Goal: Task Accomplishment & Management: Manage account settings

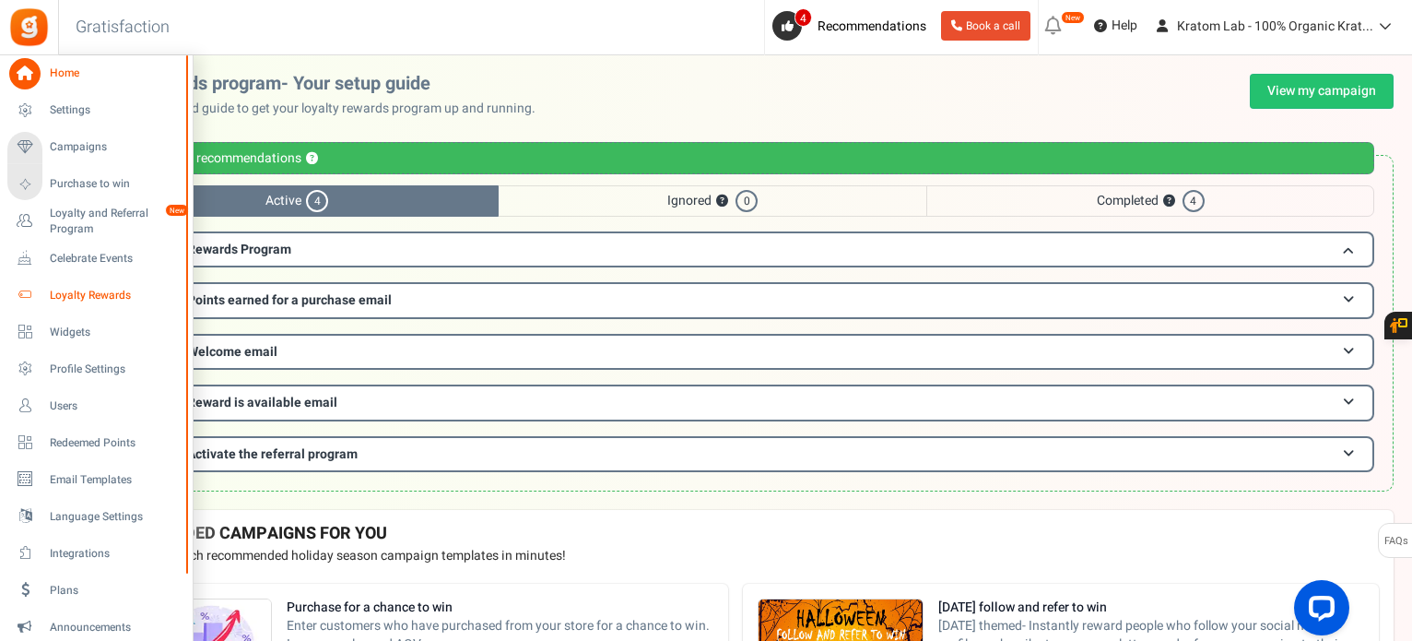
click at [92, 290] on span "Loyalty Rewards" at bounding box center [114, 296] width 129 height 16
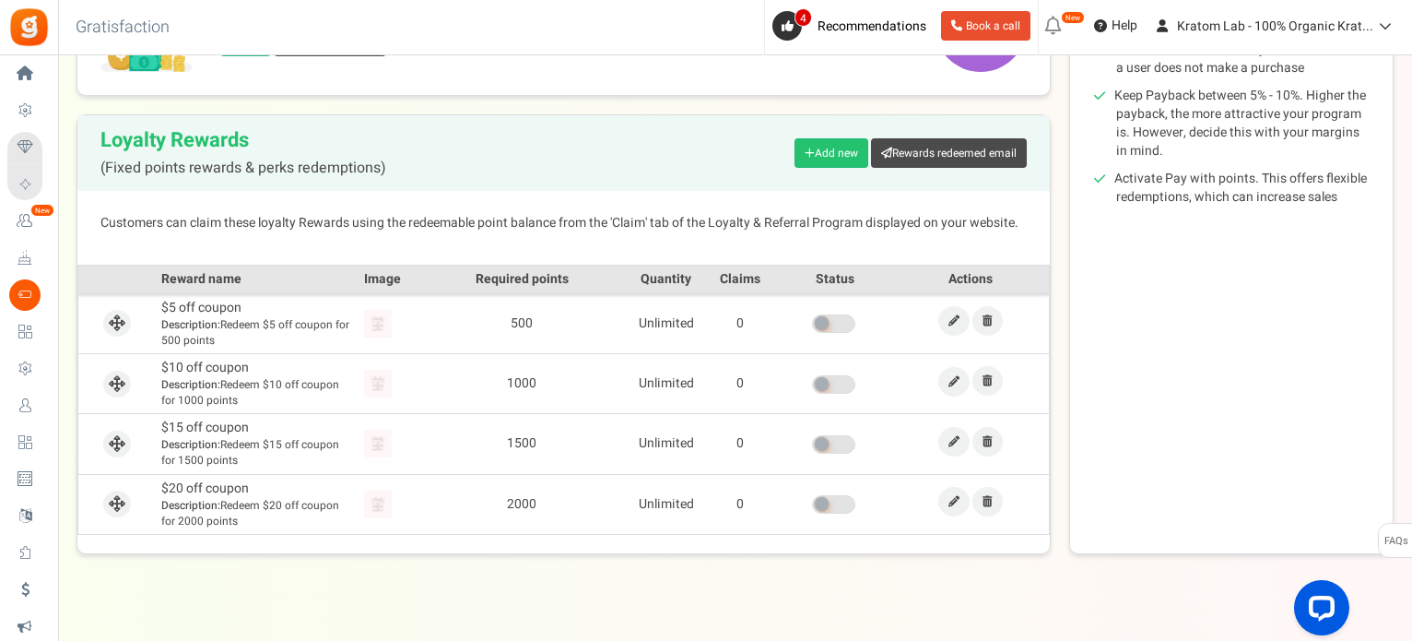
scroll to position [369, 0]
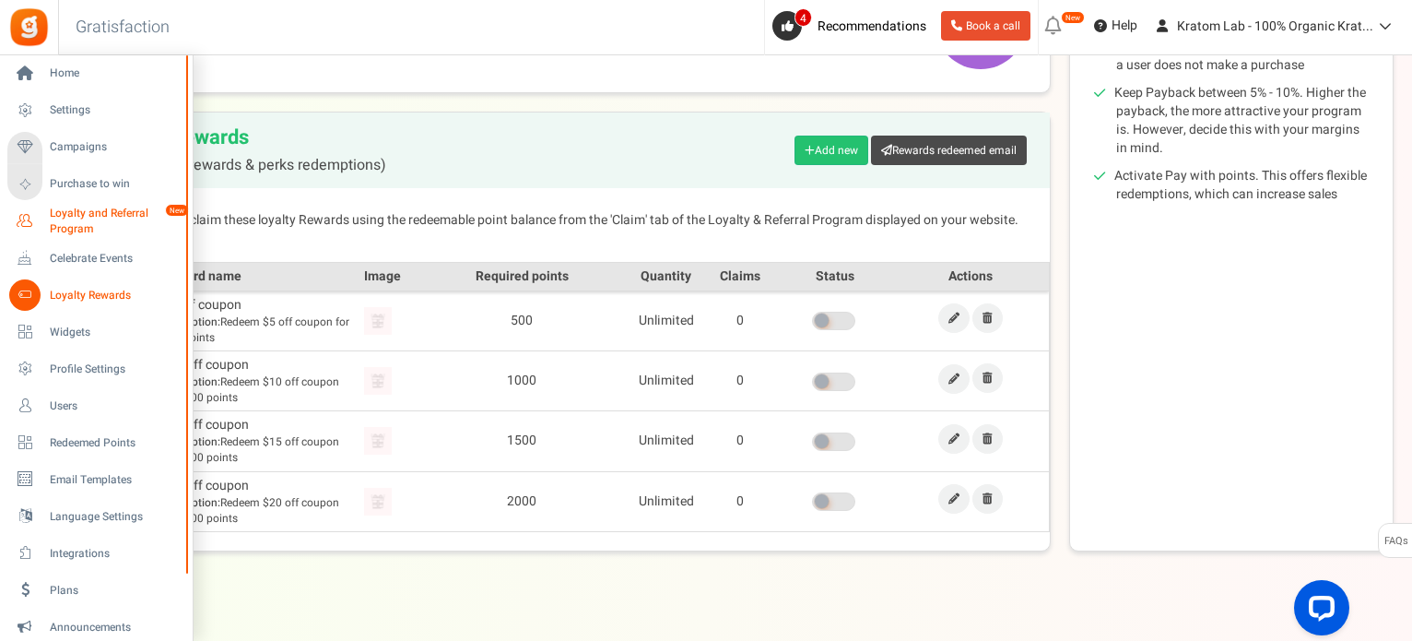
click at [100, 213] on span "Loyalty and Referral Program" at bounding box center [117, 221] width 135 height 31
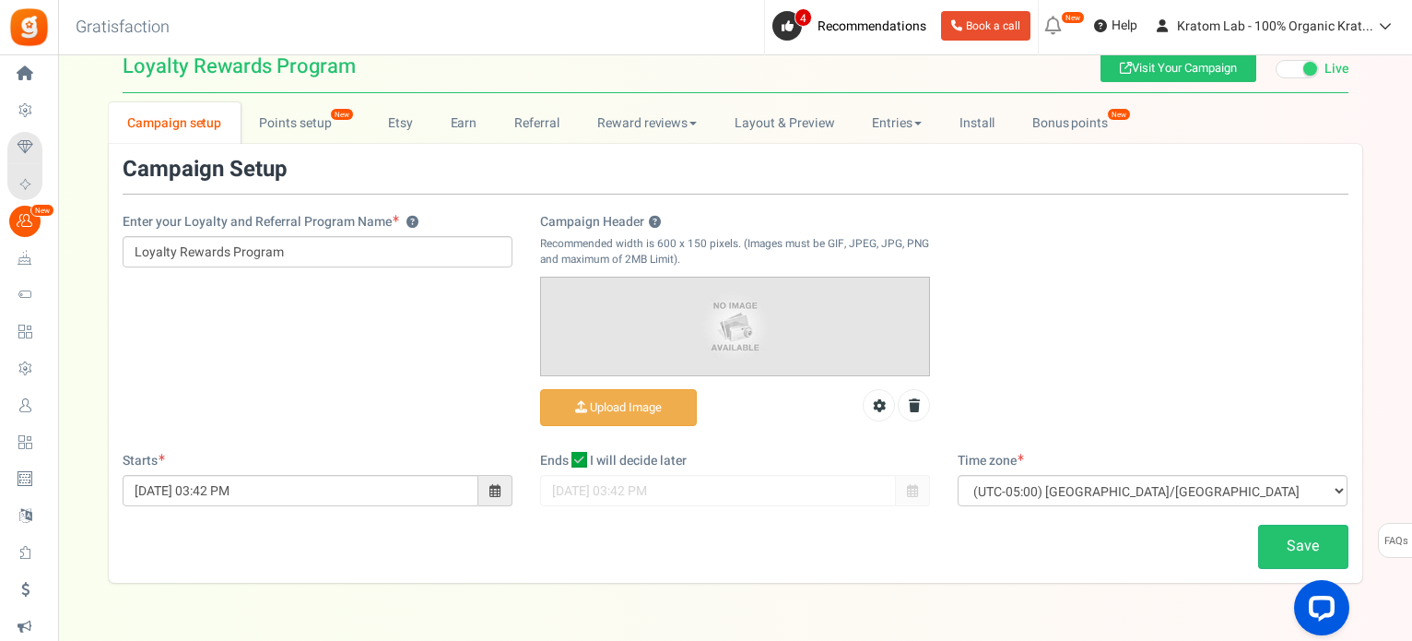
scroll to position [85, 0]
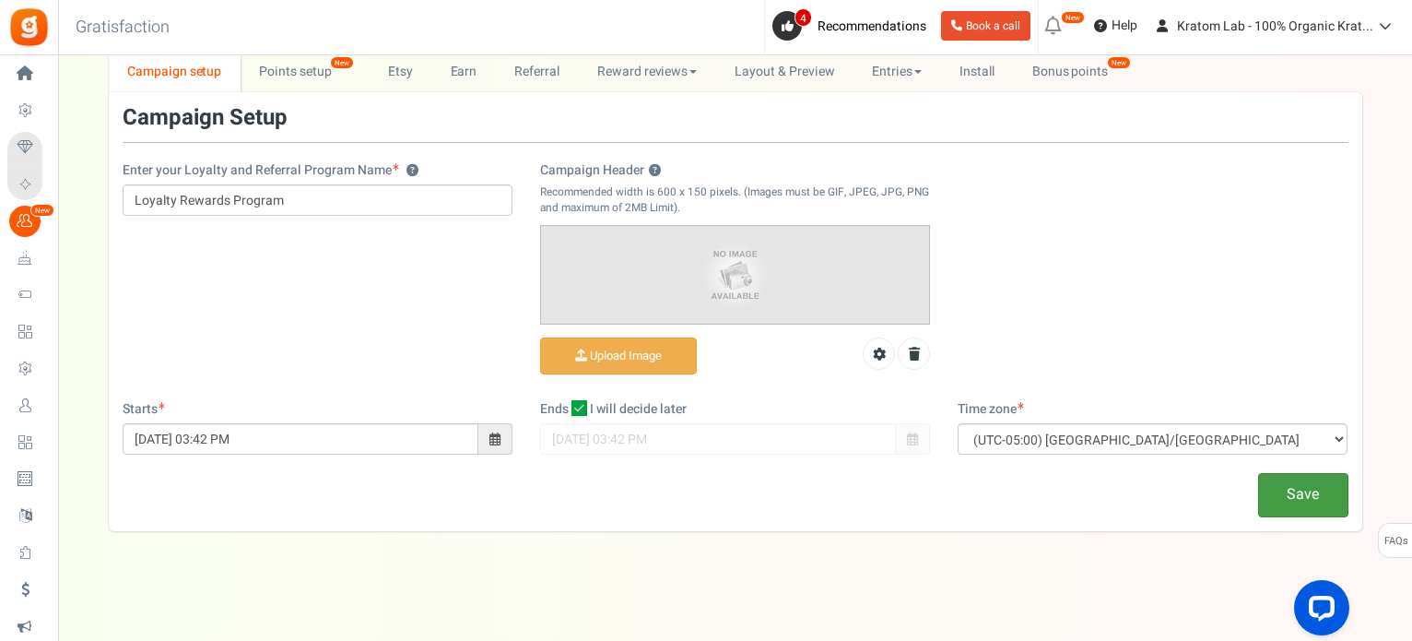
click at [1324, 490] on link "Save" at bounding box center [1303, 494] width 90 height 43
click at [286, 69] on link "Points setup New" at bounding box center [305, 71] width 128 height 41
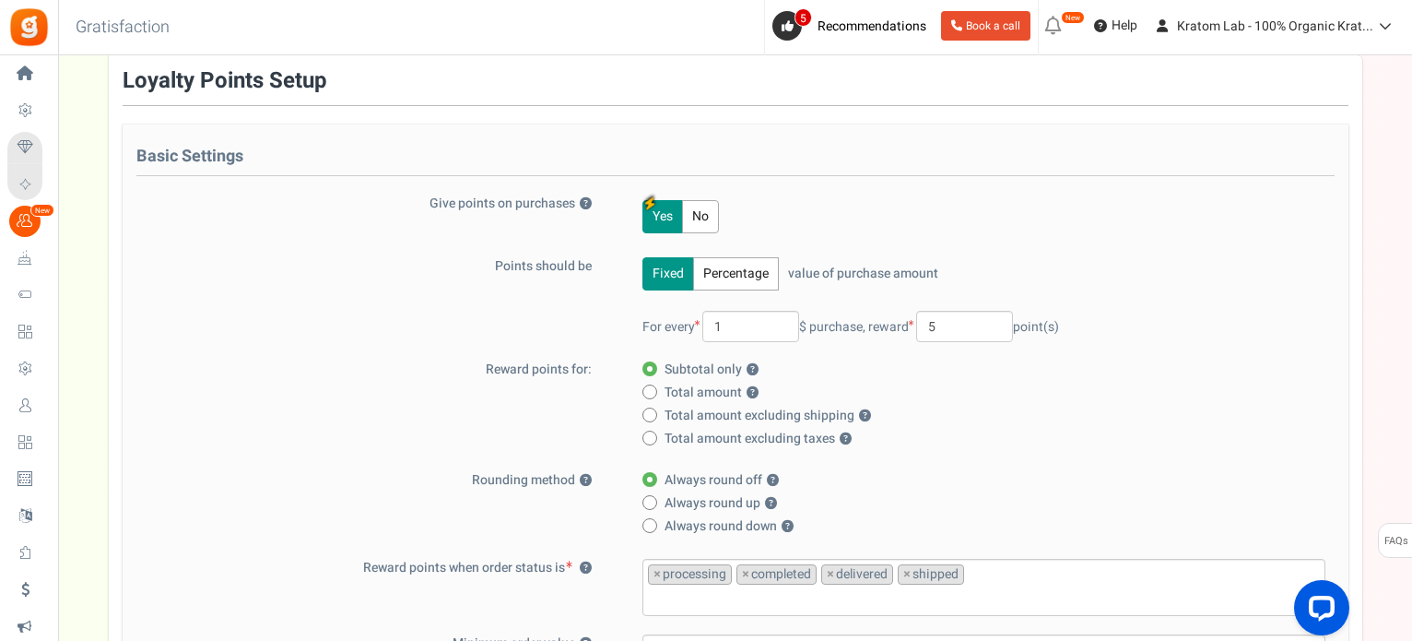
scroll to position [0, 0]
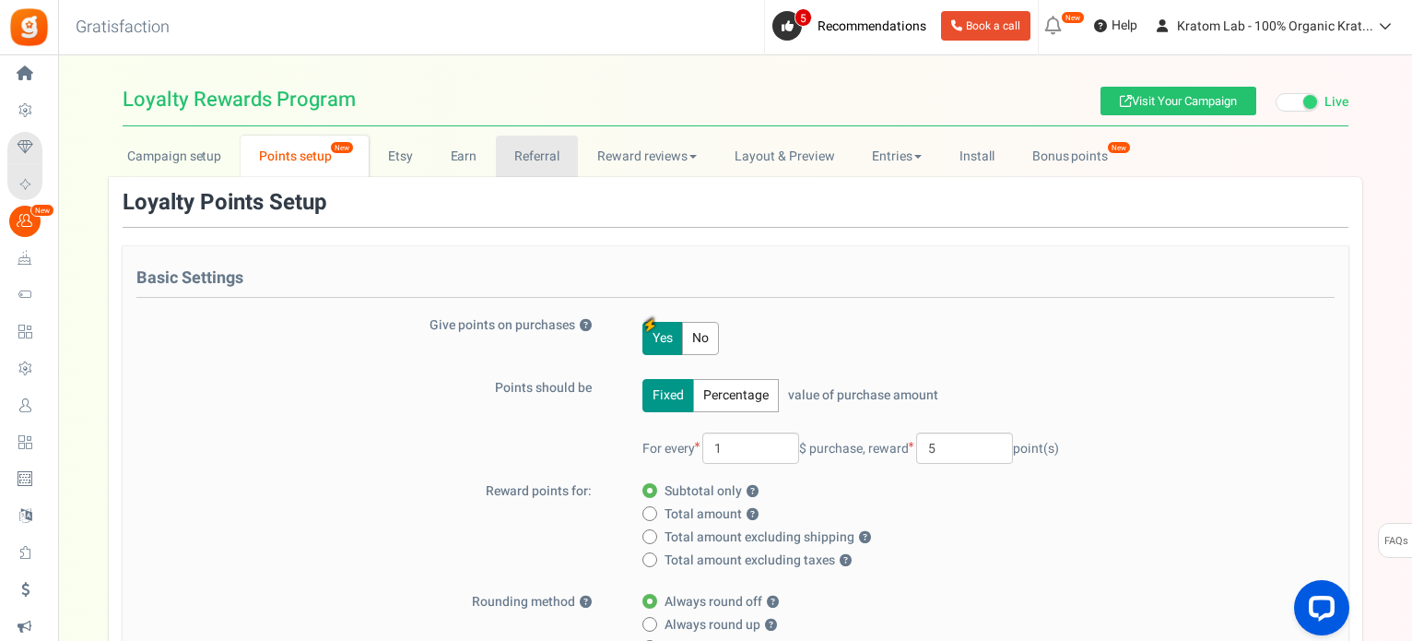
click at [544, 156] on link "Referral" at bounding box center [537, 155] width 83 height 41
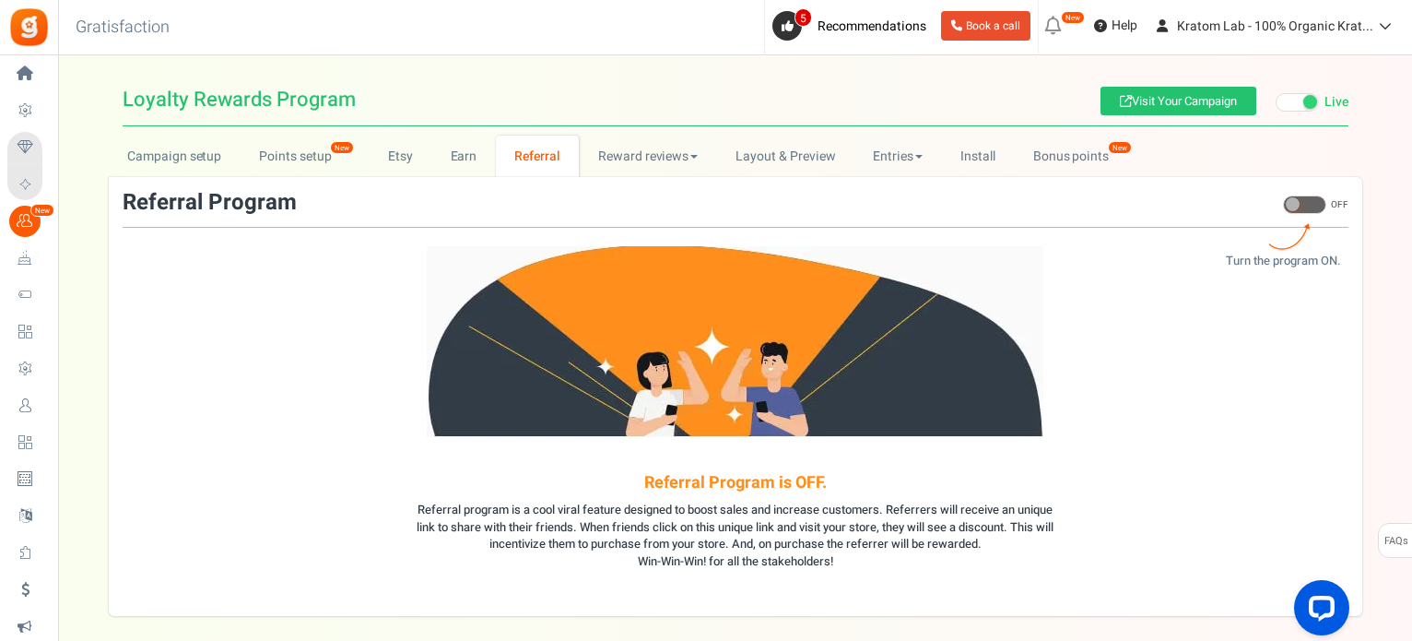
scroll to position [86, 0]
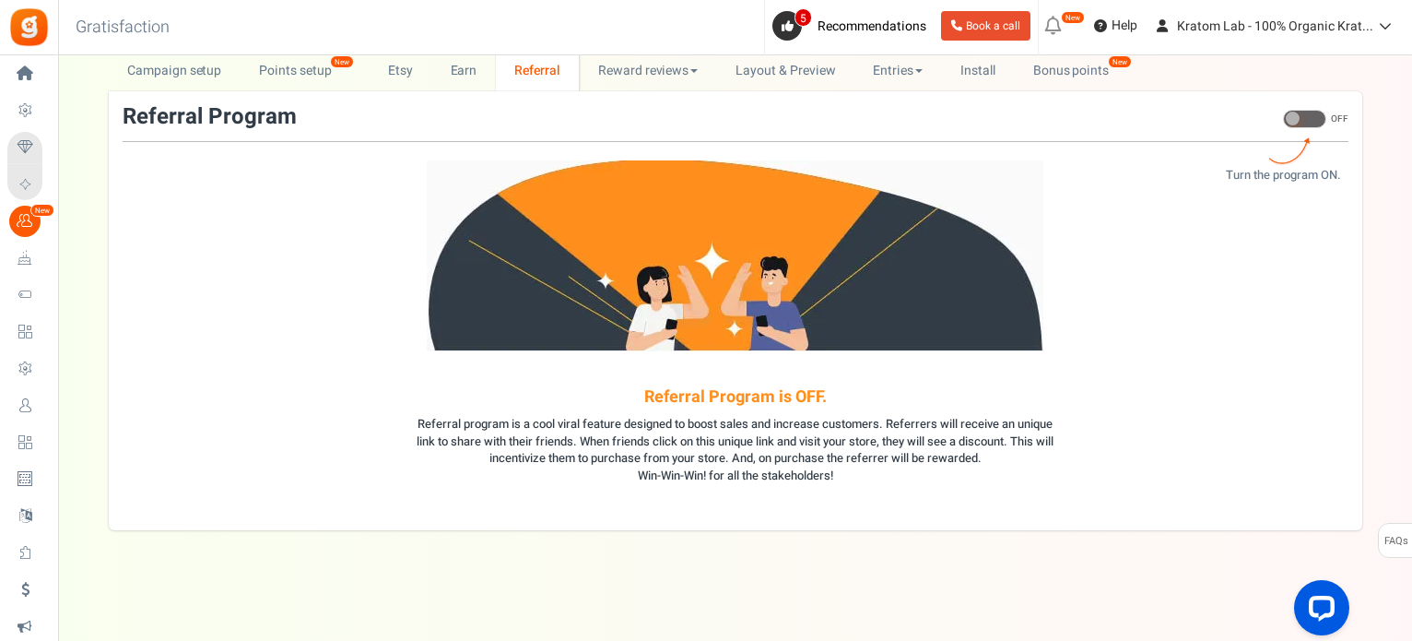
click at [1313, 111] on span at bounding box center [1304, 119] width 43 height 18
click at [1283, 113] on input "ON OFF" at bounding box center [1283, 128] width 0 height 31
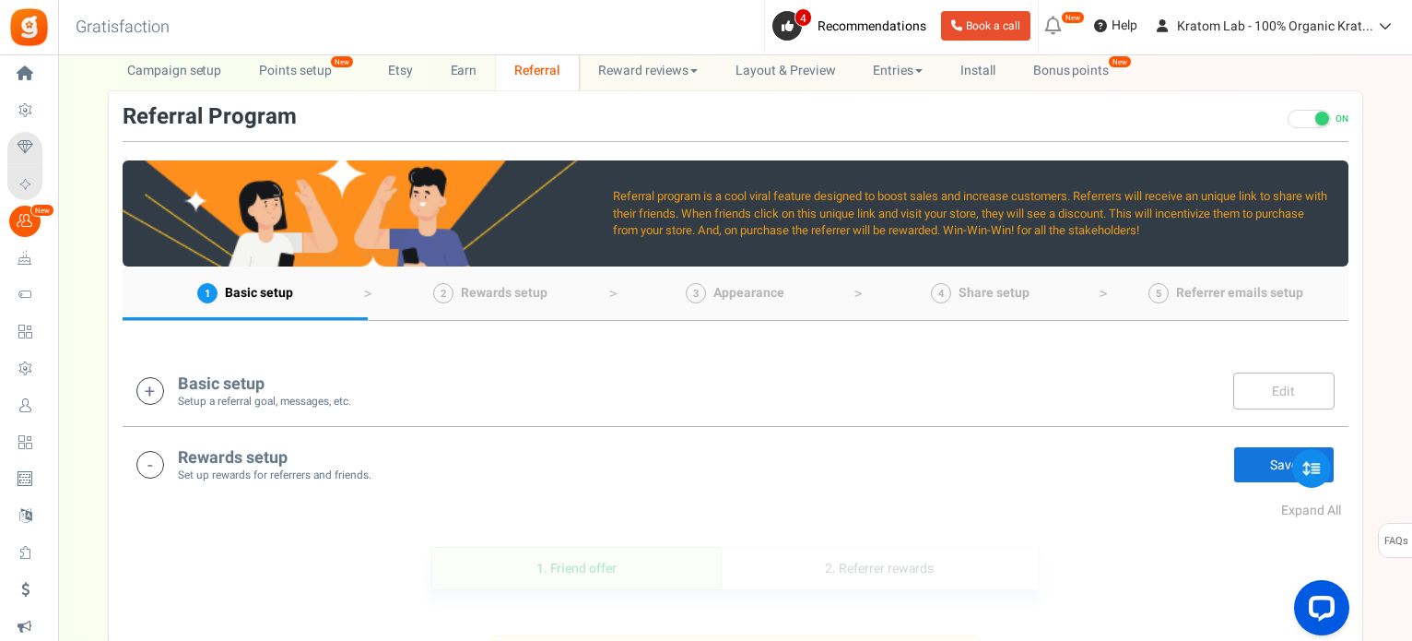
click at [151, 385] on icon at bounding box center [150, 391] width 28 height 28
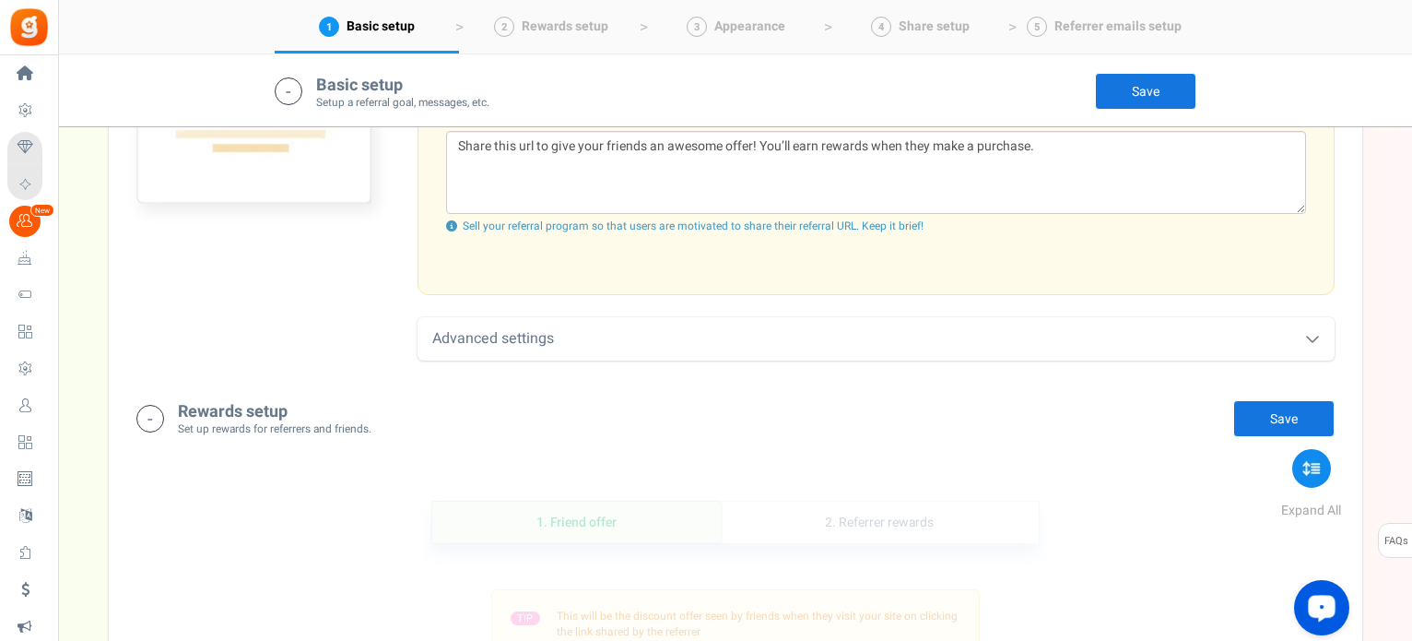
scroll to position [846, 0]
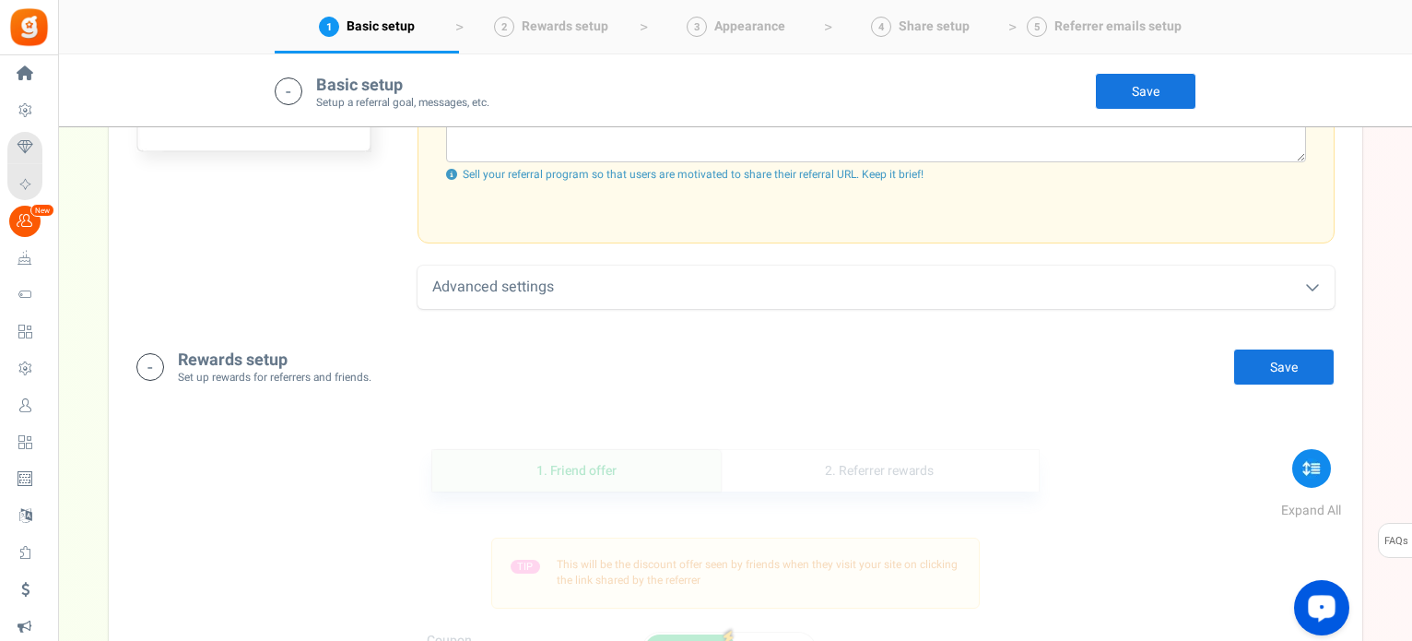
click at [1292, 360] on link "Save" at bounding box center [1283, 366] width 101 height 37
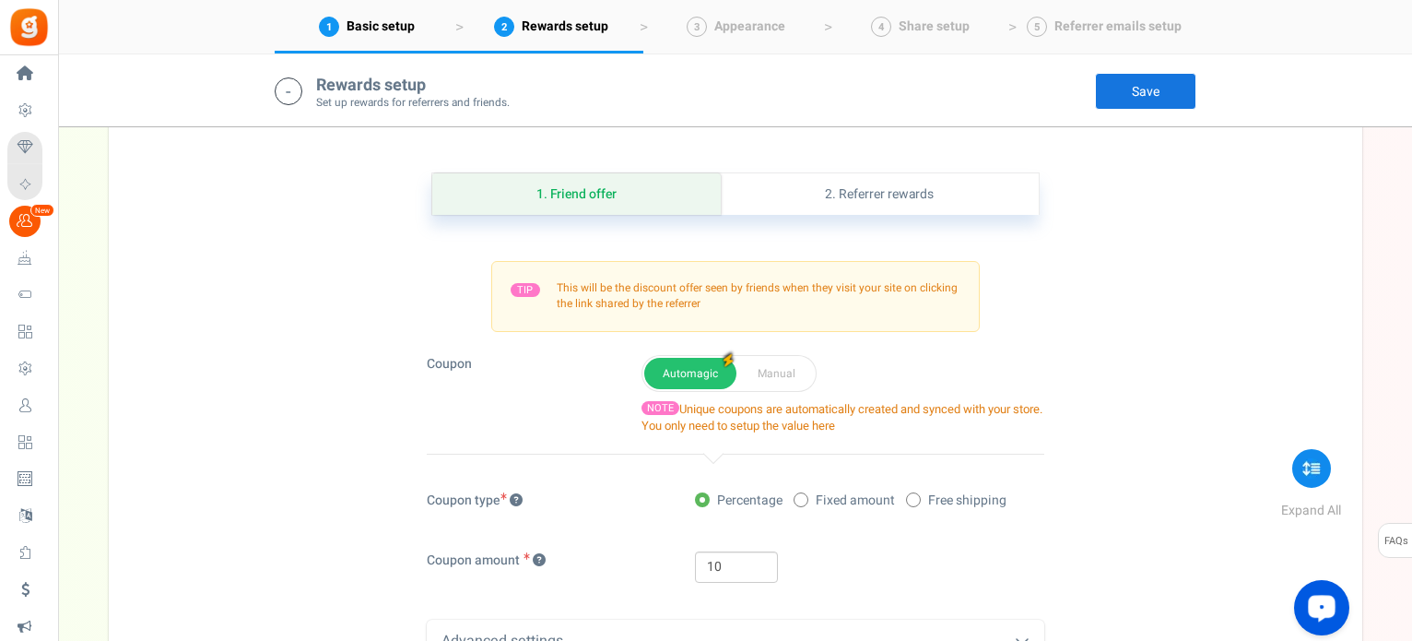
scroll to position [1031, 0]
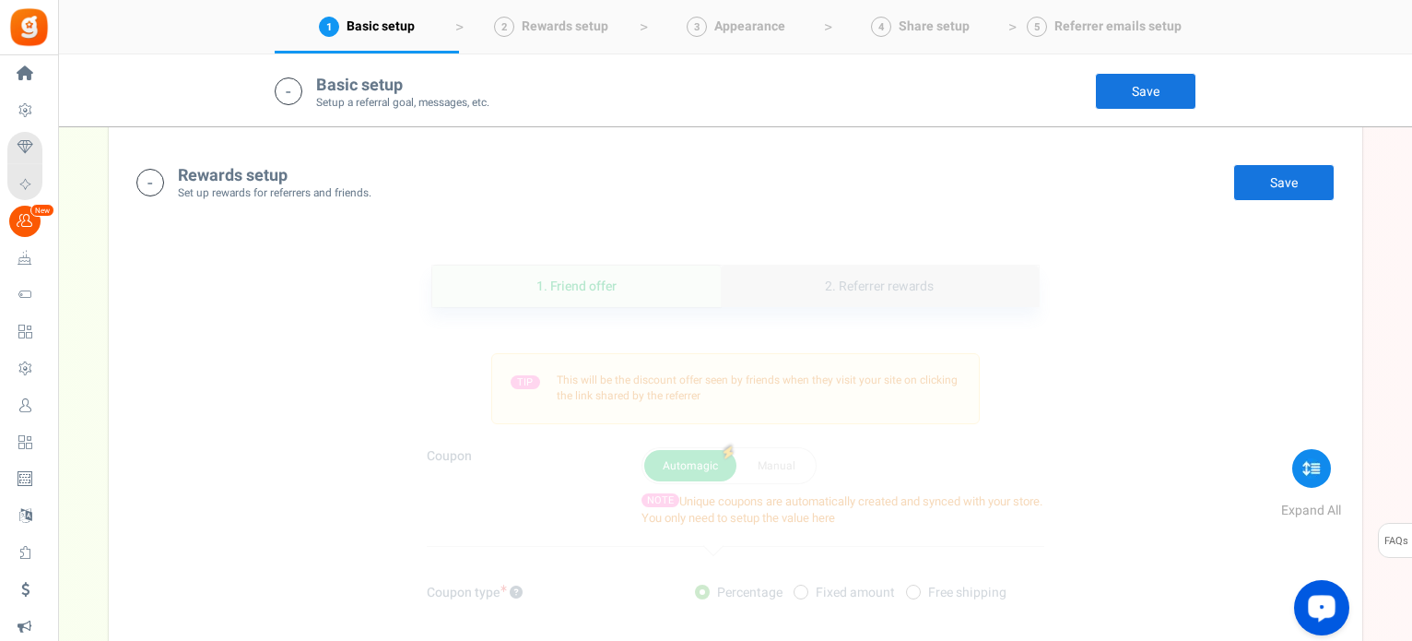
click at [837, 290] on link "2. Referrer rewards" at bounding box center [879, 285] width 317 height 41
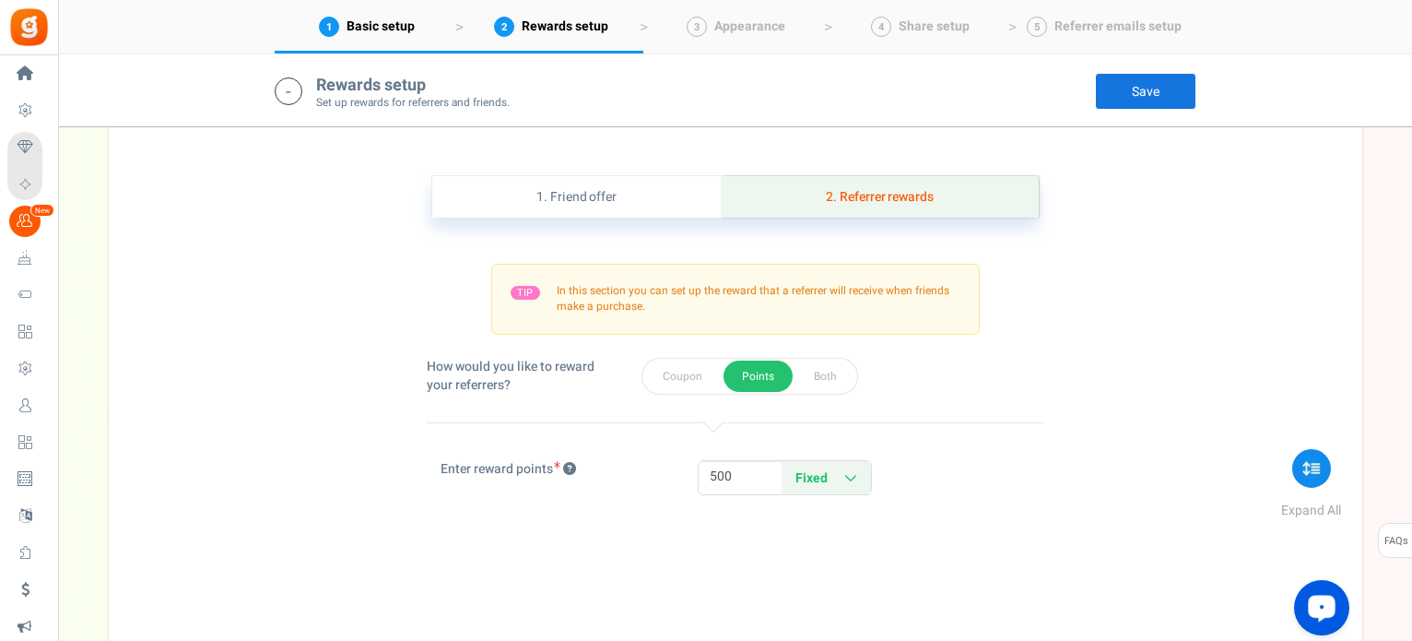
scroll to position [1121, 0]
click at [715, 468] on input "500" at bounding box center [740, 475] width 83 height 31
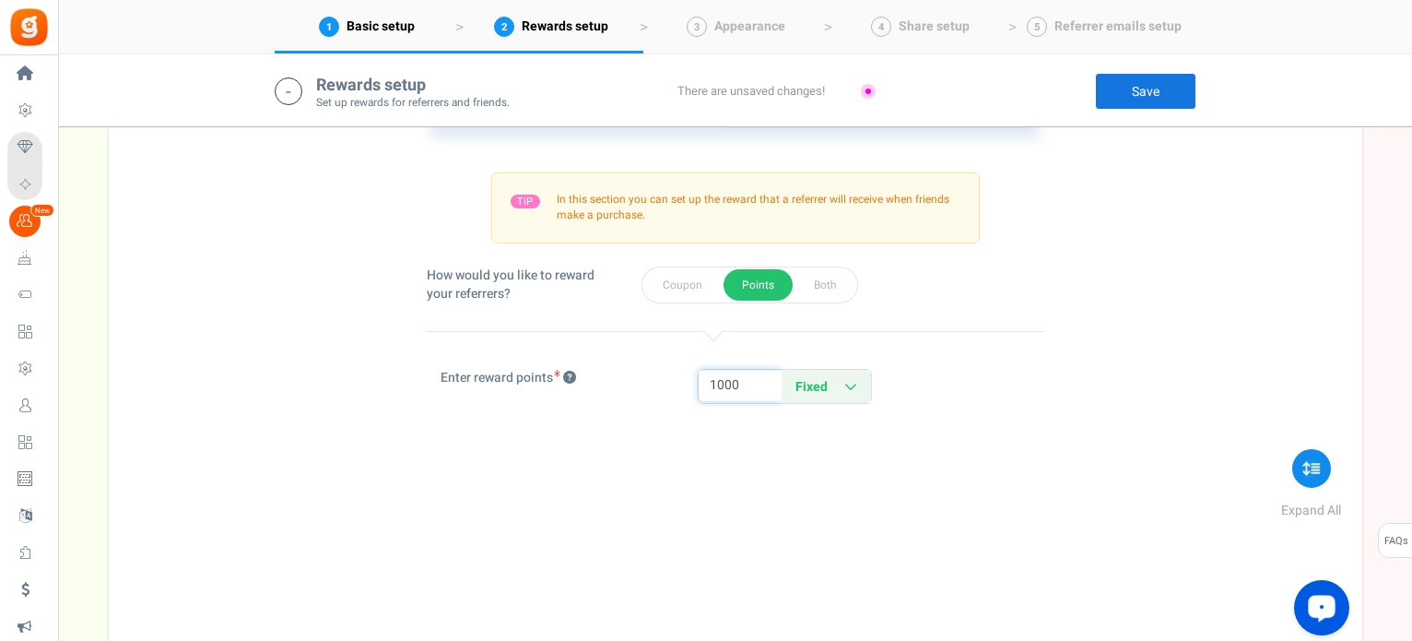
scroll to position [1172, 0]
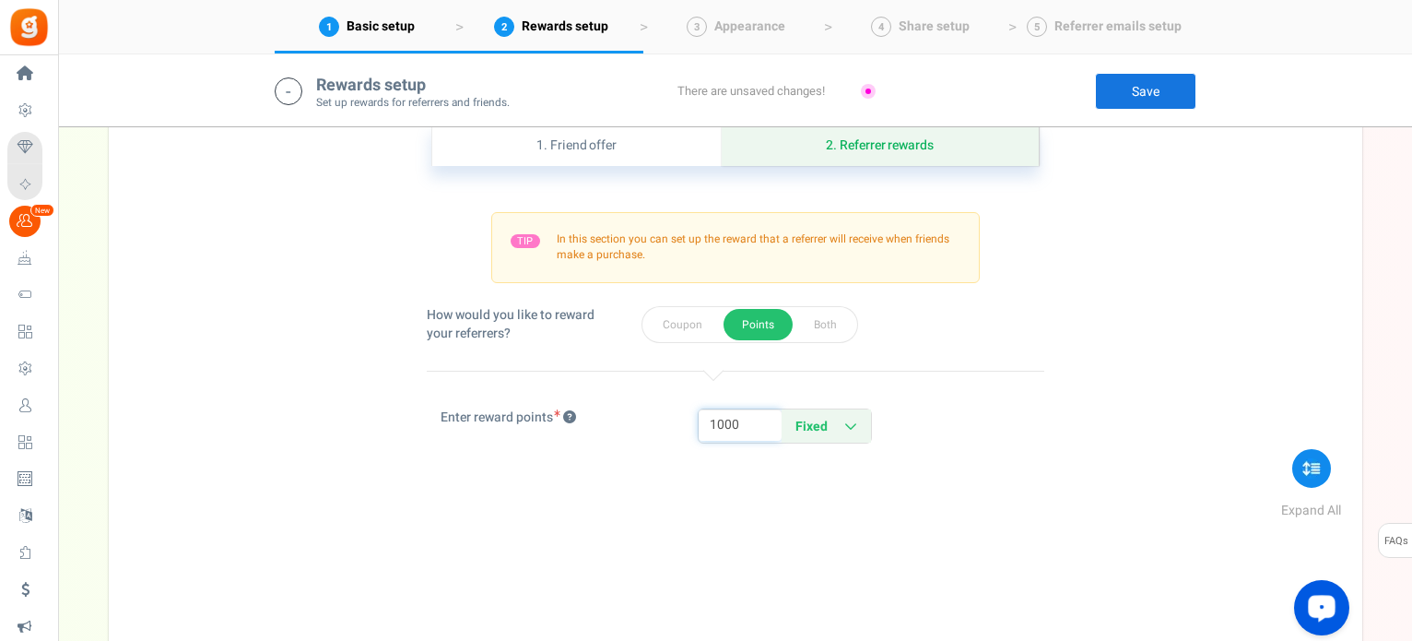
type input "1000"
click at [1154, 86] on link "Save" at bounding box center [1145, 91] width 101 height 37
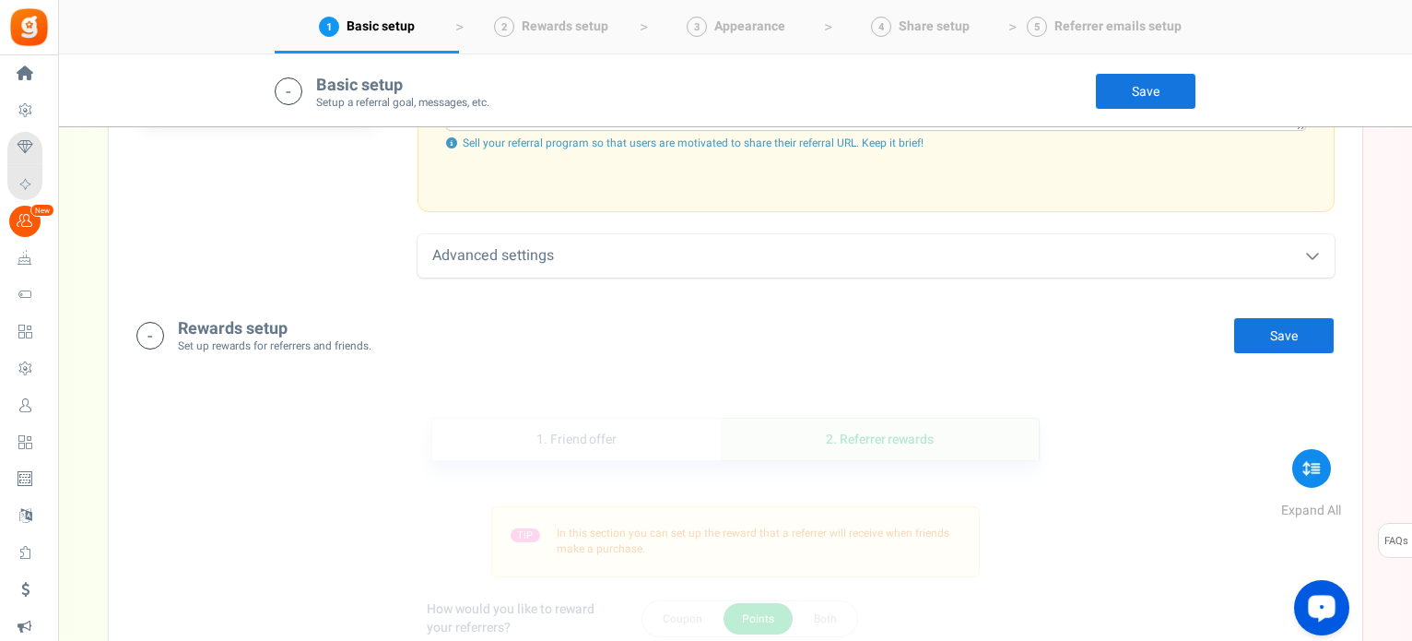
scroll to position [803, 0]
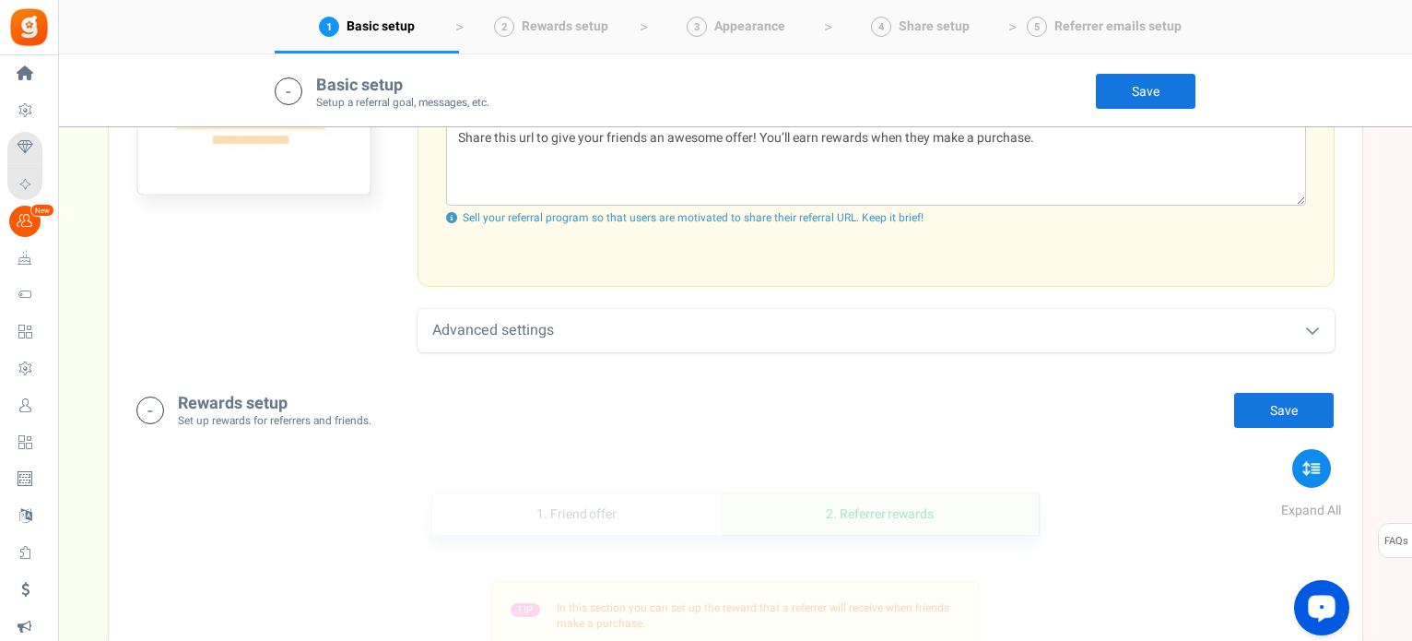
click at [1169, 88] on link "Save" at bounding box center [1145, 91] width 101 height 37
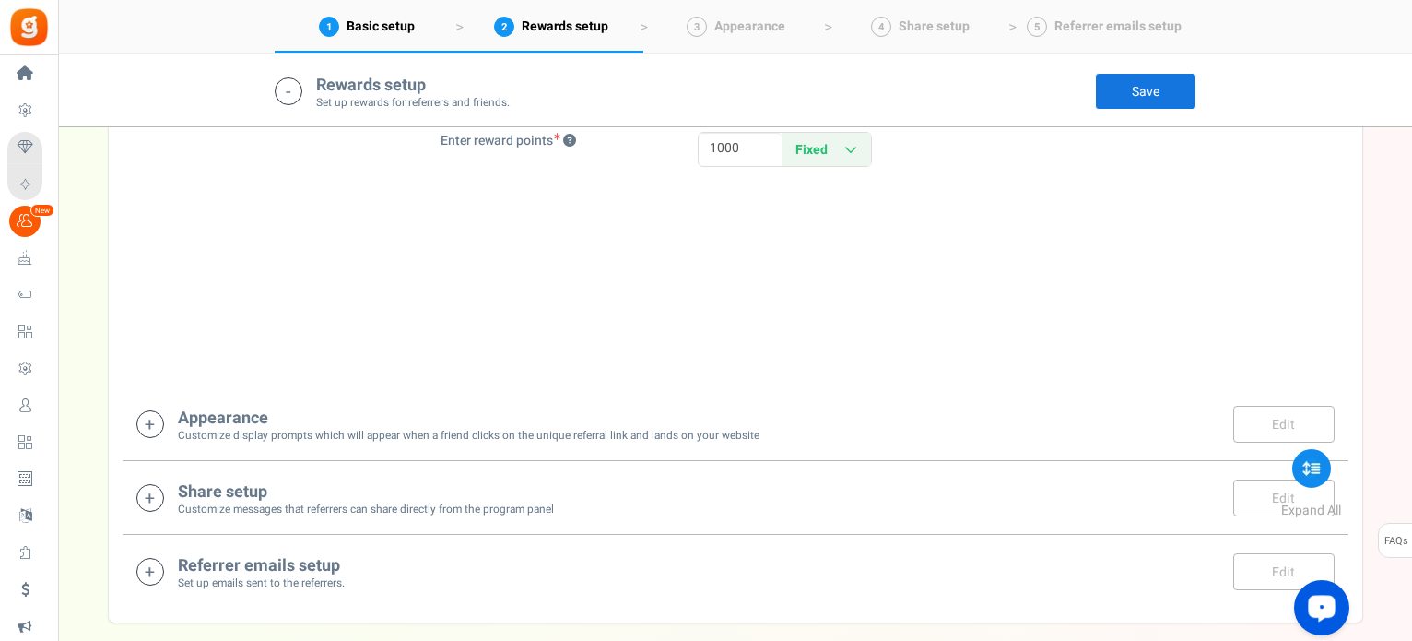
scroll to position [1540, 0]
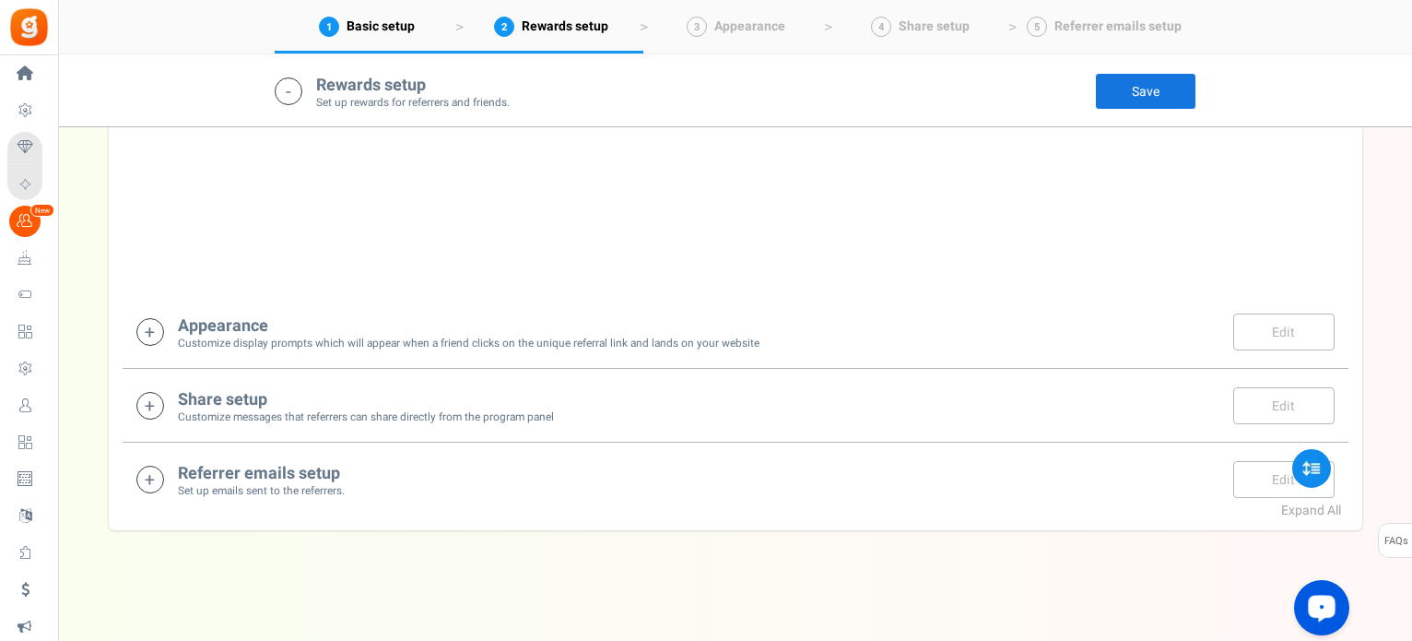
click at [154, 324] on icon at bounding box center [150, 332] width 28 height 28
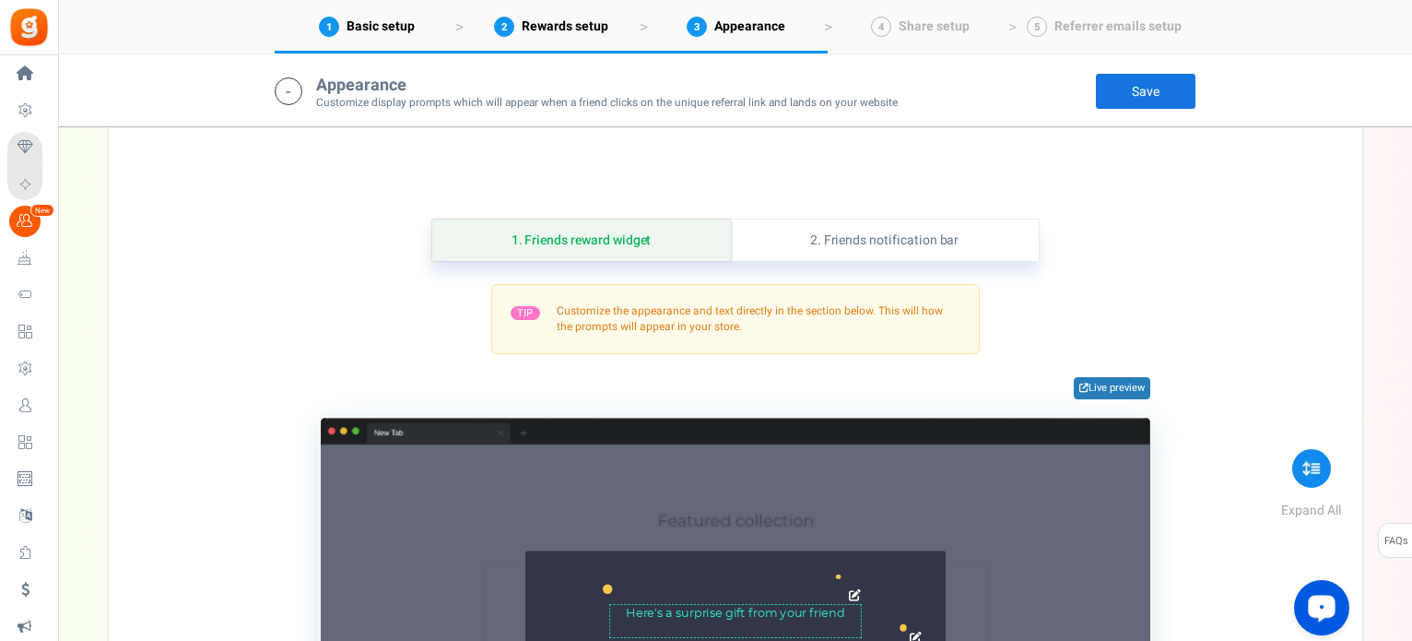
scroll to position [1781, 0]
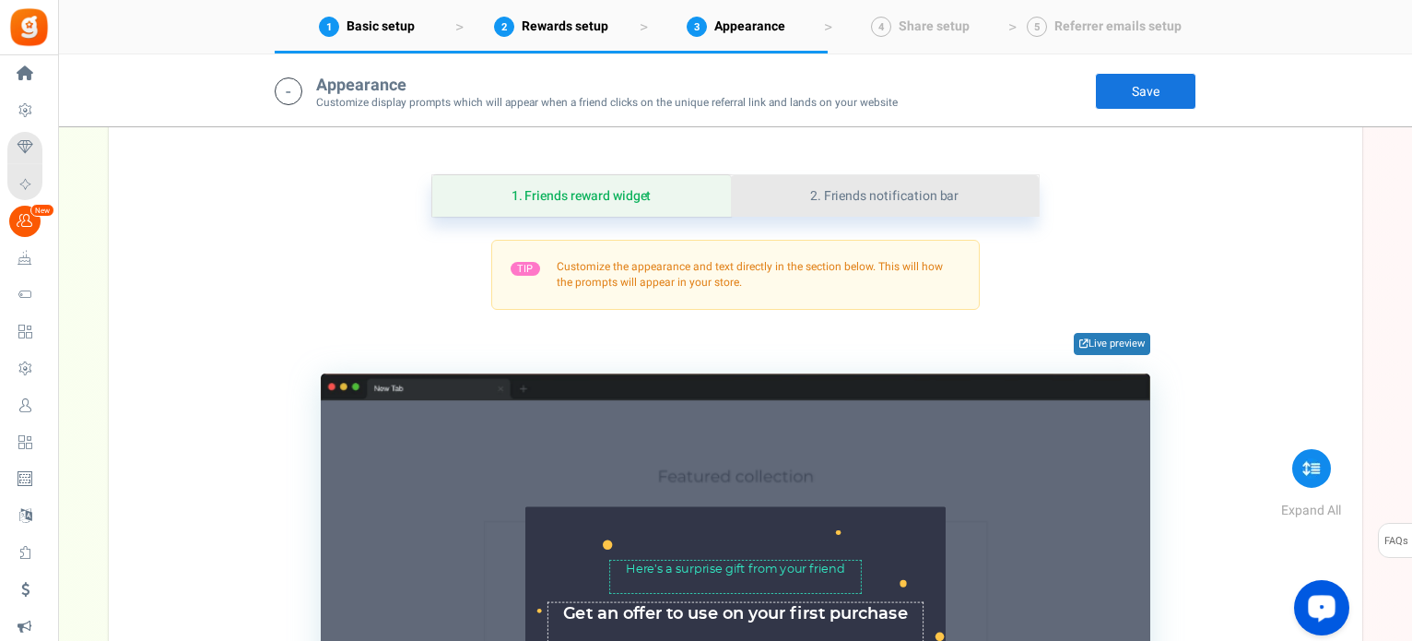
click at [894, 209] on link "2. Friends notification bar" at bounding box center [885, 195] width 308 height 41
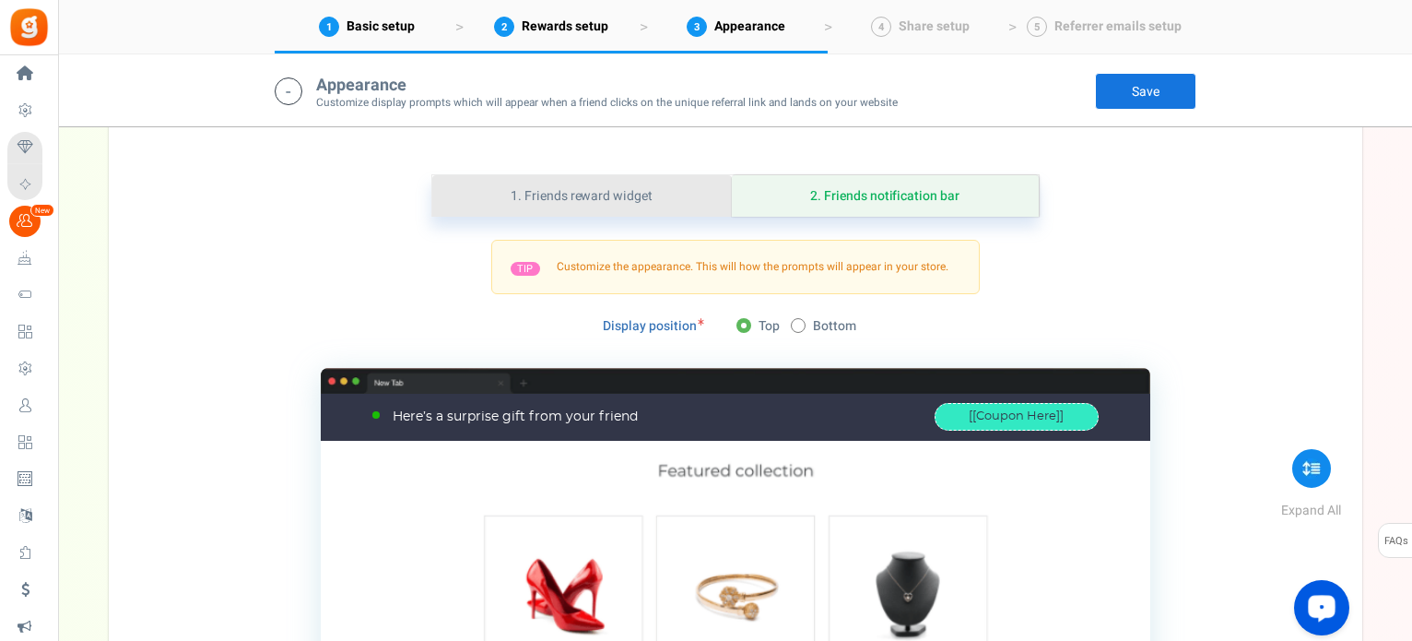
click at [565, 204] on link "1. Friends reward widget" at bounding box center [582, 195] width 300 height 41
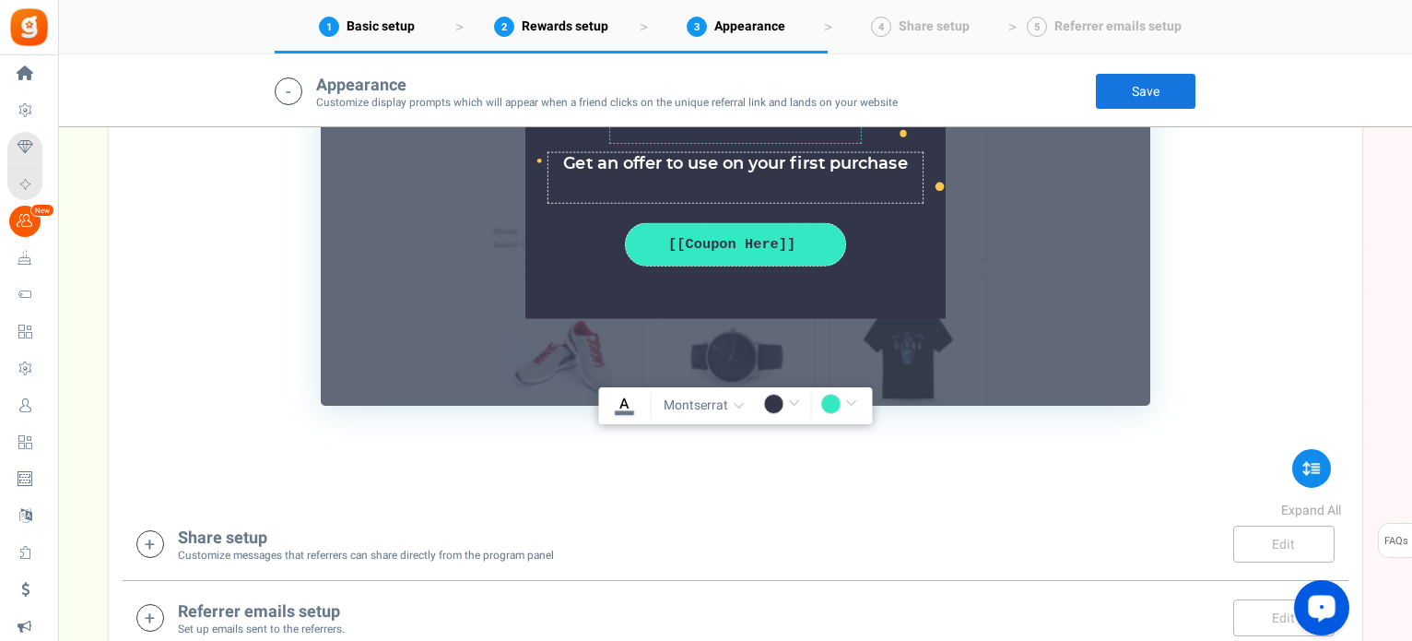
scroll to position [2184, 0]
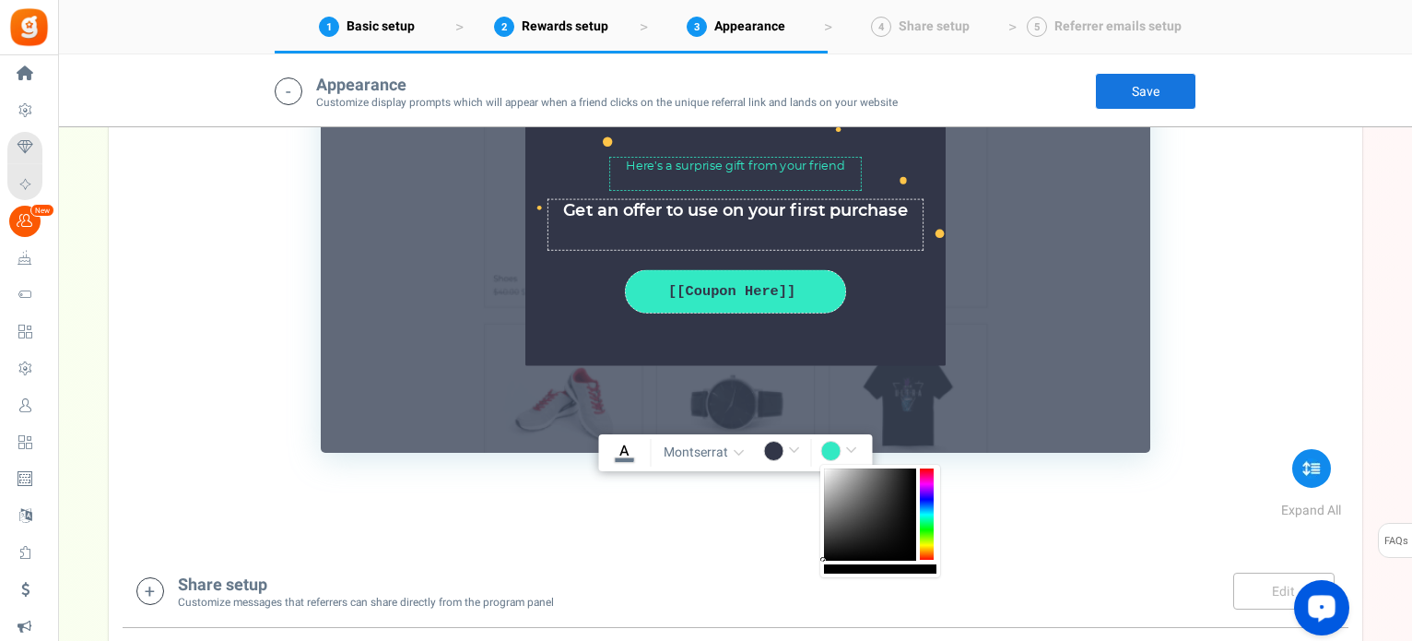
click at [850, 445] on input "#32e9c3" at bounding box center [841, 453] width 42 height 24
click at [922, 532] on div at bounding box center [927, 514] width 14 height 92
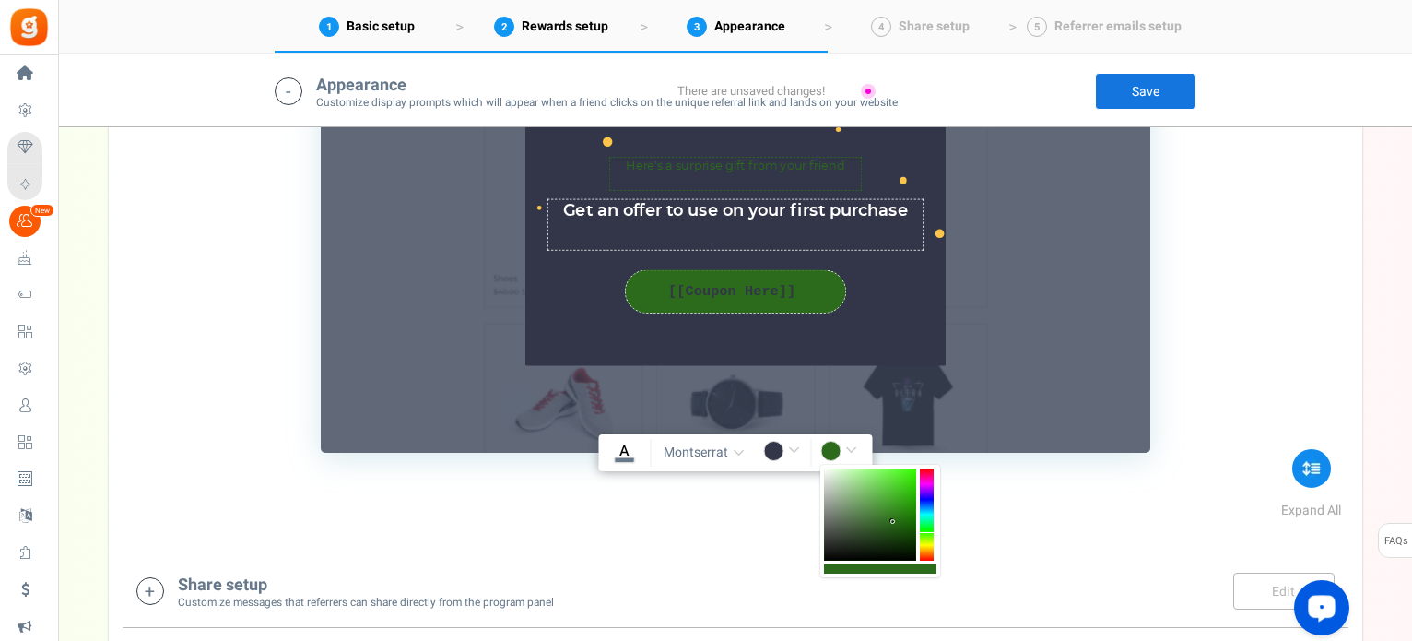
click at [893, 516] on div at bounding box center [870, 514] width 92 height 92
click at [893, 499] on div at bounding box center [870, 514] width 92 height 92
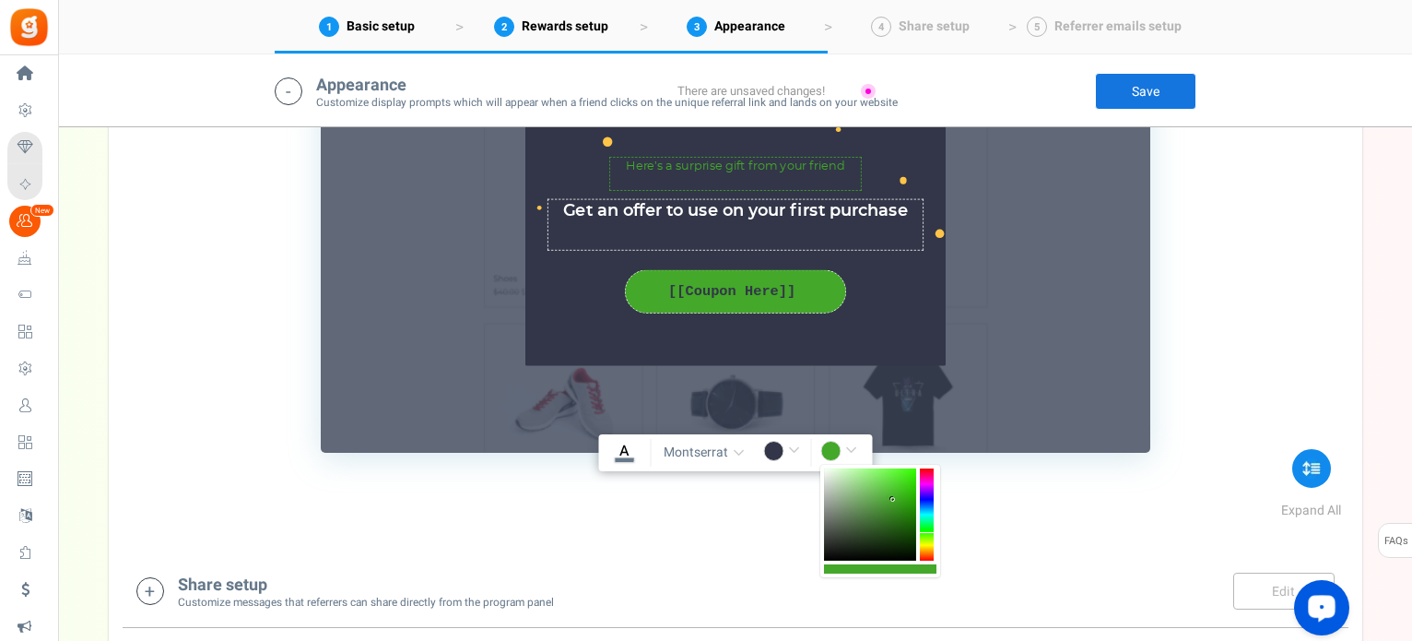
drag, startPoint x: 882, startPoint y: 488, endPoint x: 874, endPoint y: 483, distance: 9.5
click at [876, 483] on div at bounding box center [870, 514] width 92 height 92
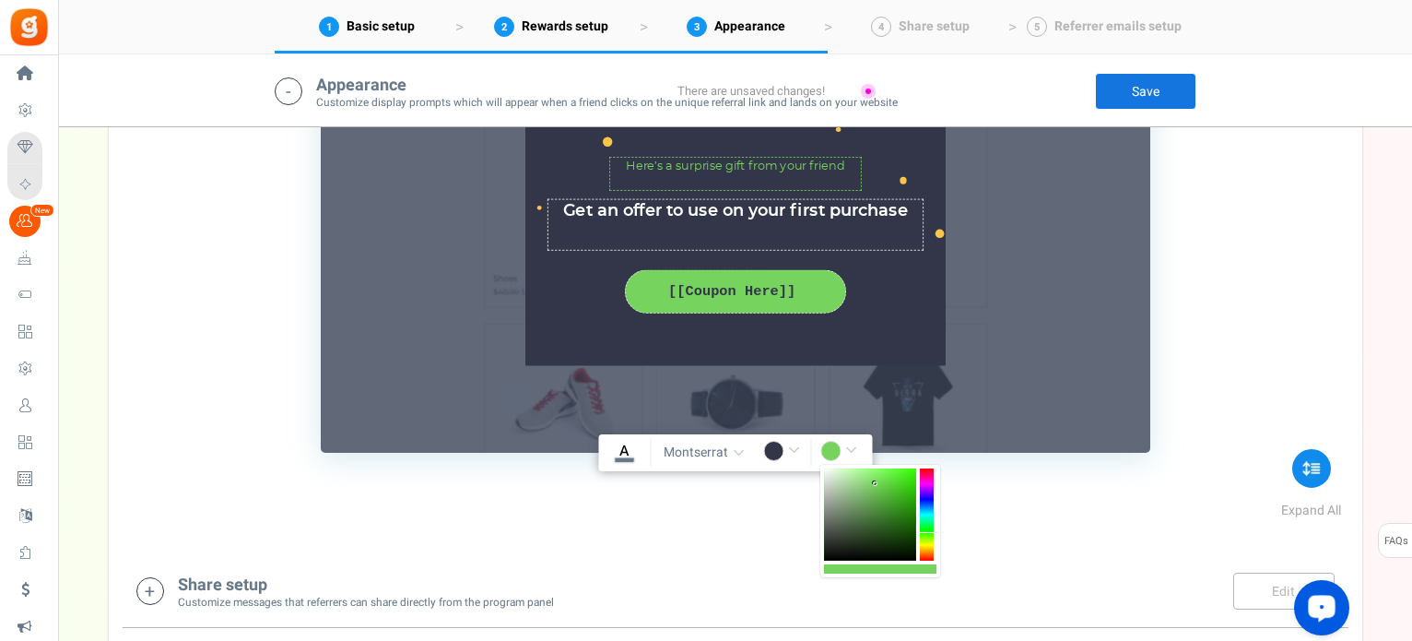
click at [864, 483] on div at bounding box center [870, 514] width 92 height 92
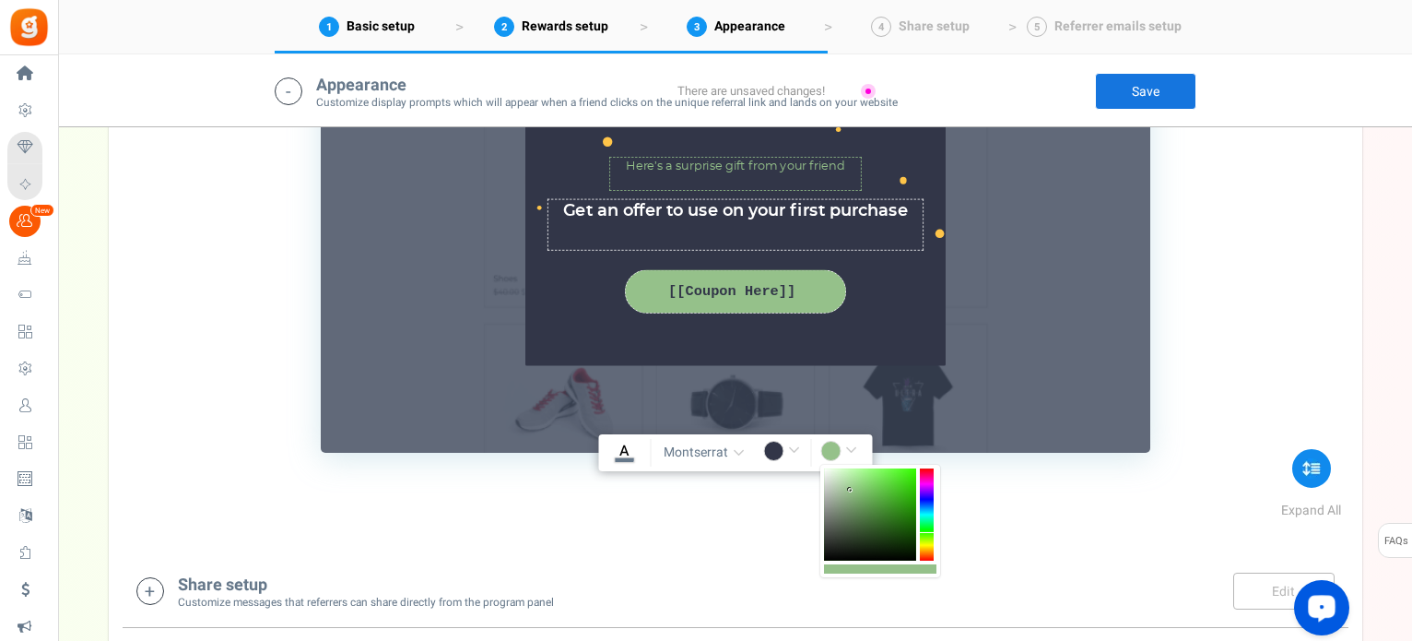
click at [851, 489] on div at bounding box center [870, 514] width 92 height 92
type input "rgba(149,193,138,1)"
click at [778, 449] on input "#323648" at bounding box center [784, 453] width 42 height 24
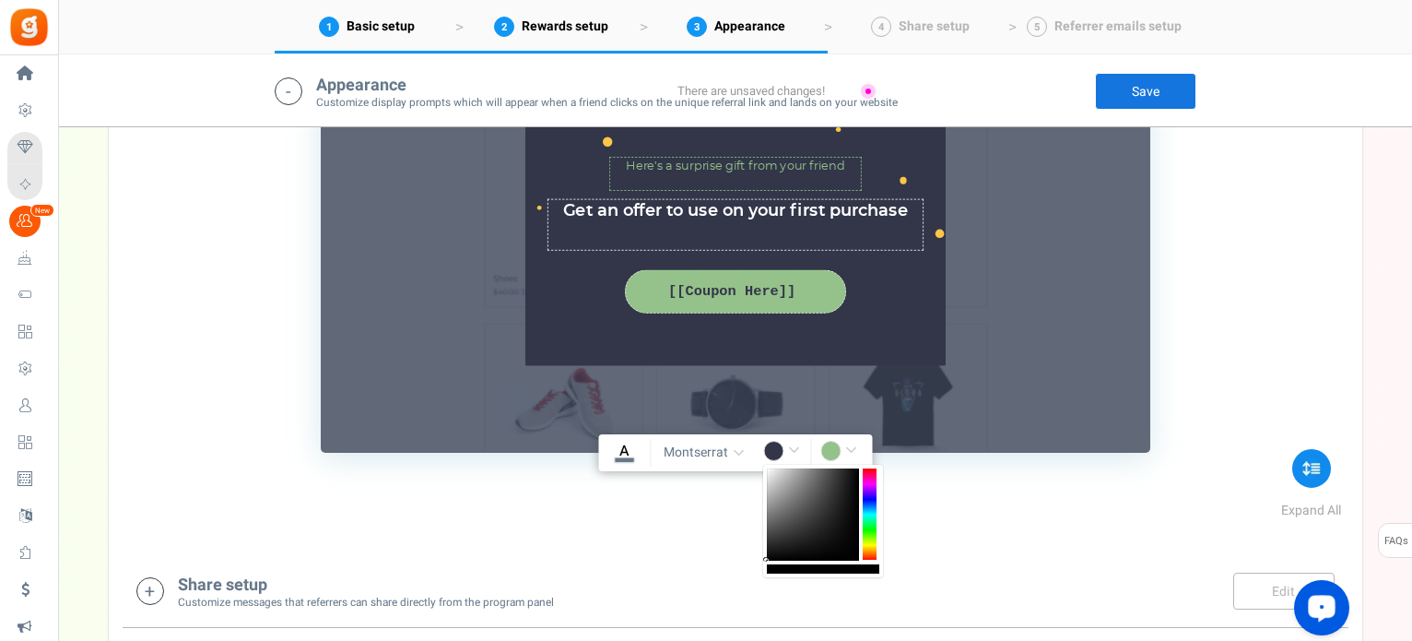
click at [765, 465] on div at bounding box center [823, 521] width 120 height 112
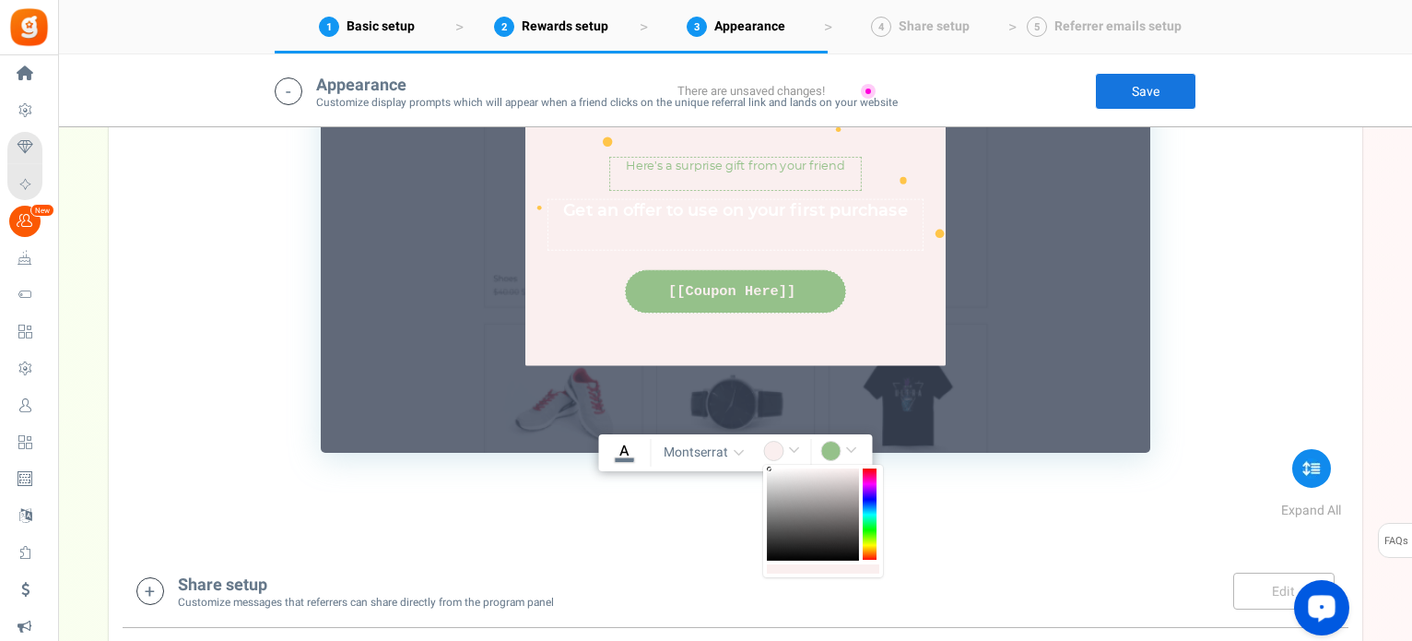
click at [771, 469] on div at bounding box center [813, 514] width 92 height 92
type input "rgba(250,239,239,1)"
click at [798, 213] on textarea "Get an offer to use on your first purchase" at bounding box center [736, 224] width 376 height 52
click at [832, 201] on textarea "Get an offer to use on your first purchase" at bounding box center [736, 224] width 376 height 52
click at [616, 456] on icon "A" at bounding box center [624, 451] width 18 height 20
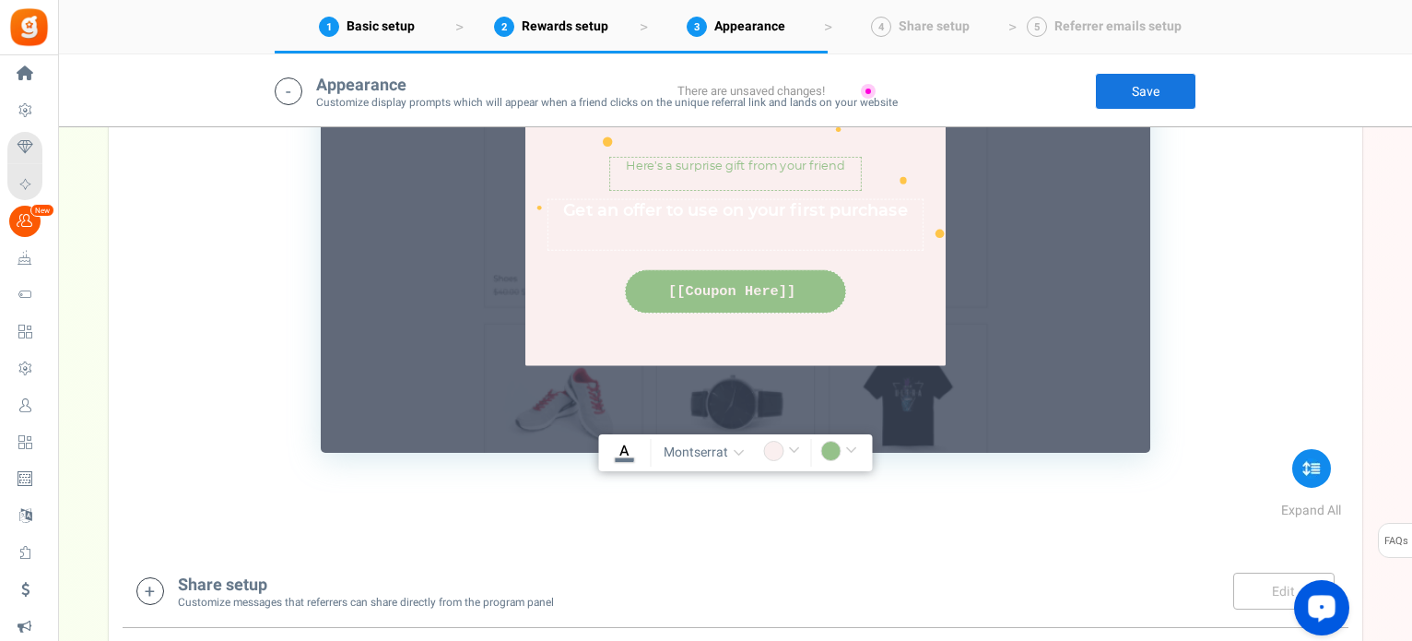
click at [616, 456] on input "#fffff" at bounding box center [624, 453] width 42 height 24
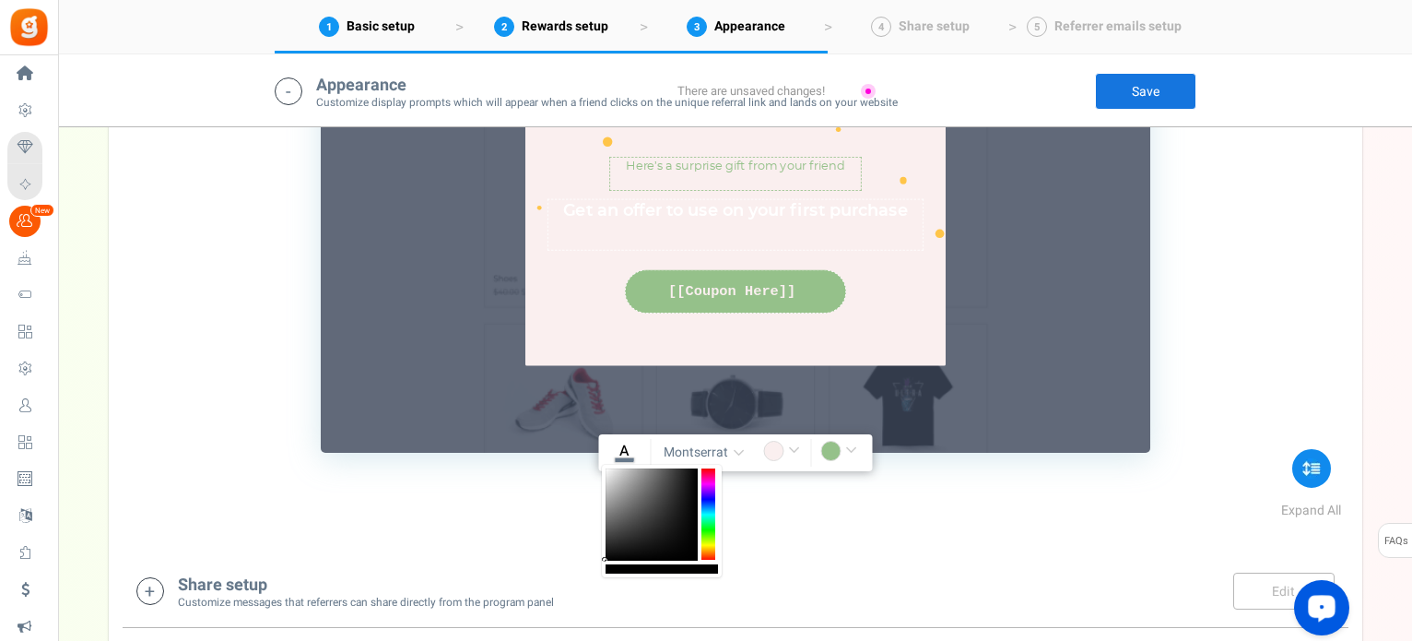
click at [686, 548] on div at bounding box center [652, 514] width 92 height 92
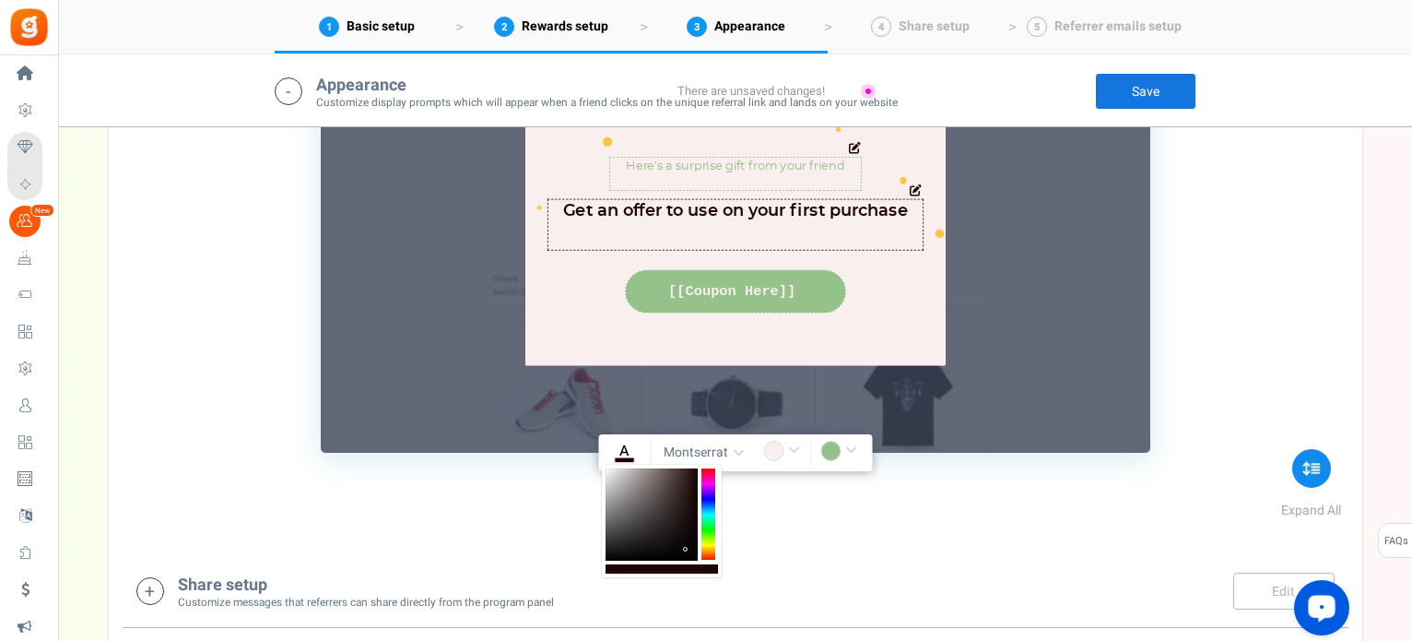
type input "rgba(30,4,4,1)"
click at [745, 169] on textarea "Here’s a surprise gift from your friend" at bounding box center [735, 173] width 253 height 33
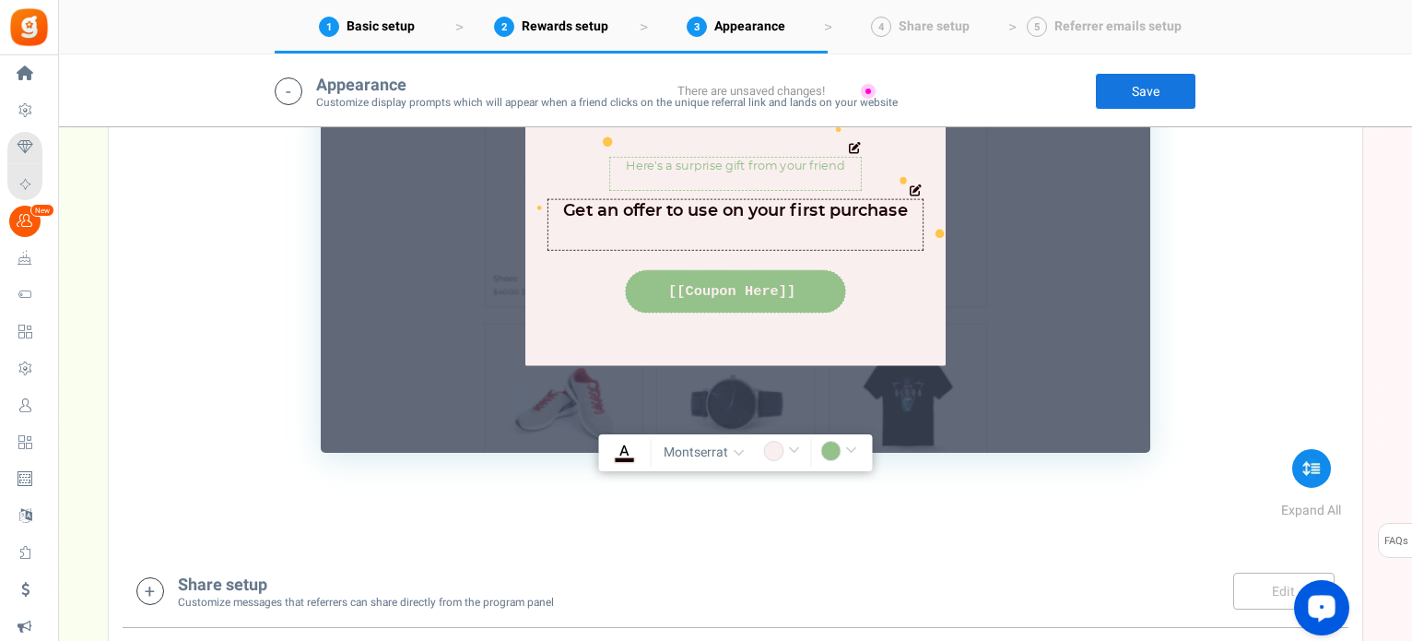
drag, startPoint x: 618, startPoint y: 164, endPoint x: 846, endPoint y: 158, distance: 227.8
click at [846, 158] on textarea "Here’s a surprise gift from your friend" at bounding box center [735, 173] width 253 height 33
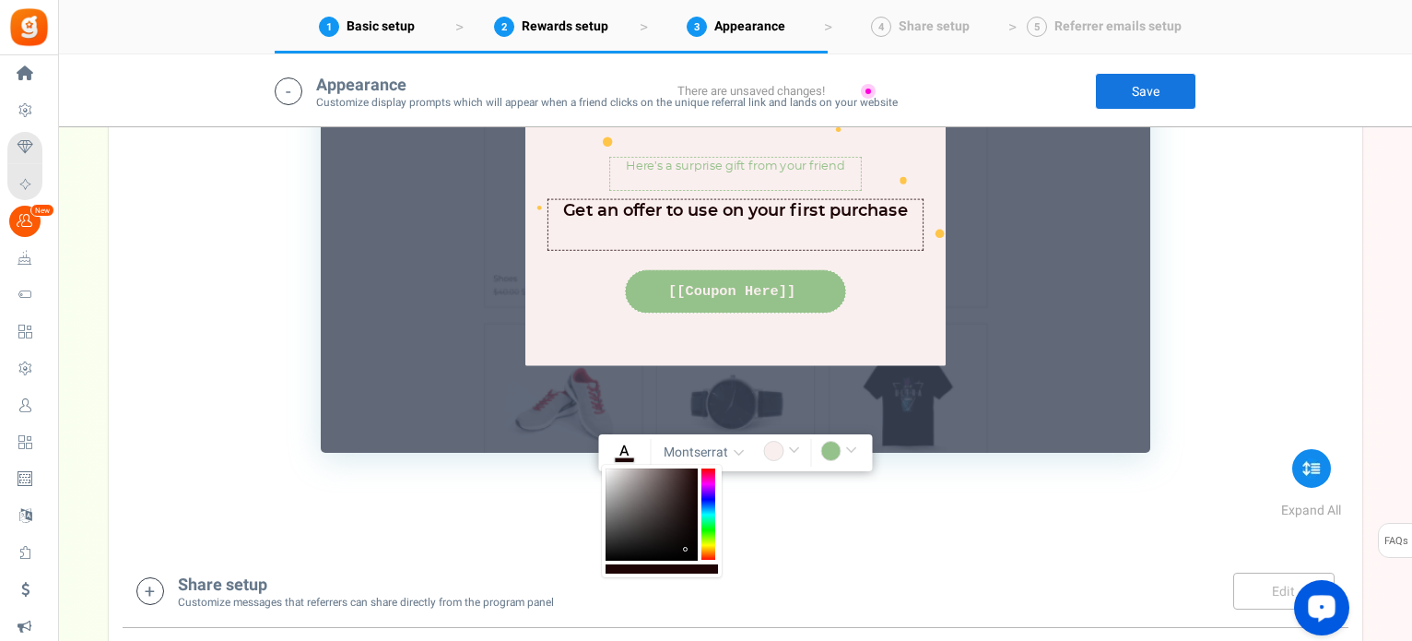
click at [633, 457] on input "rgba(30,4,4,1)" at bounding box center [624, 453] width 42 height 24
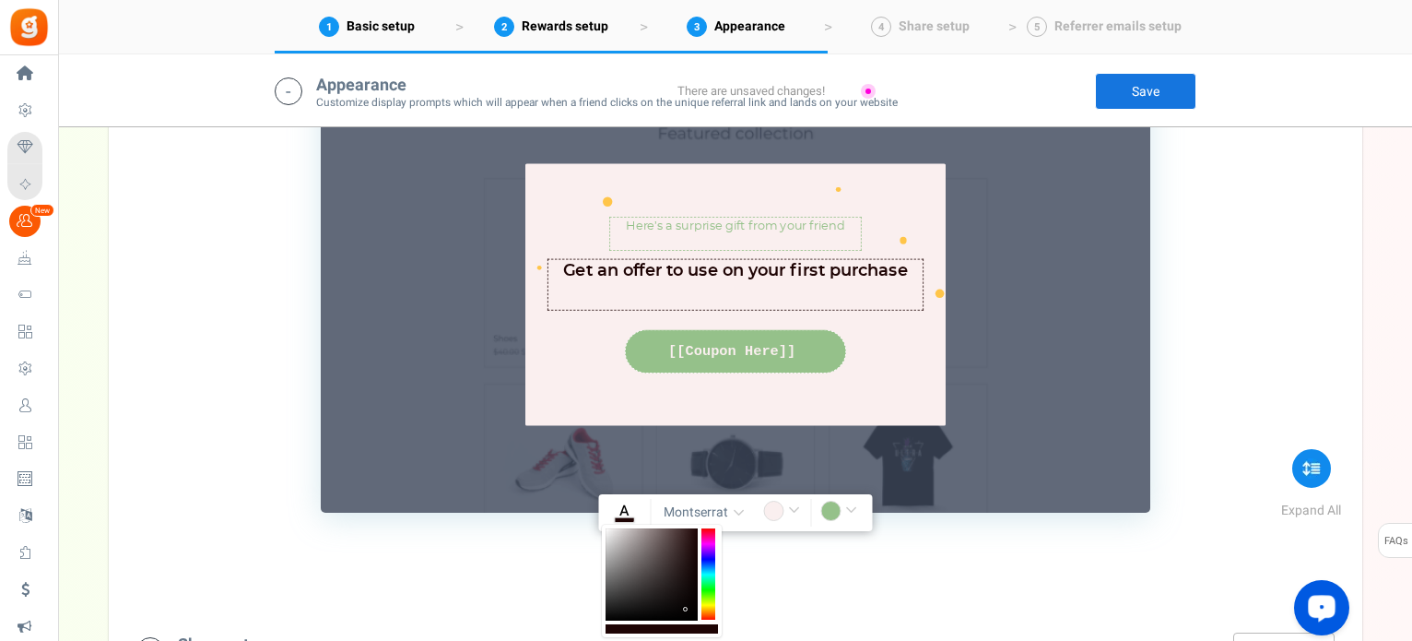
scroll to position [2091, 0]
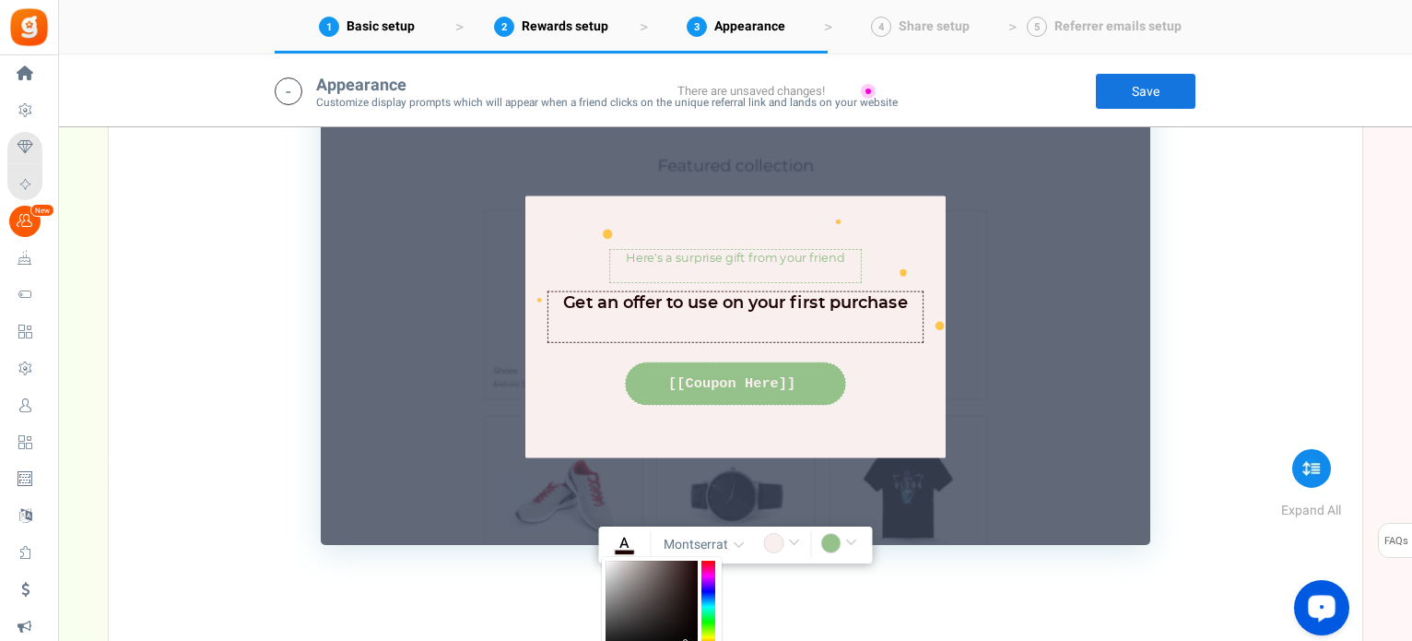
click at [833, 537] on input "rgba(149,193,138,1)" at bounding box center [841, 545] width 42 height 24
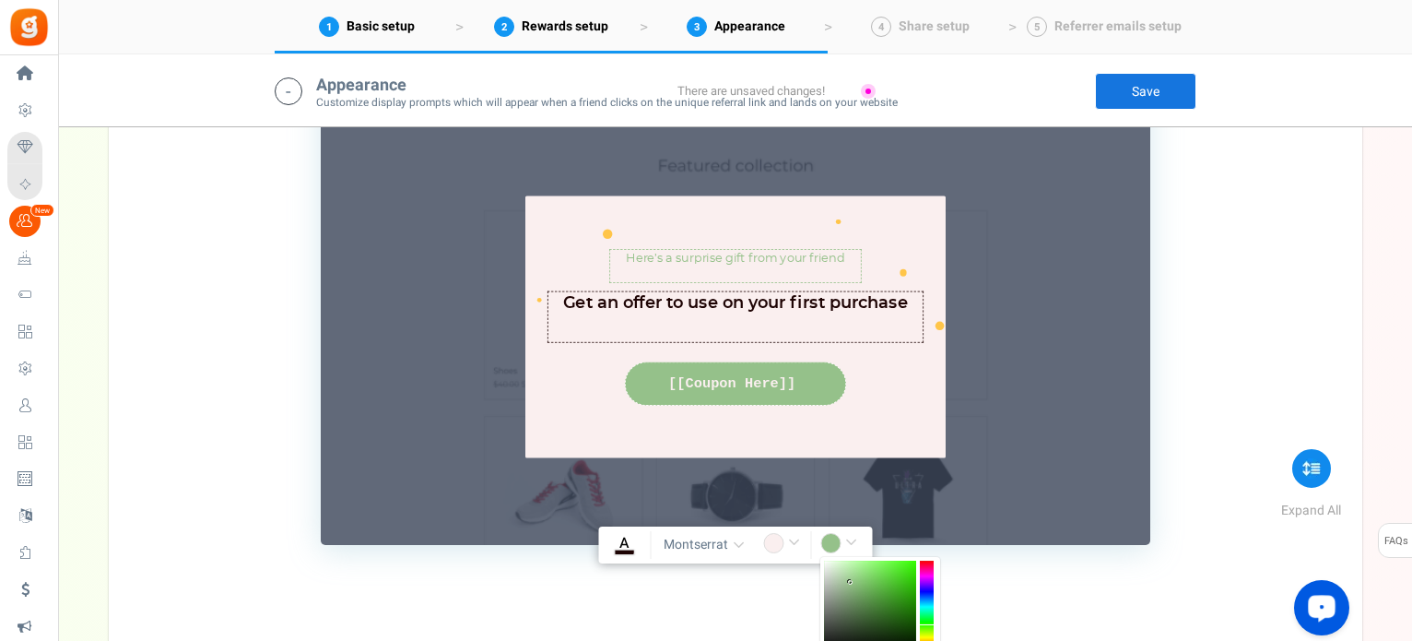
click at [889, 618] on div at bounding box center [870, 606] width 92 height 92
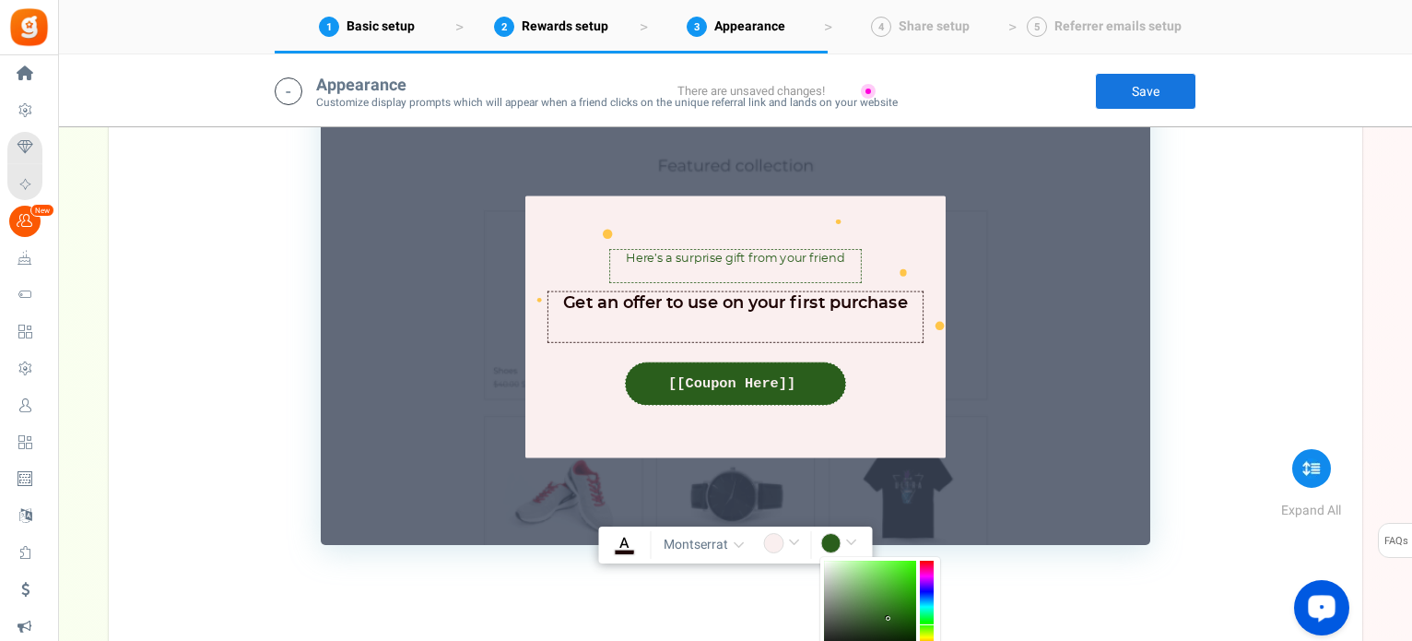
type input "rgba(42,94,28,1)"
click at [1003, 374] on div "Here’s a surprise gift from your friend [PERSON_NAME](s) : 0 Get an offer to us…" at bounding box center [736, 326] width 664 height 385
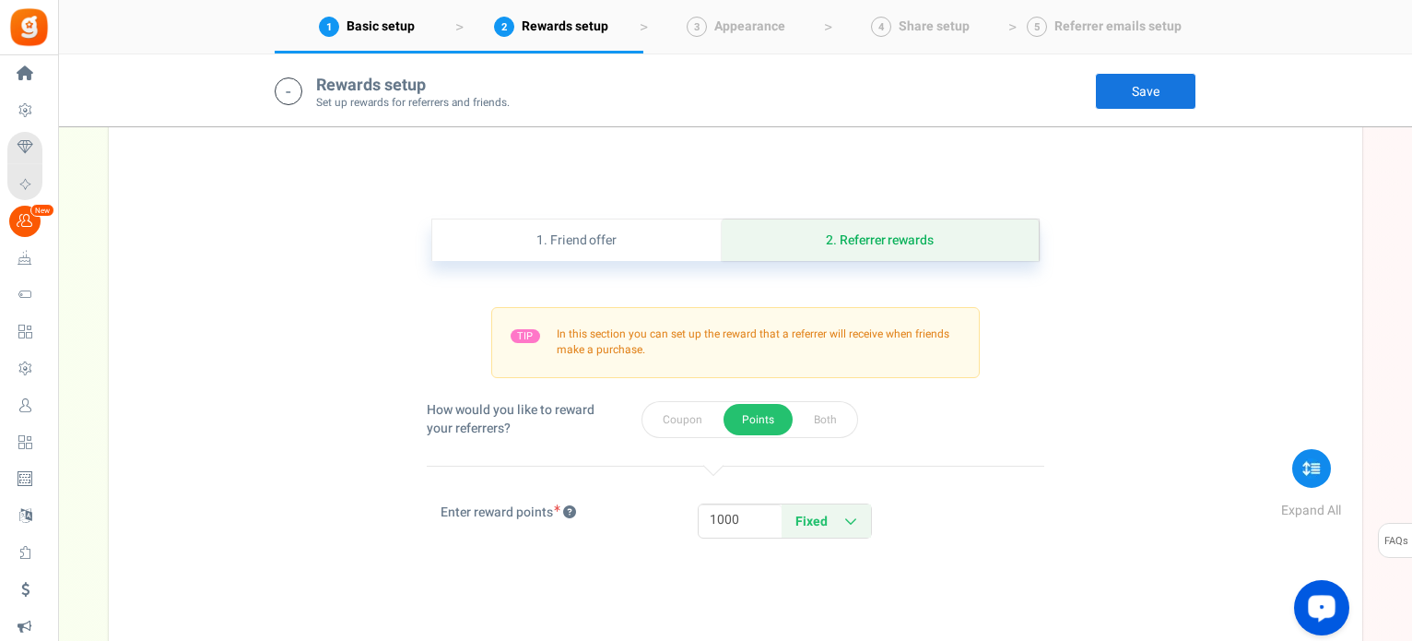
scroll to position [1078, 0]
click at [560, 229] on link "1. Friend offer" at bounding box center [576, 238] width 289 height 41
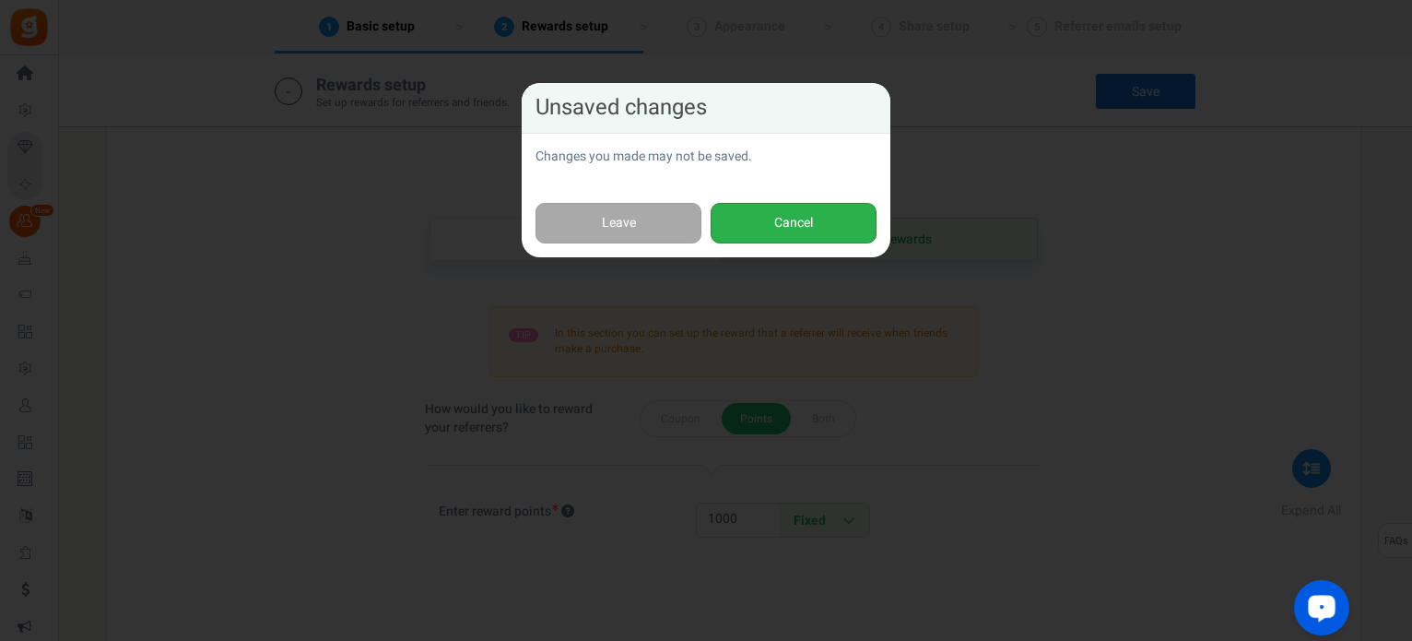
click at [795, 217] on button "Cancel" at bounding box center [794, 223] width 166 height 41
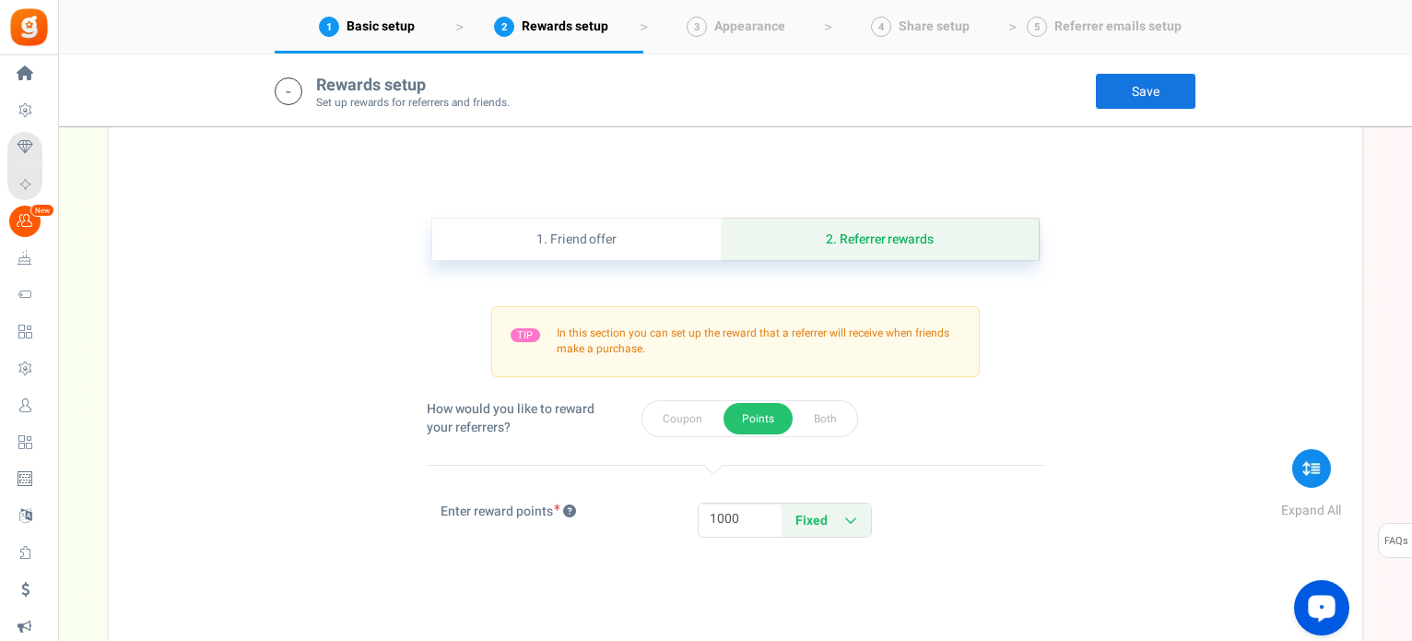
click at [1143, 78] on link "Save" at bounding box center [1145, 91] width 101 height 37
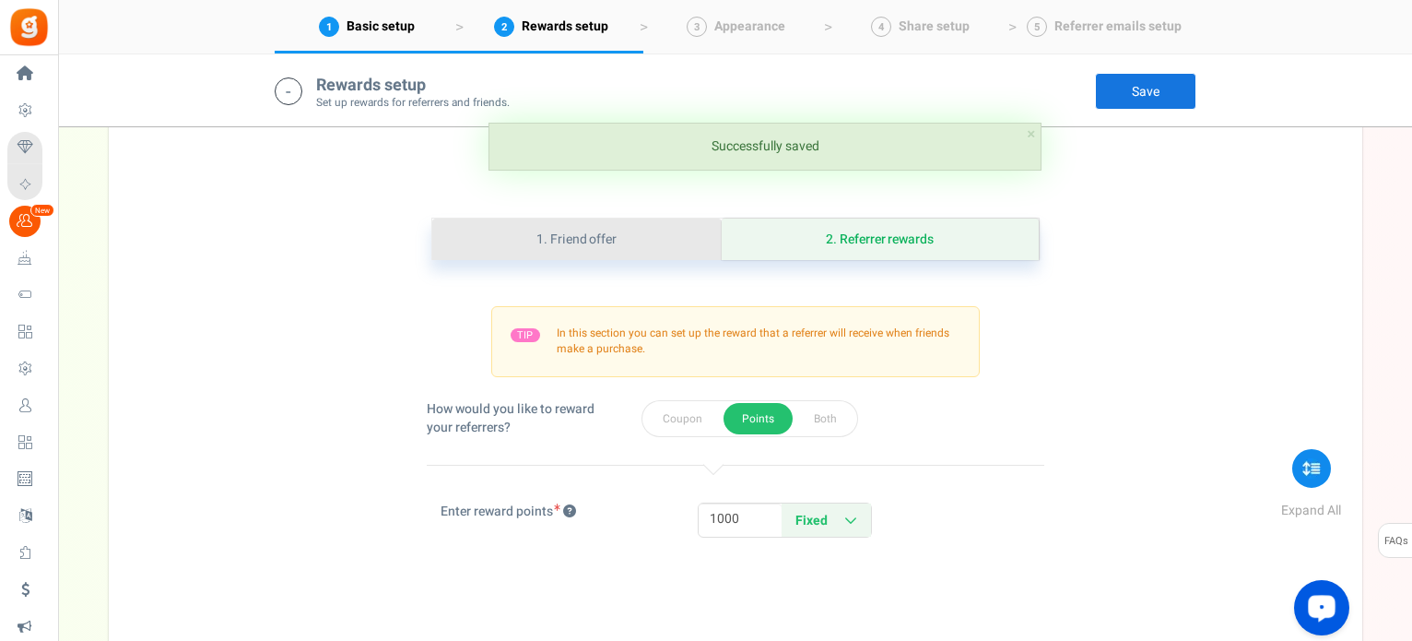
click at [598, 231] on link "1. Friend offer" at bounding box center [576, 238] width 289 height 41
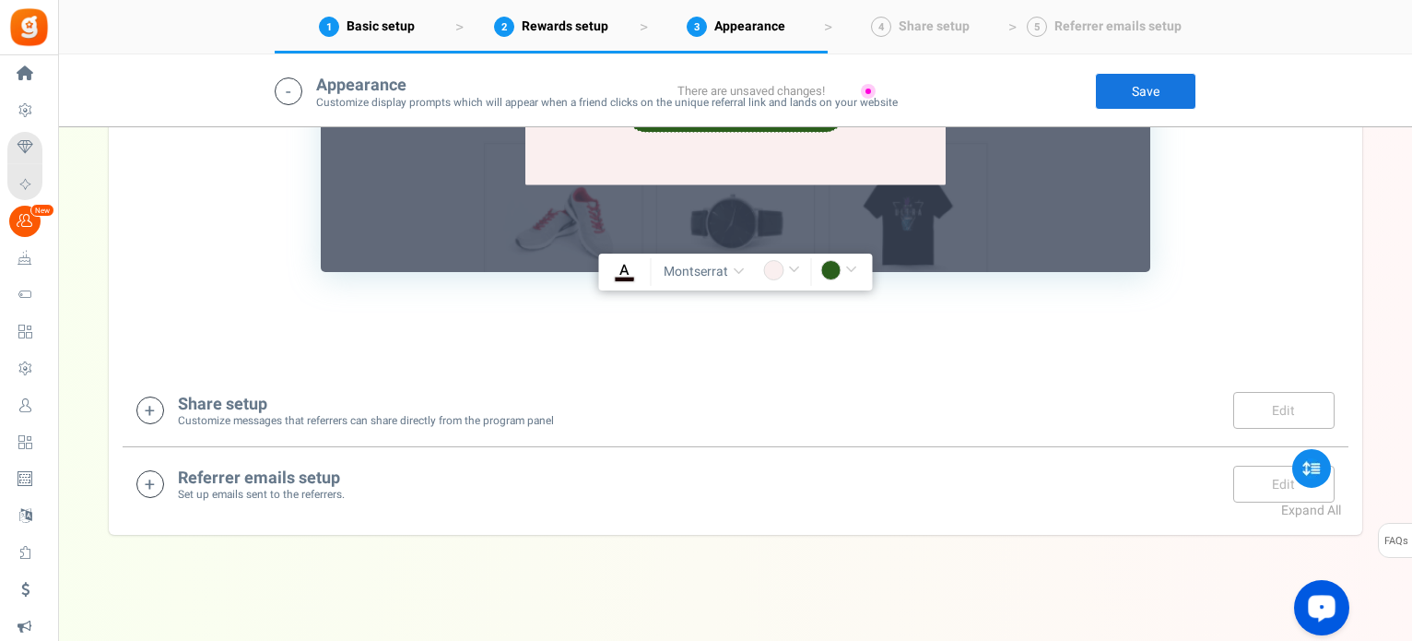
scroll to position [2373, 0]
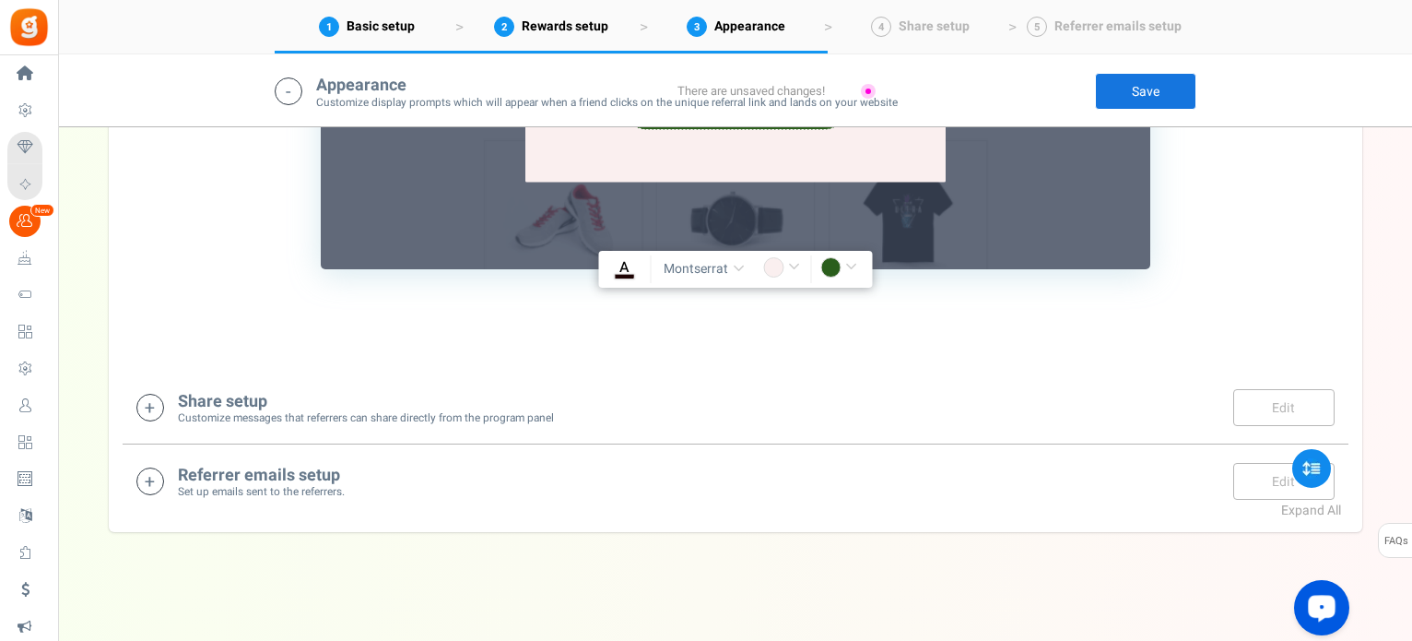
click at [150, 404] on icon at bounding box center [150, 408] width 28 height 28
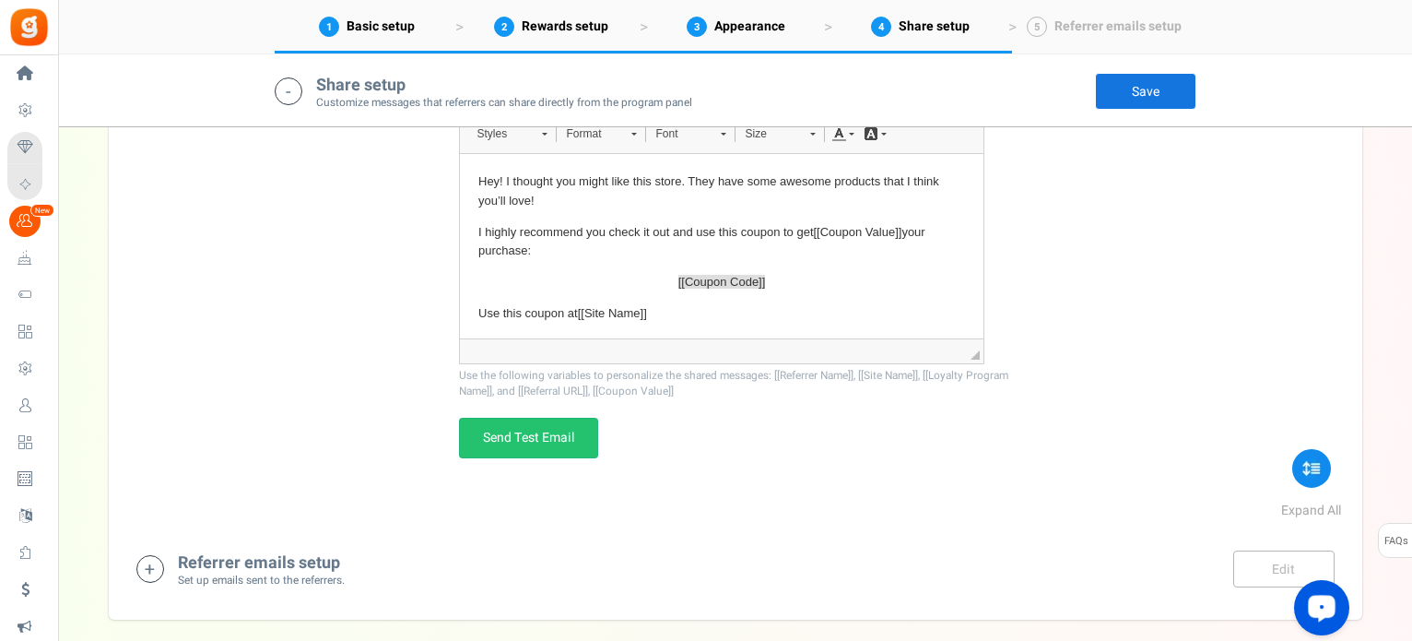
scroll to position [3233, 0]
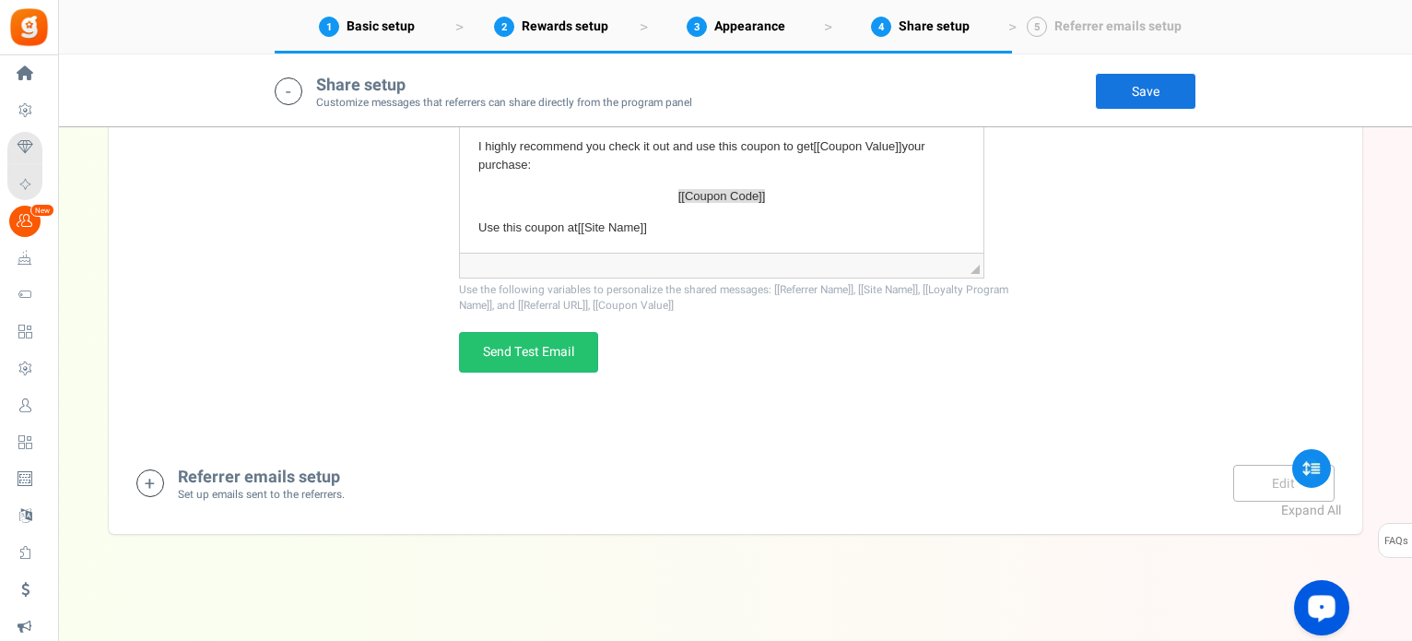
click at [253, 480] on h4 "Referrer emails setup" at bounding box center [261, 477] width 167 height 18
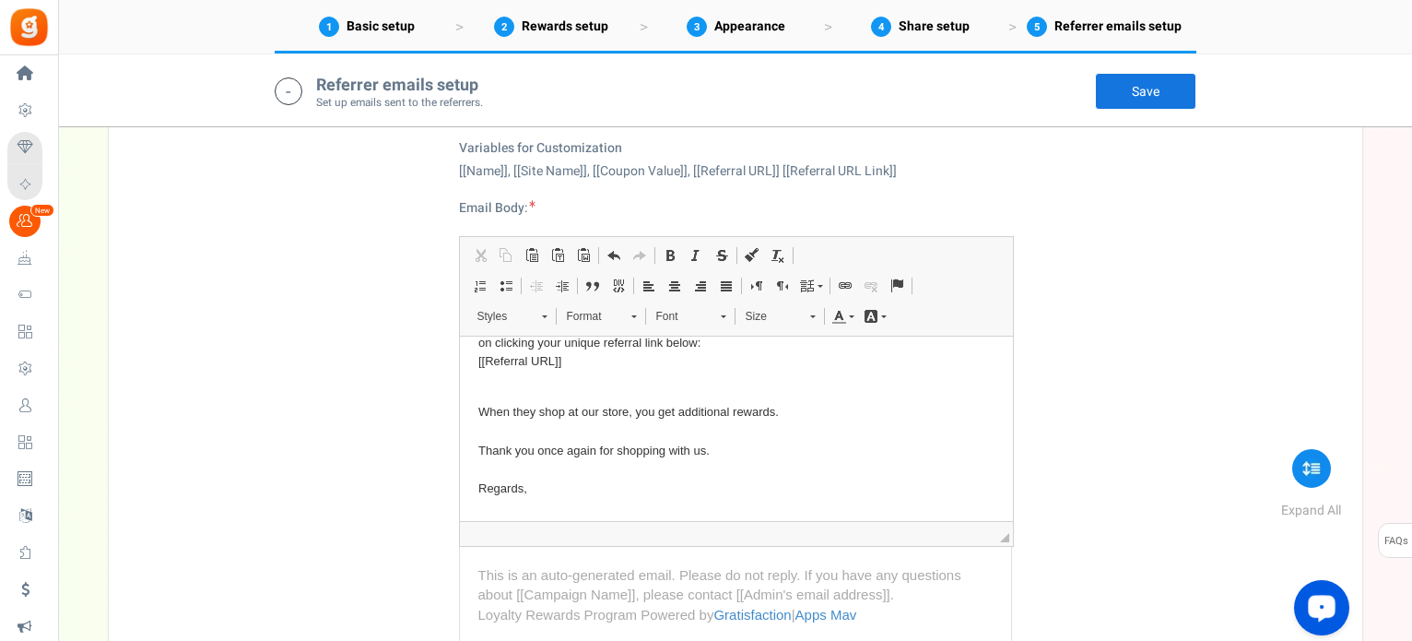
scroll to position [190, 0]
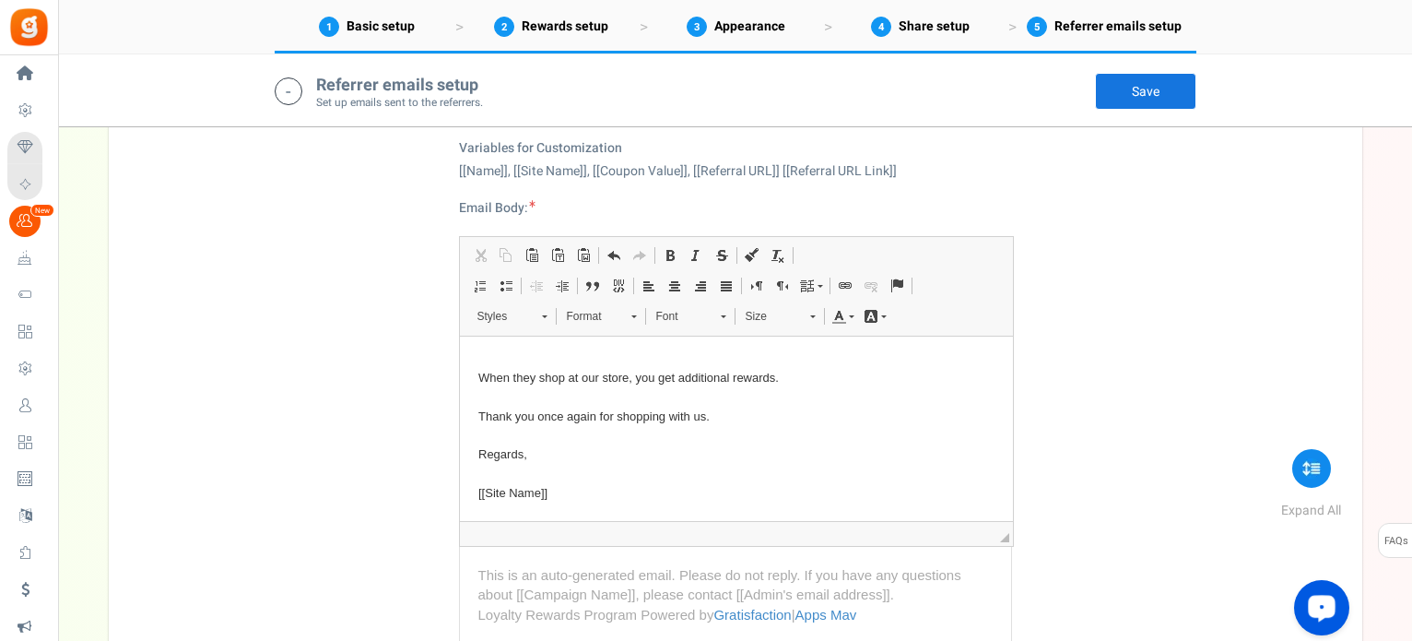
click at [1126, 97] on link "Save" at bounding box center [1145, 91] width 101 height 37
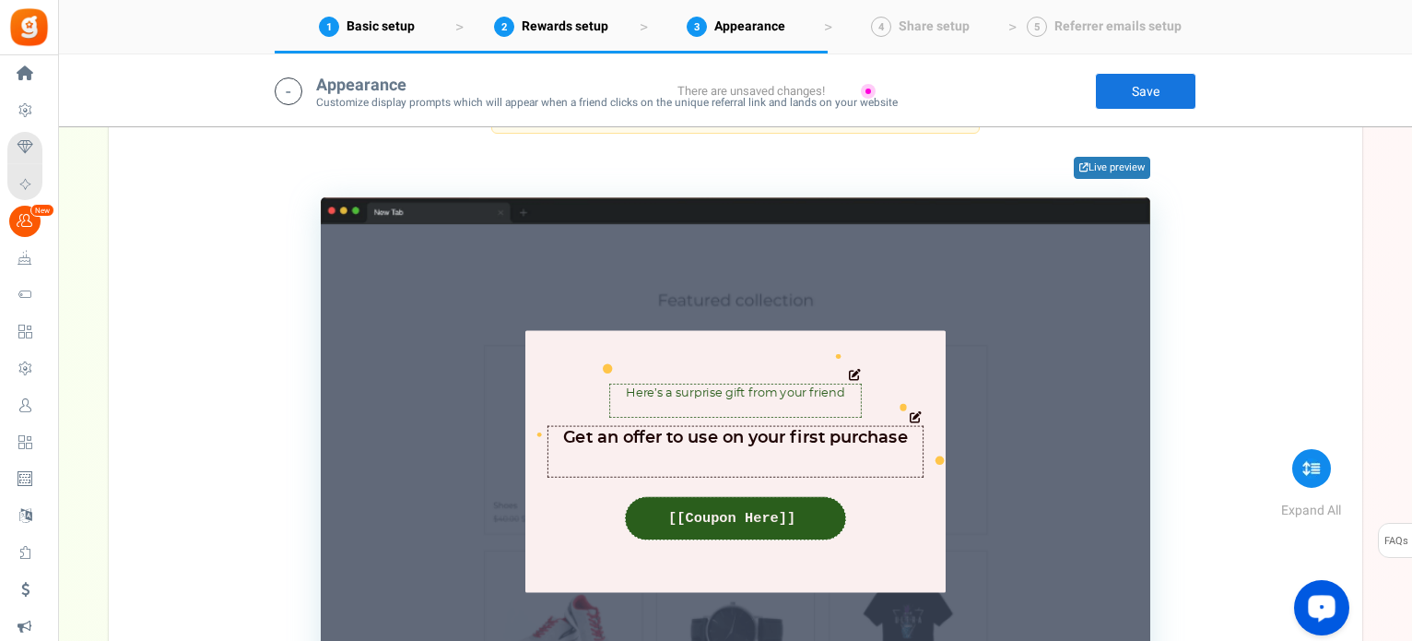
scroll to position [1686, 0]
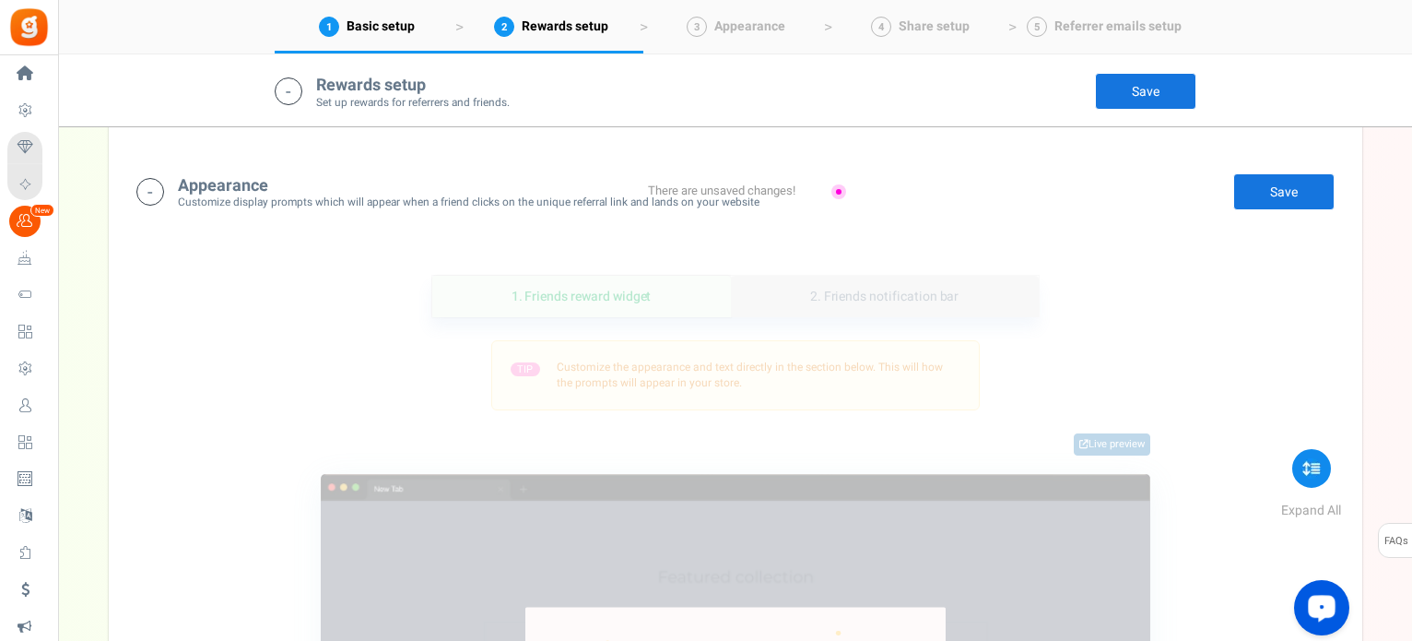
click at [916, 284] on link "2. Friends notification bar" at bounding box center [885, 296] width 308 height 41
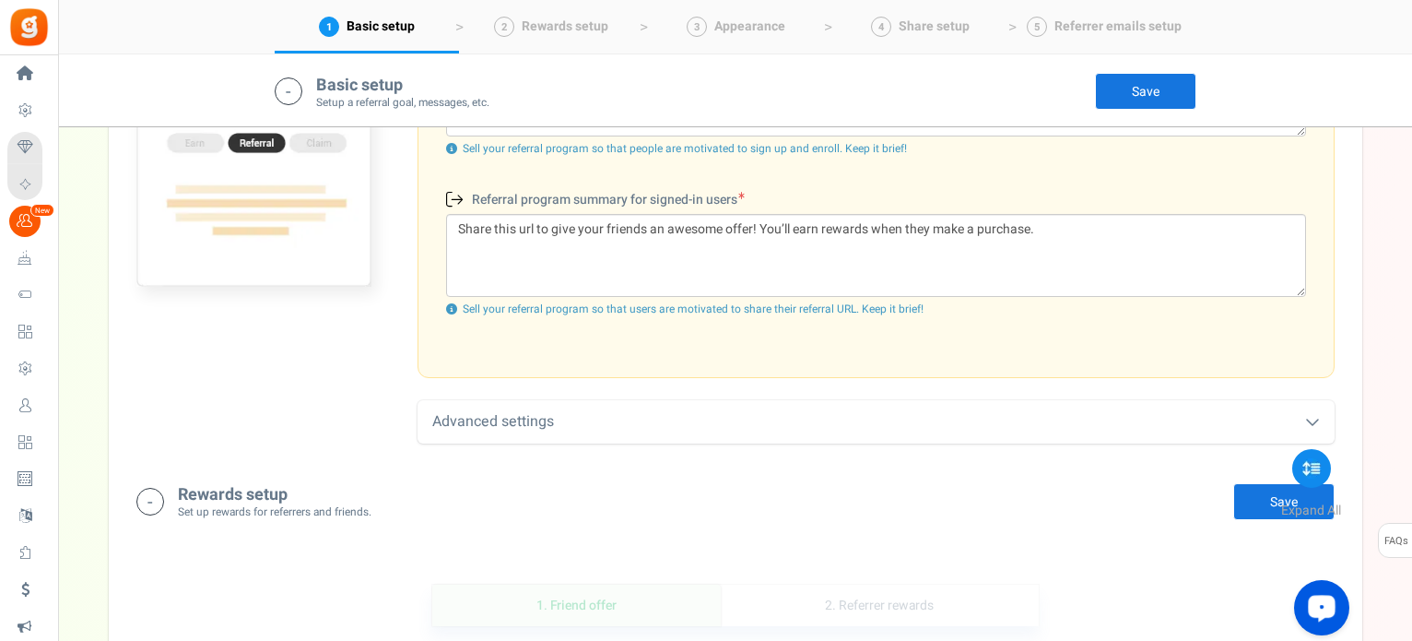
scroll to position [678, 0]
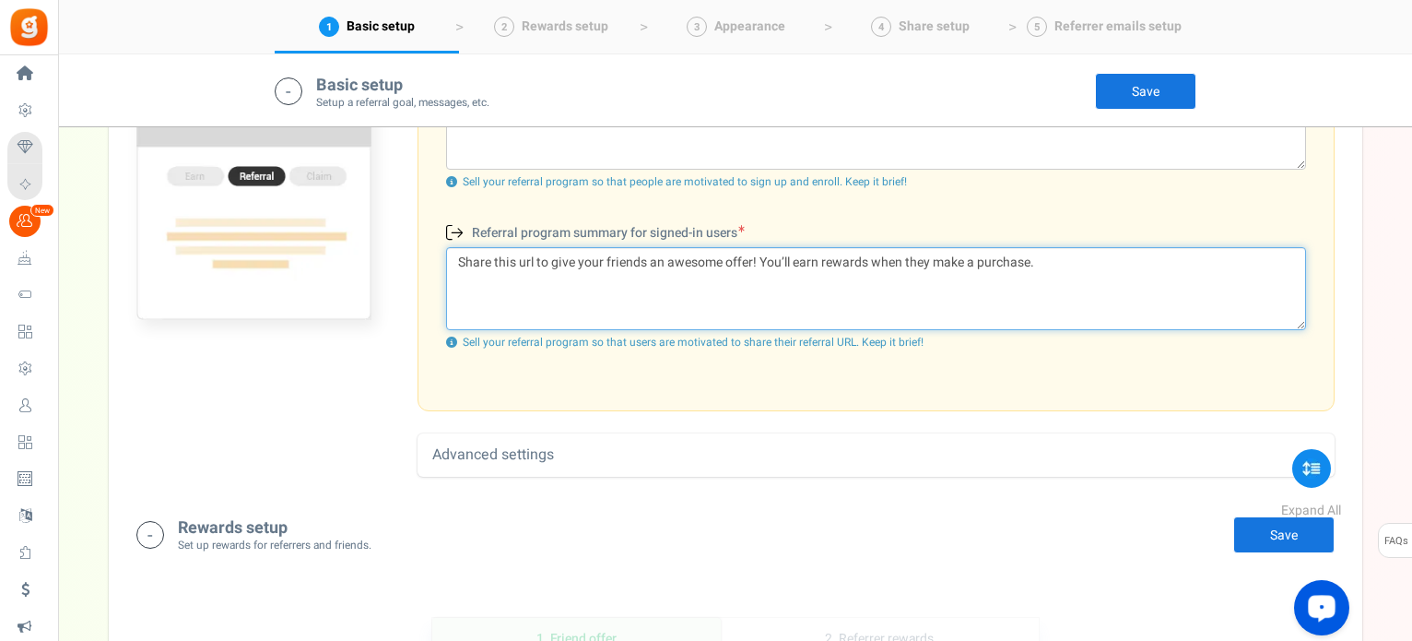
click at [822, 253] on textarea "Share this url to give your friends an awesome offer! You’ll earn rewards when …" at bounding box center [876, 288] width 860 height 83
click at [932, 263] on textarea "Share this url to give your friends an awesome offer! You’ll earn 1000 points r…" at bounding box center [876, 288] width 860 height 83
click at [942, 261] on textarea "Share this url to give your friends an awesome offer! You’ll earn 1000 points r…" at bounding box center [876, 288] width 860 height 83
type textarea "Share this url to give your friends an awesome offer! You’ll earn 1000 points w…"
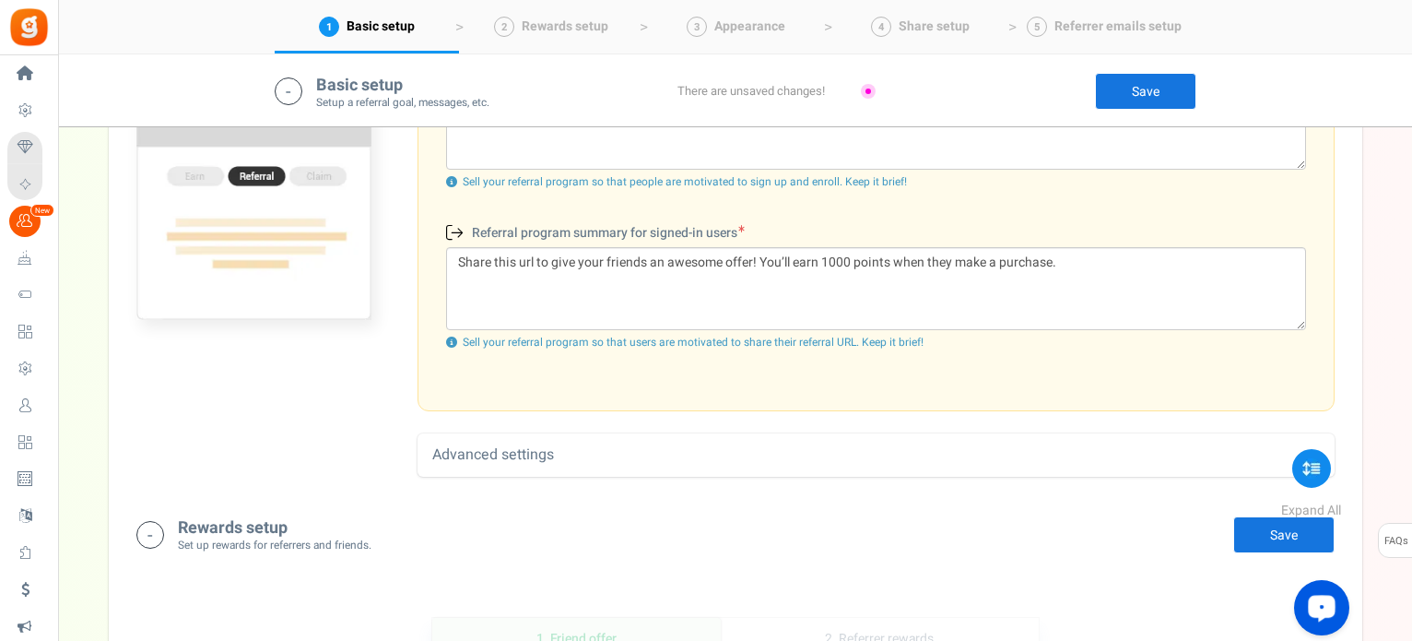
click at [1161, 90] on link "Save" at bounding box center [1145, 91] width 101 height 37
click at [0, 0] on span "Settings" at bounding box center [0, 0] width 0 height 0
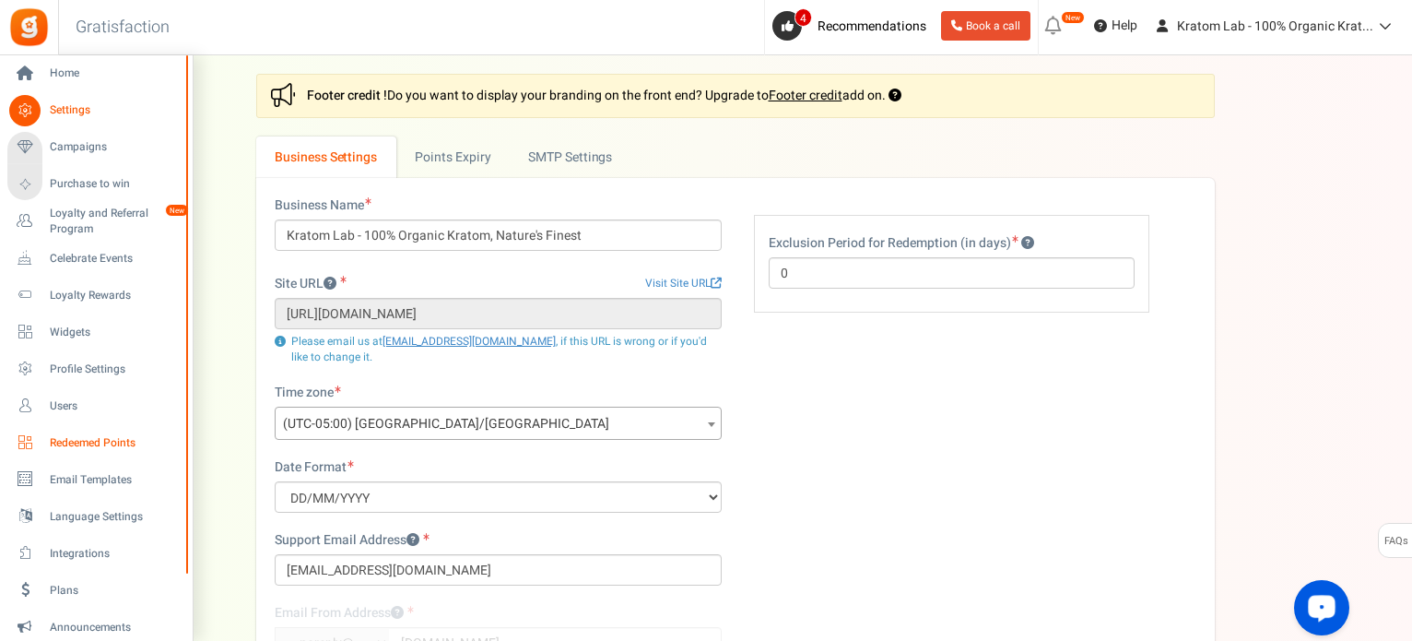
click at [119, 441] on span "Redeemed Points" at bounding box center [114, 443] width 129 height 16
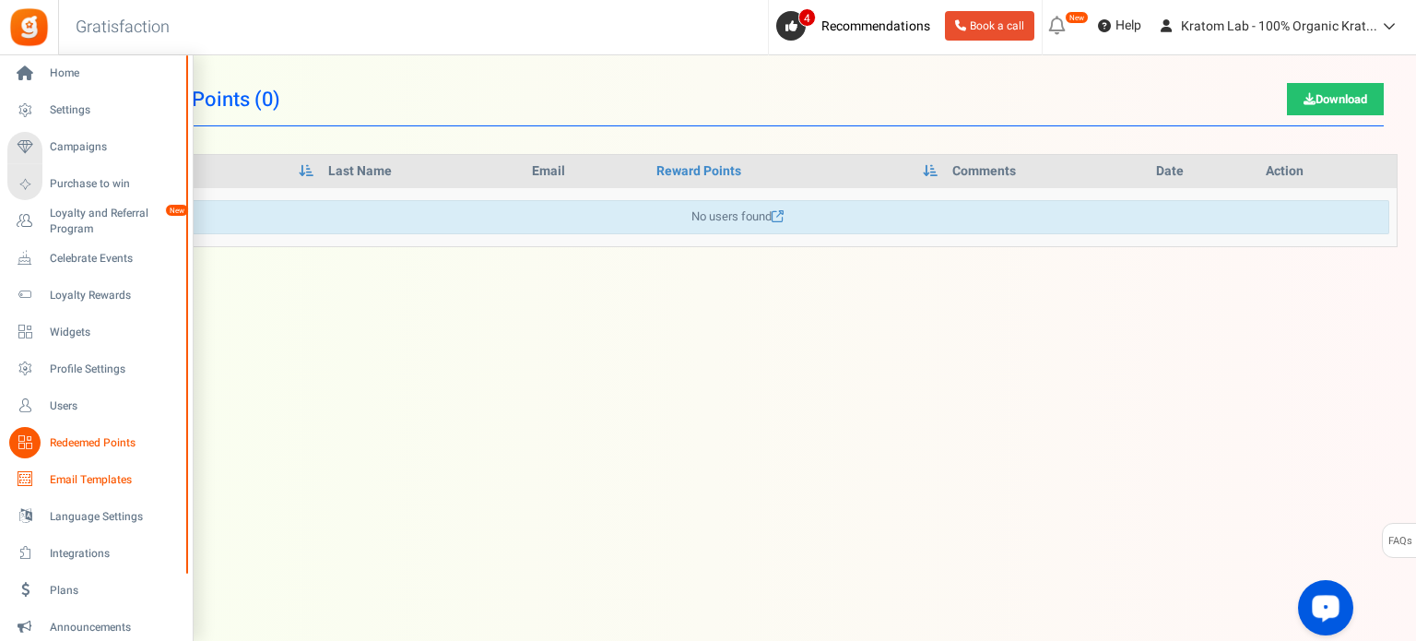
click at [77, 477] on span "Email Templates" at bounding box center [114, 480] width 129 height 16
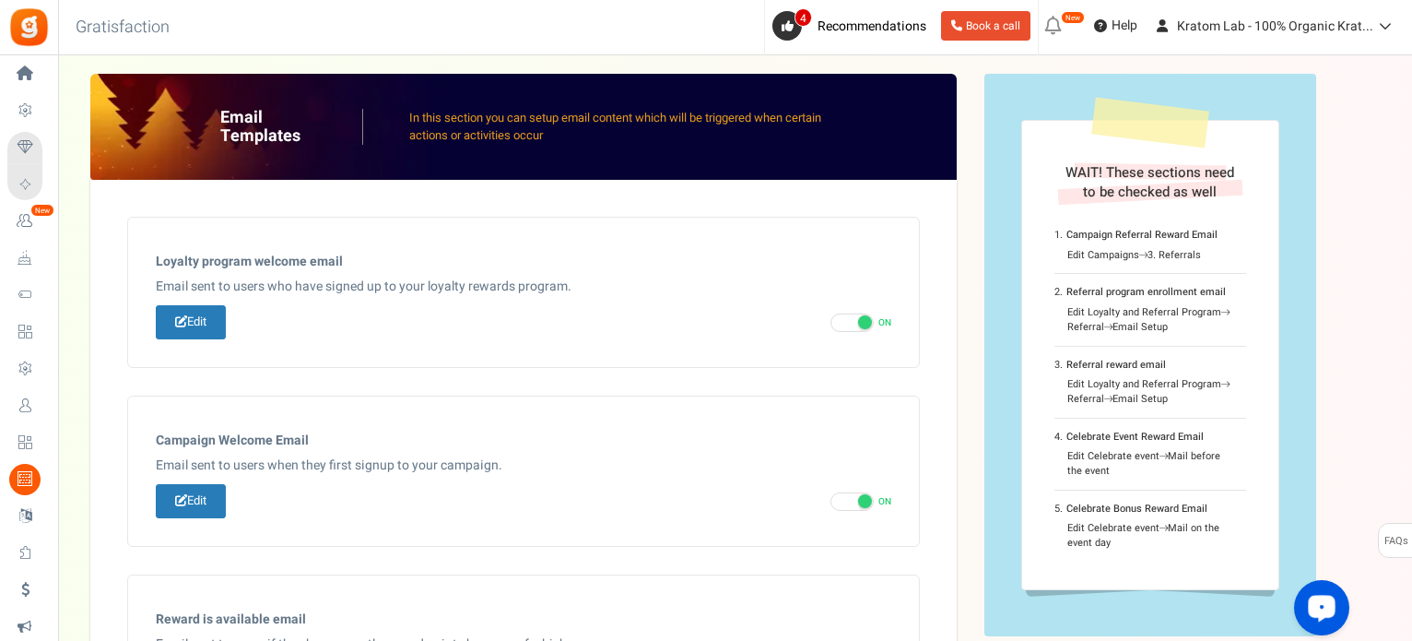
click at [0, 0] on span "Loyalty and Referral Program" at bounding box center [0, 0] width 0 height 0
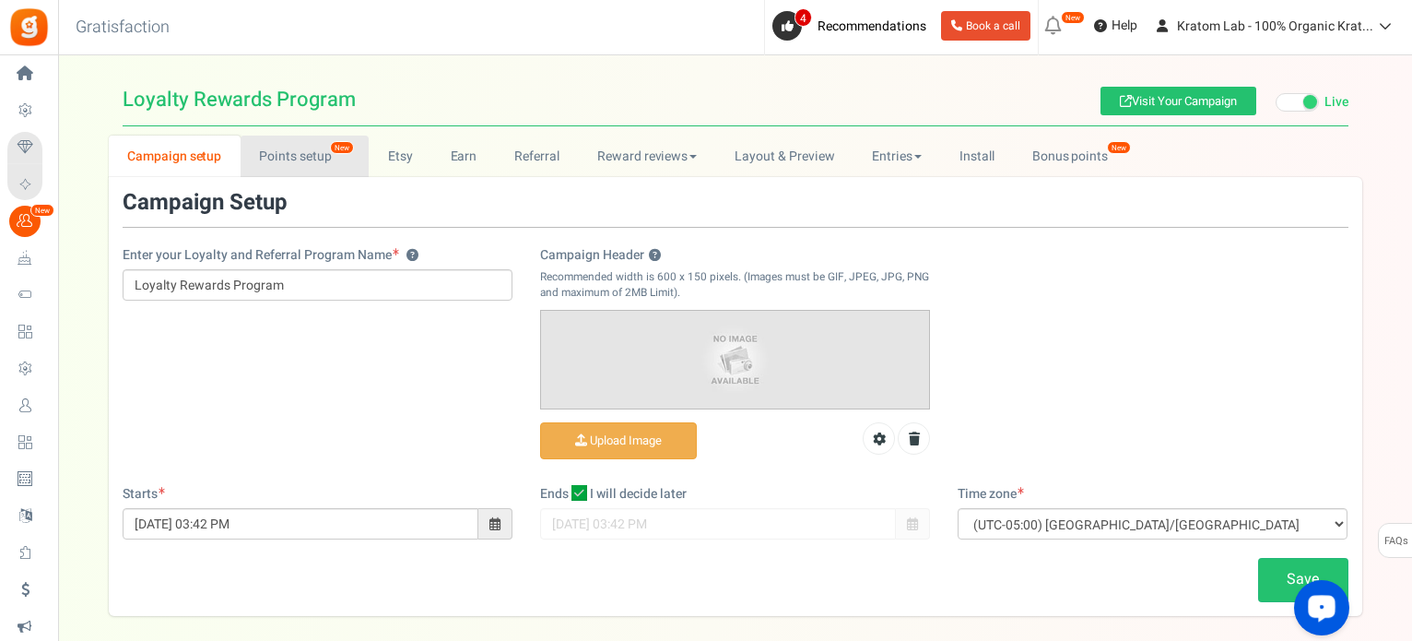
click at [274, 158] on link "Points setup New" at bounding box center [305, 155] width 128 height 41
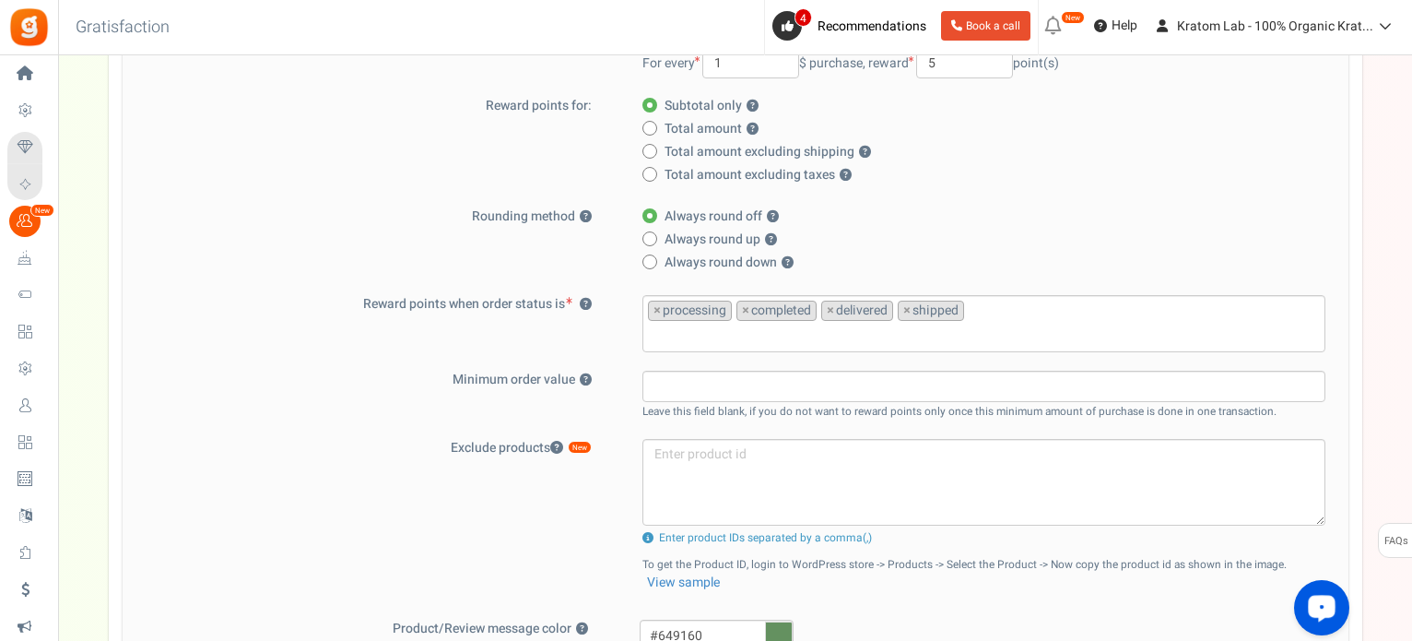
scroll to position [461, 0]
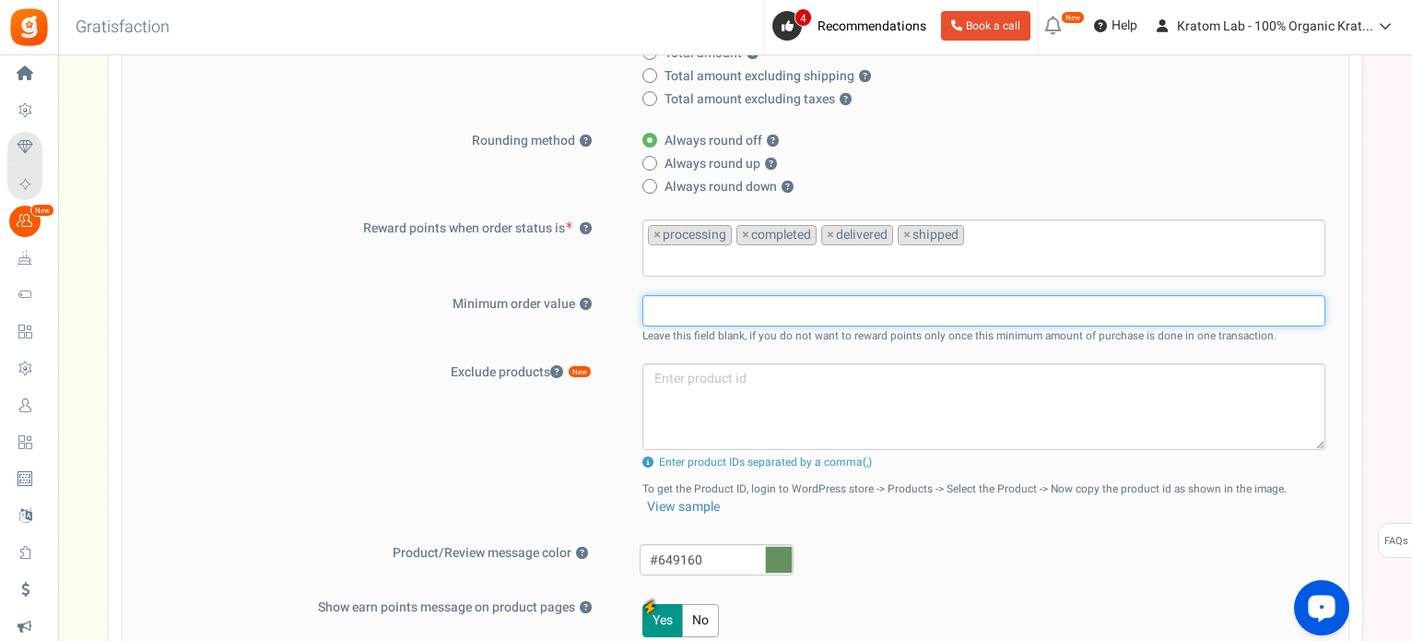
click at [669, 308] on input "text" at bounding box center [983, 310] width 683 height 31
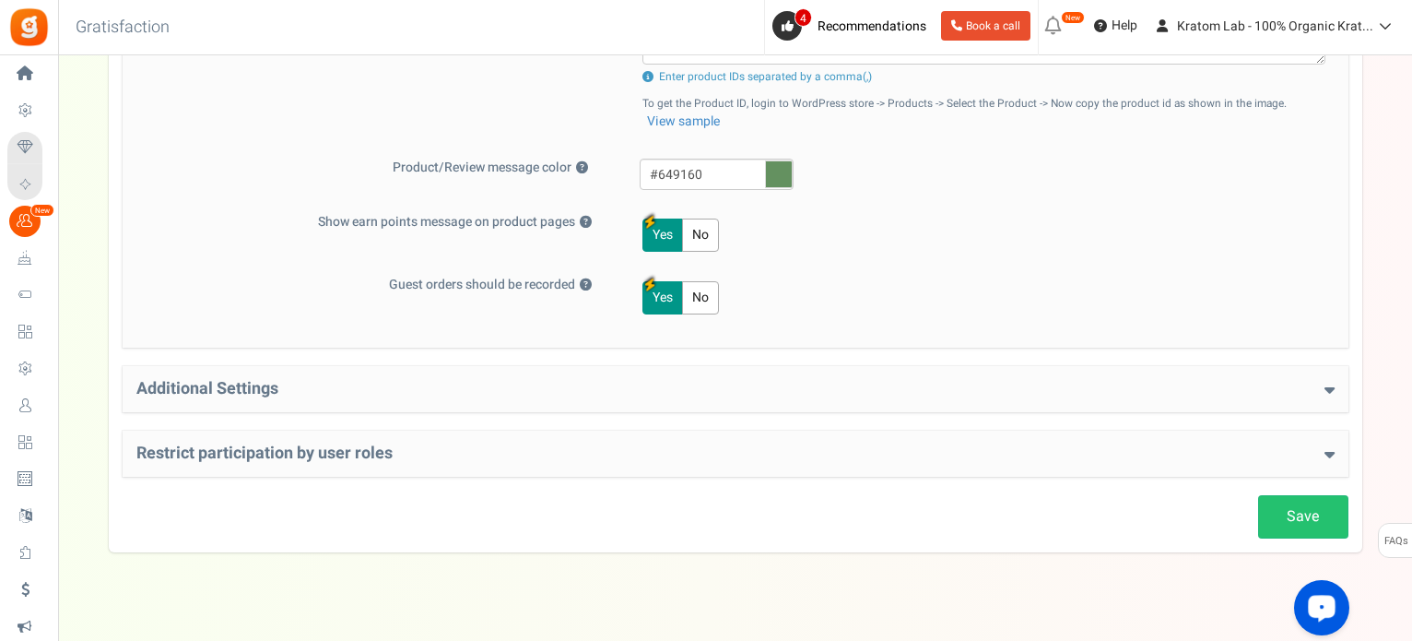
scroll to position [866, 0]
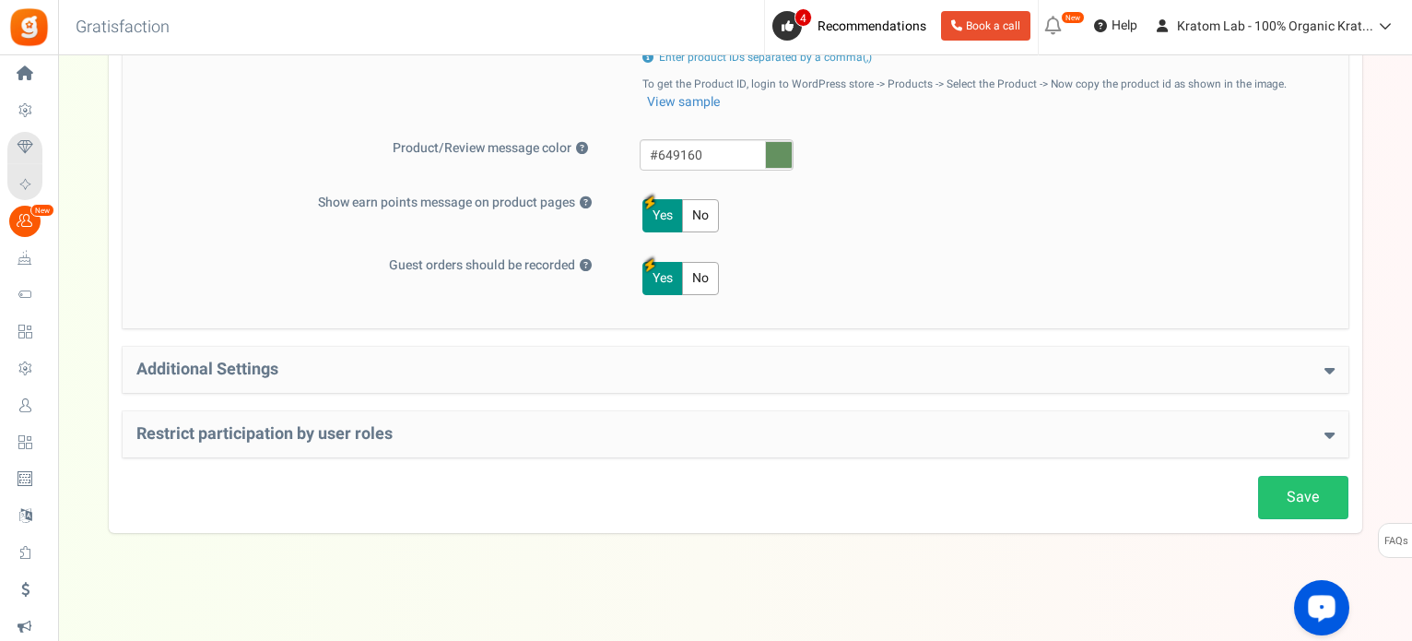
click at [623, 363] on h4 "Additional Settings" at bounding box center [735, 369] width 1198 height 18
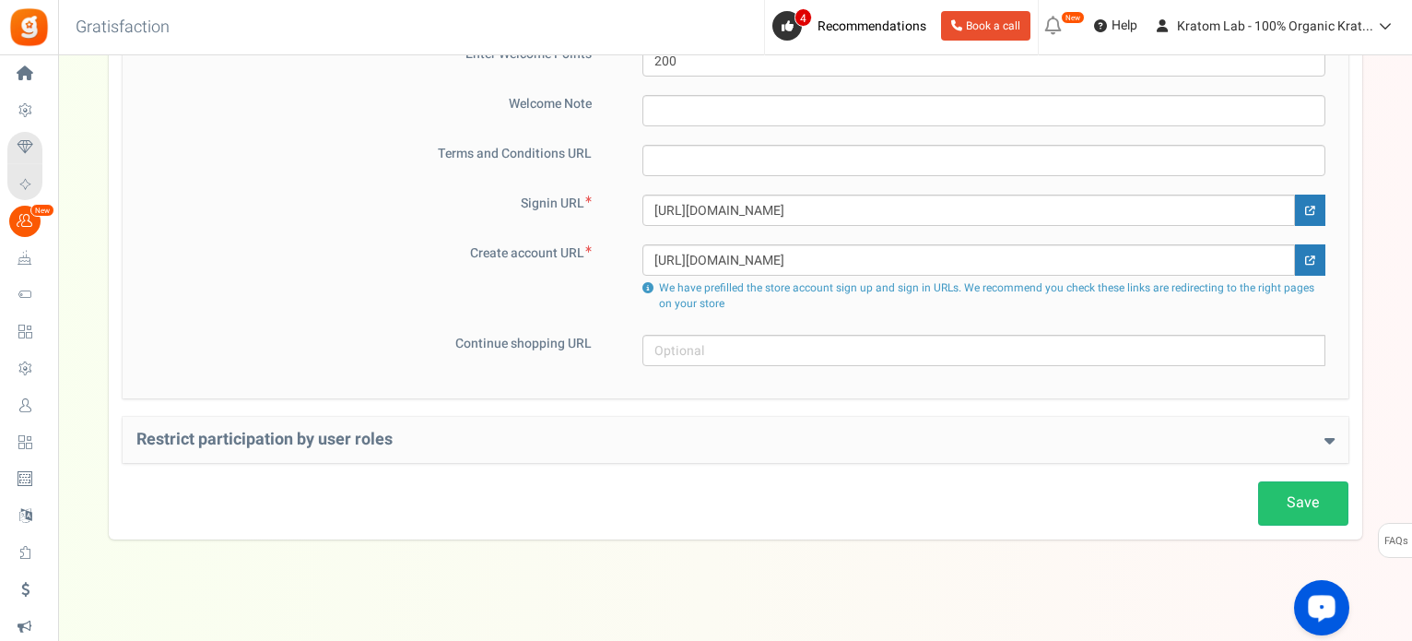
scroll to position [1290, 0]
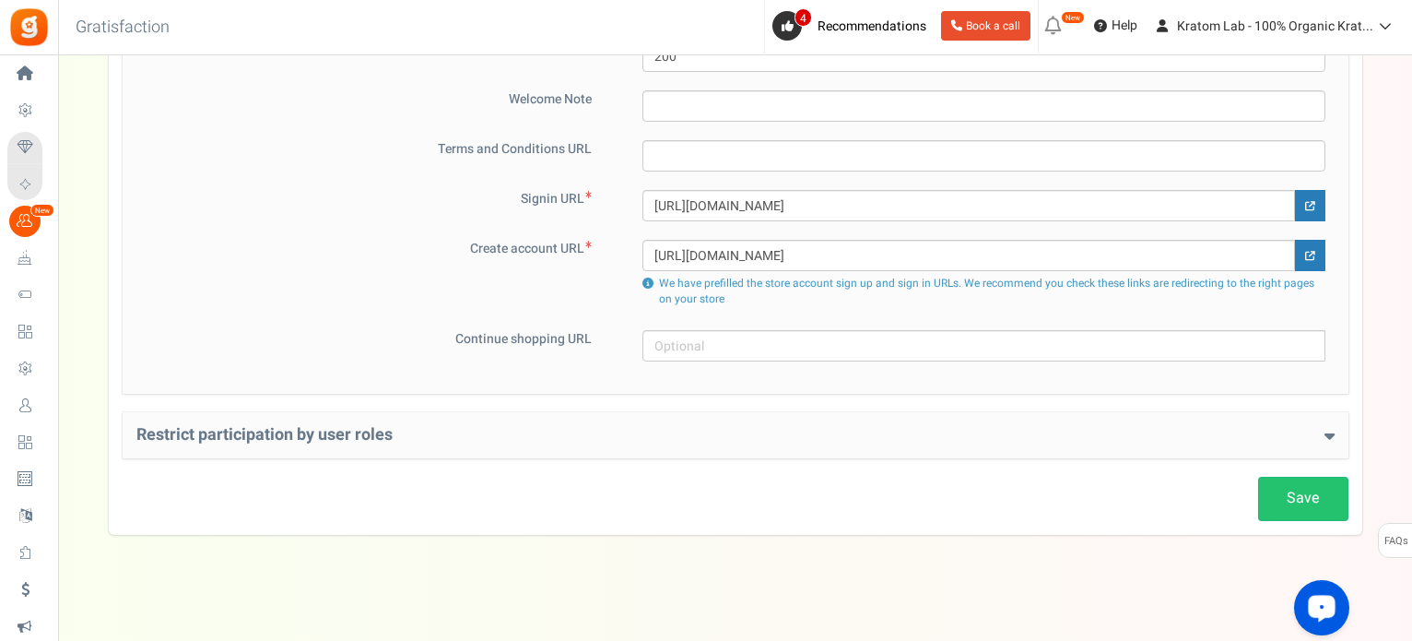
click at [491, 429] on h4 "Restrict participation by user roles" at bounding box center [735, 435] width 1198 height 18
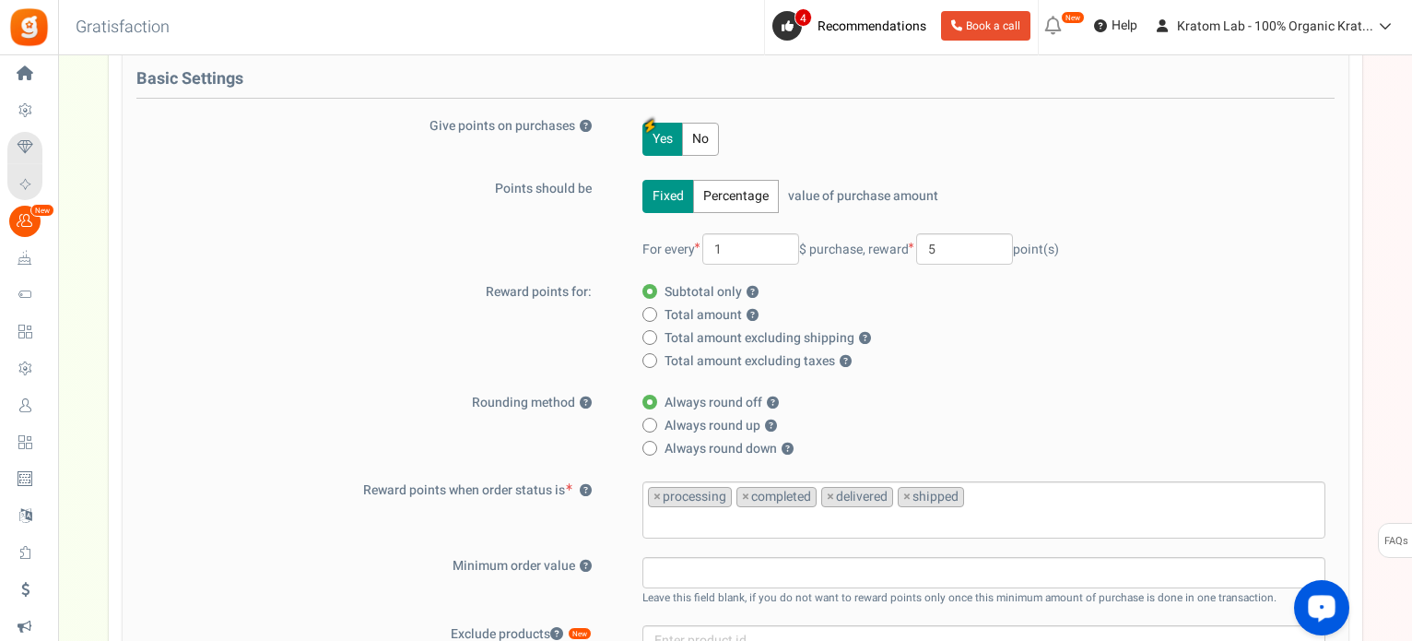
scroll to position [0, 0]
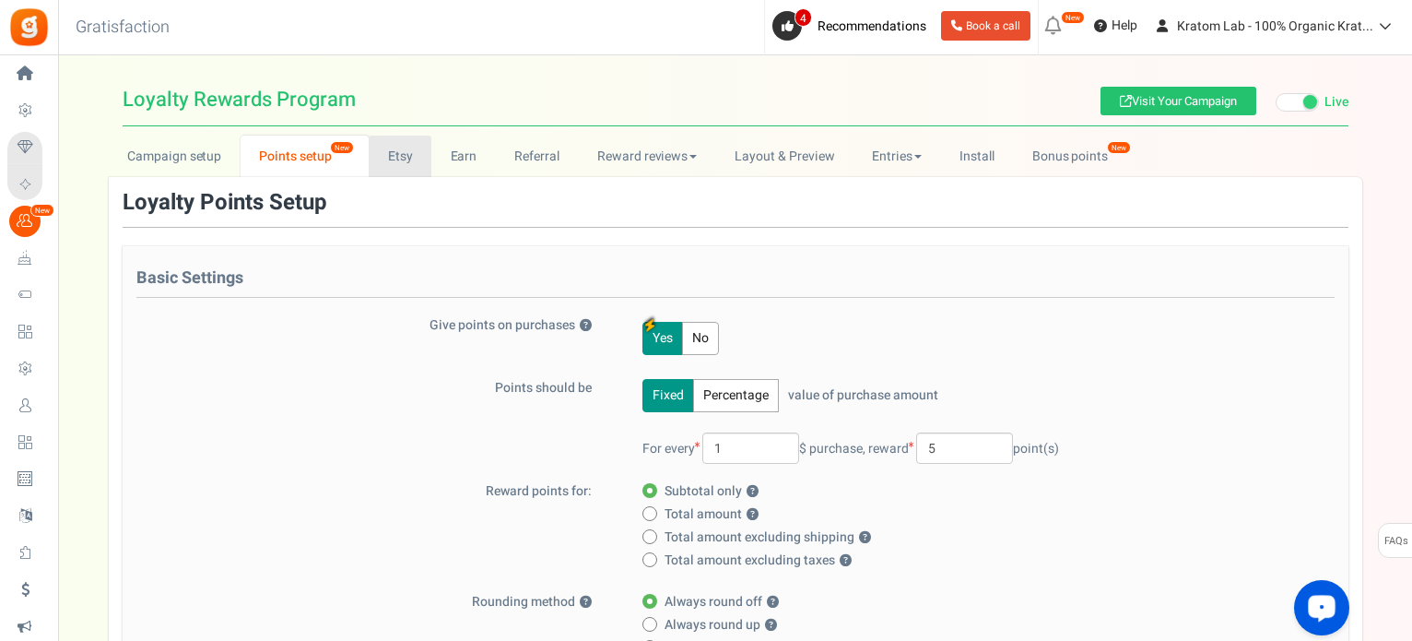
click at [402, 168] on link "Etsy" at bounding box center [400, 155] width 63 height 41
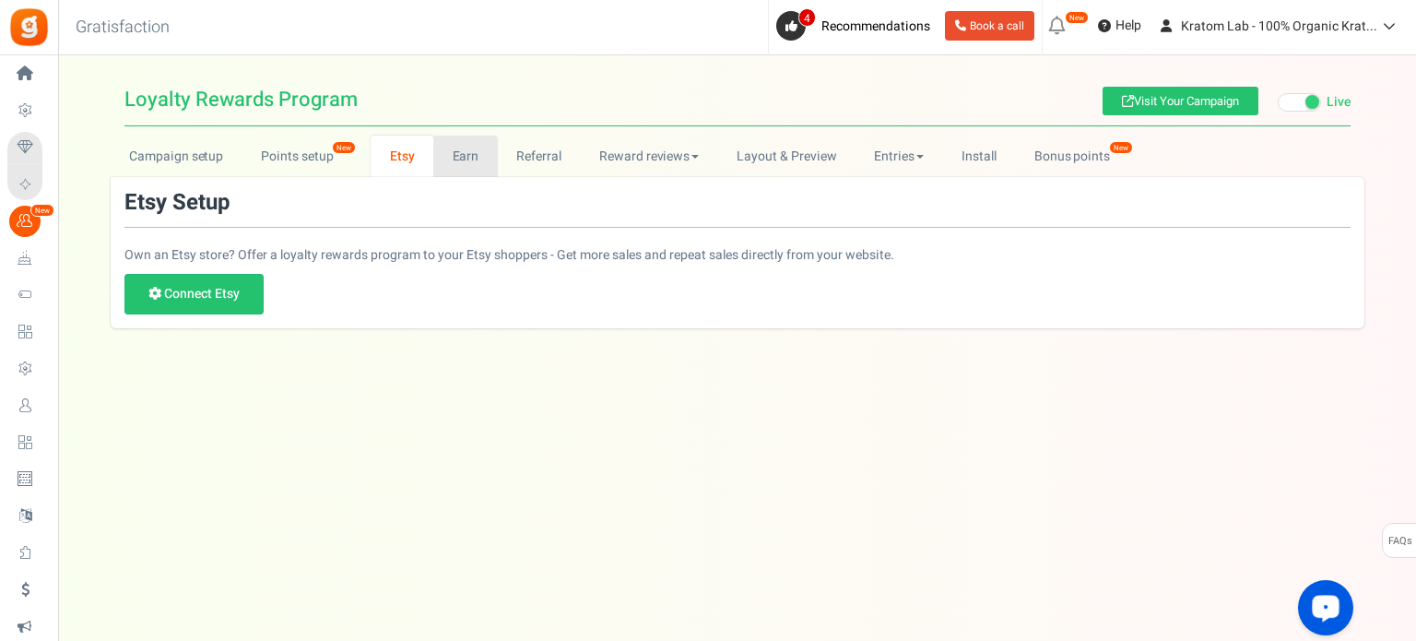
click at [466, 162] on link "Earn" at bounding box center [465, 155] width 65 height 41
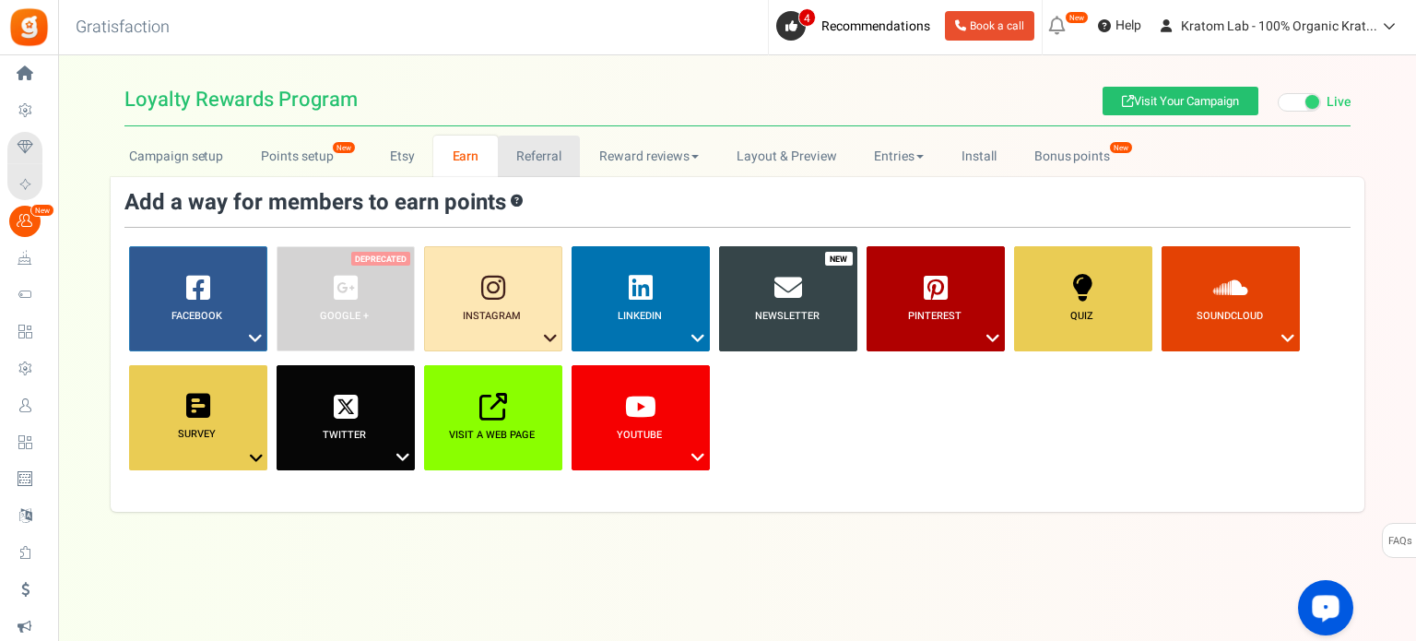
click at [524, 155] on link "Referral" at bounding box center [539, 155] width 83 height 41
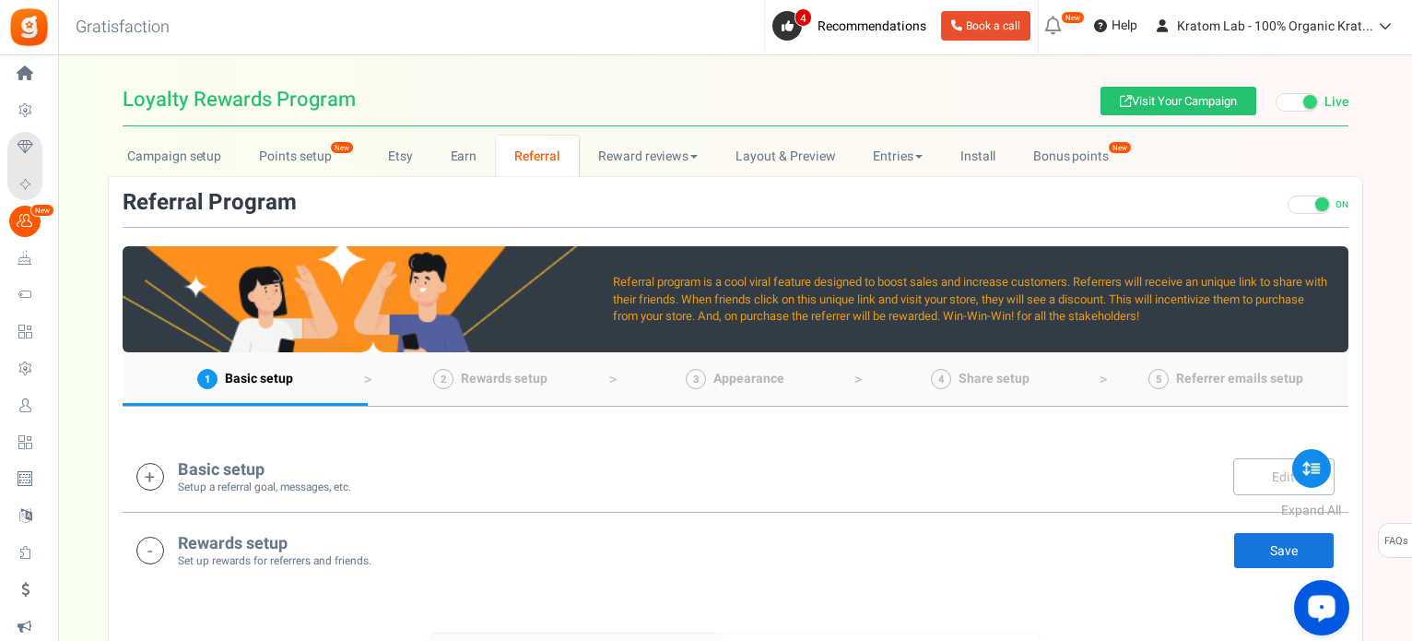
click at [148, 479] on icon at bounding box center [150, 477] width 28 height 28
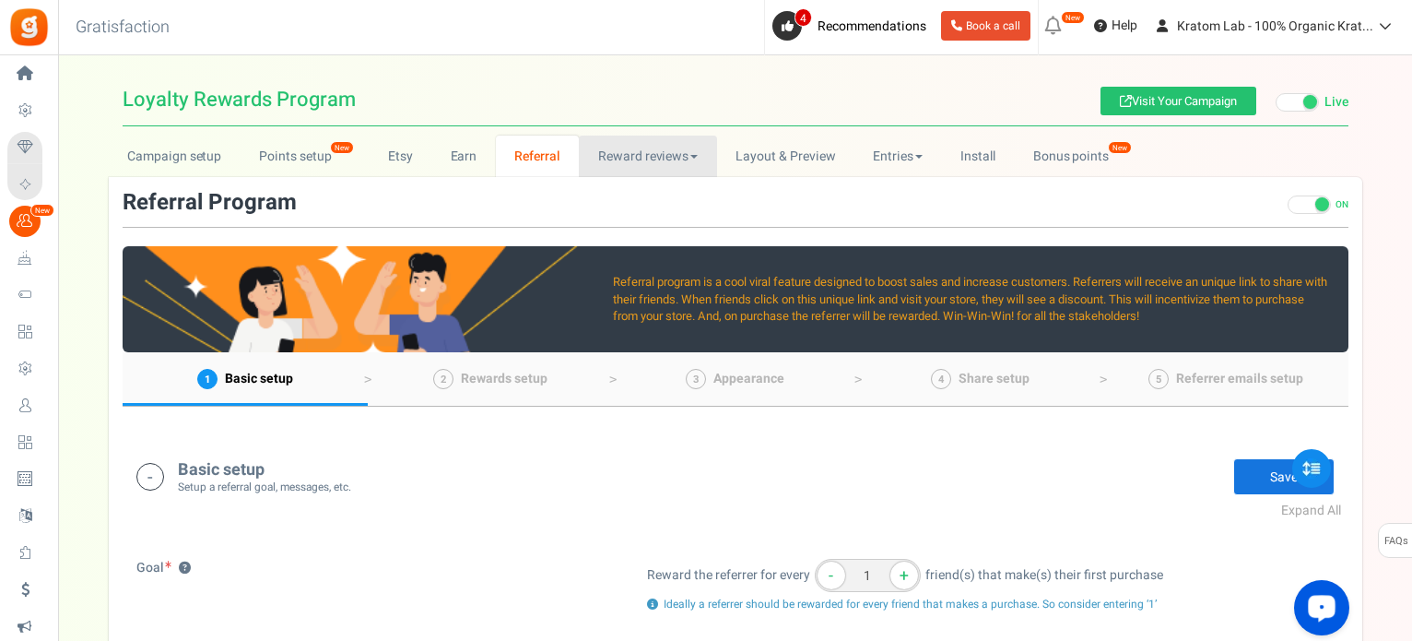
click at [617, 160] on link "Reward reviews" at bounding box center [647, 155] width 137 height 41
click at [630, 152] on link "Reward reviews" at bounding box center [647, 155] width 137 height 41
click at [670, 154] on link "Reward reviews" at bounding box center [647, 155] width 137 height 41
click at [642, 195] on link "WOO" at bounding box center [652, 196] width 147 height 27
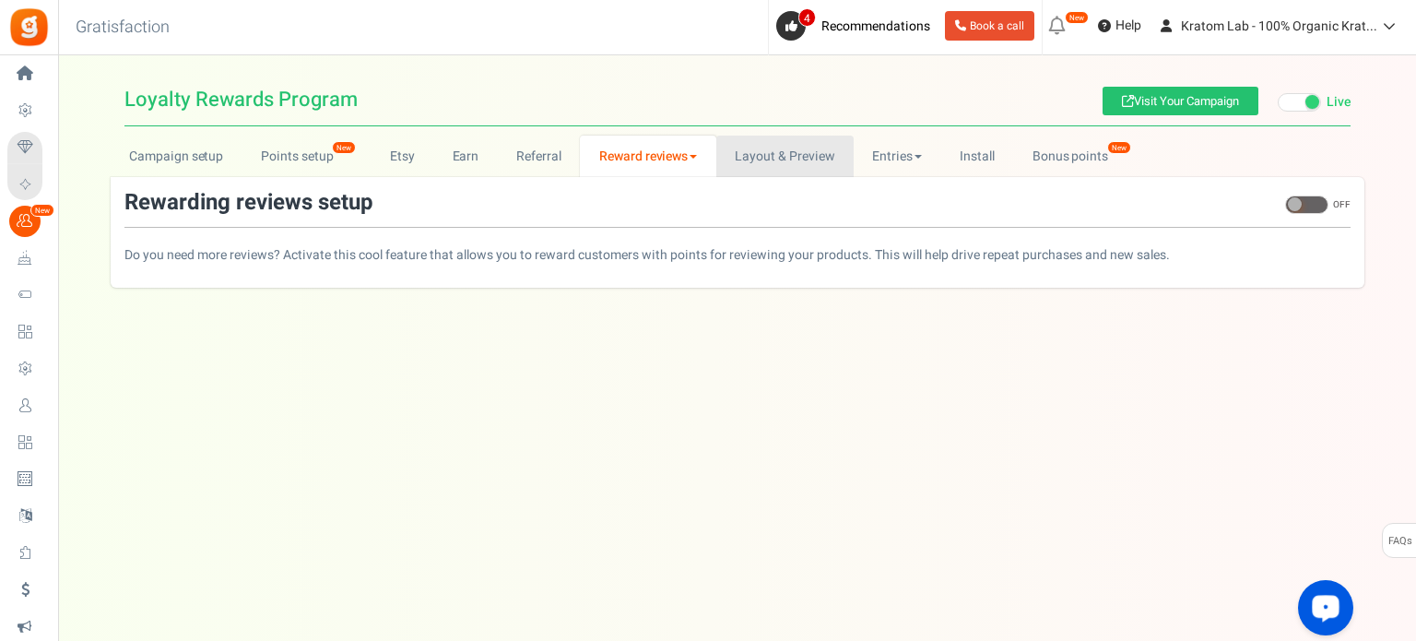
click at [768, 154] on link "Layout & Preview" at bounding box center [784, 155] width 137 height 41
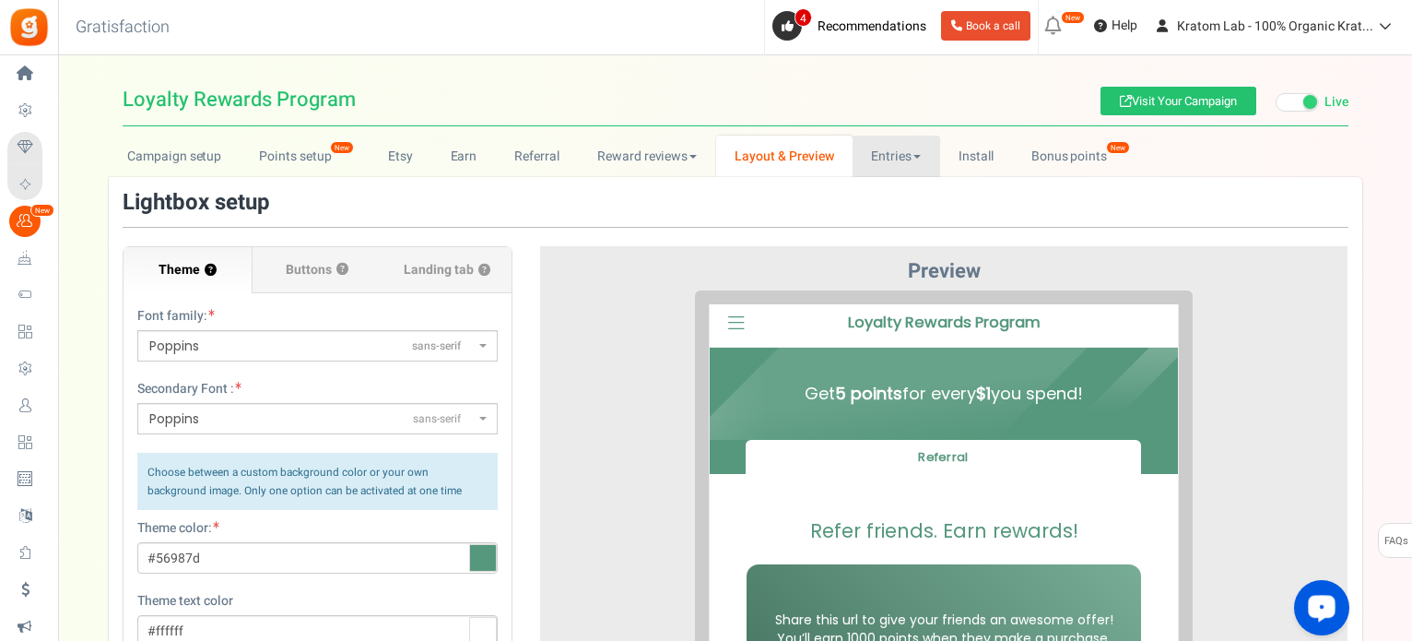
click at [878, 161] on link "Entries" at bounding box center [897, 155] width 88 height 41
click at [905, 186] on link "Entries" at bounding box center [926, 196] width 147 height 27
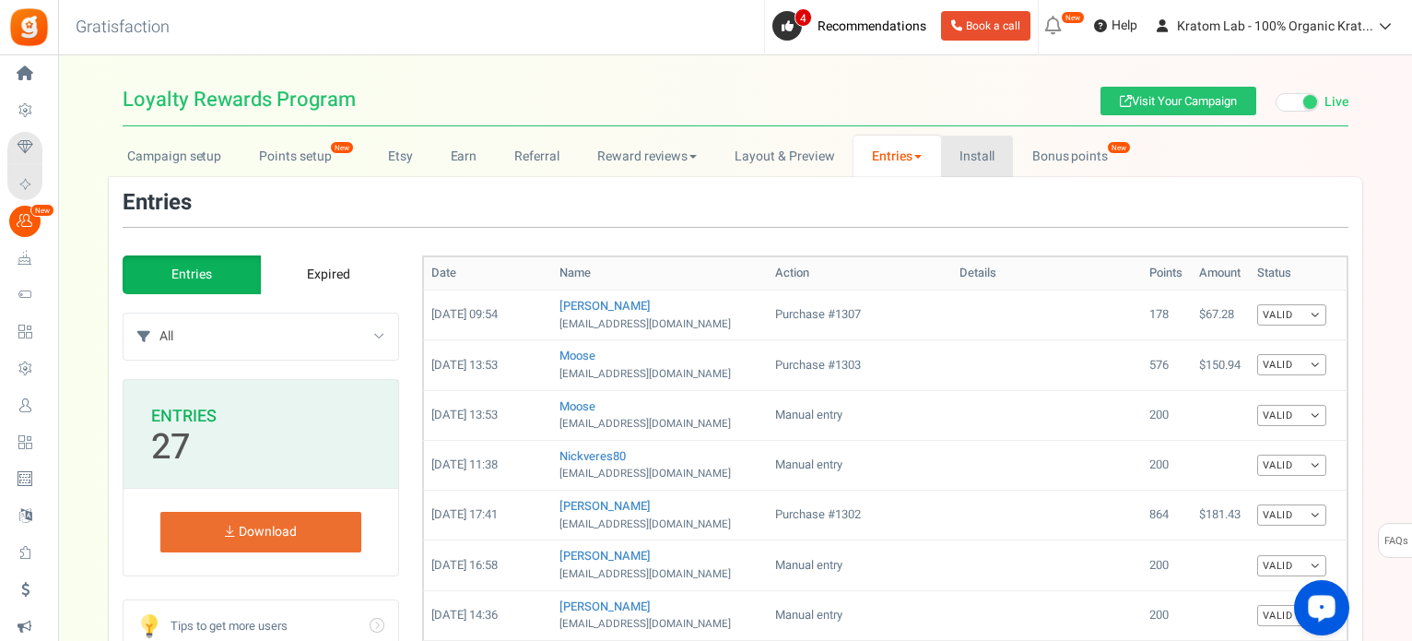
click at [964, 151] on link "Install" at bounding box center [977, 155] width 73 height 41
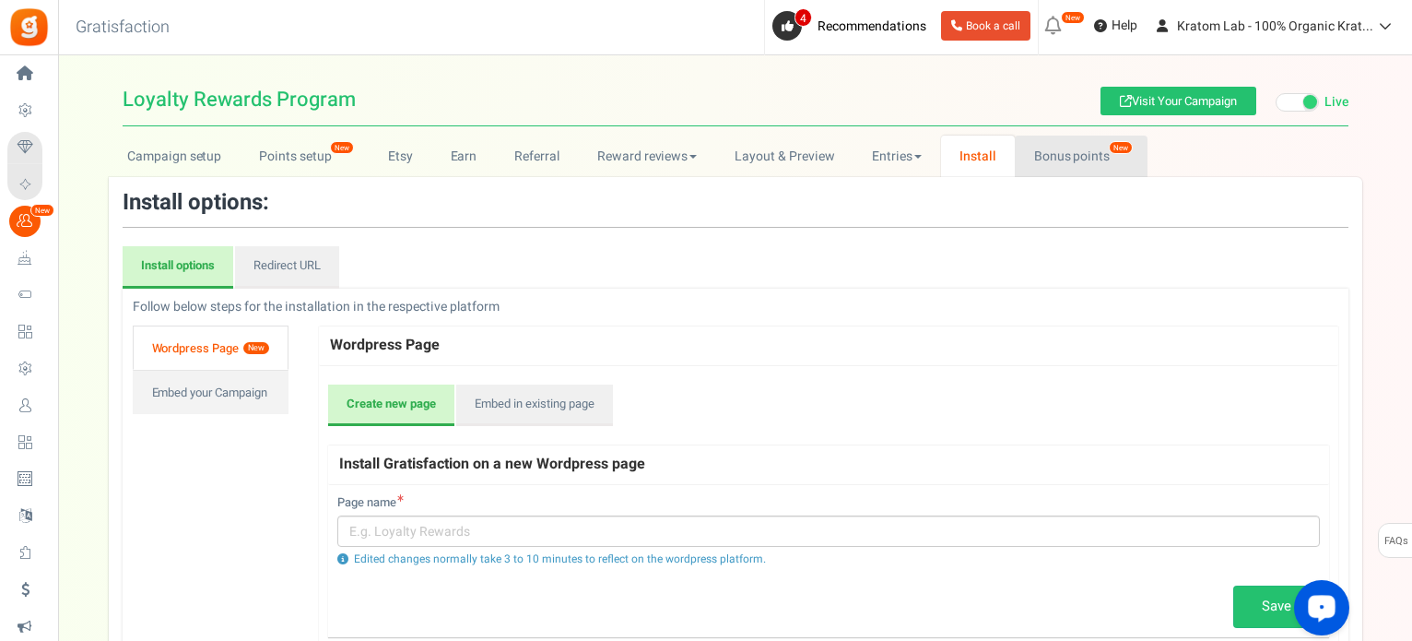
click at [1047, 157] on link "Bonus points New" at bounding box center [1081, 155] width 132 height 41
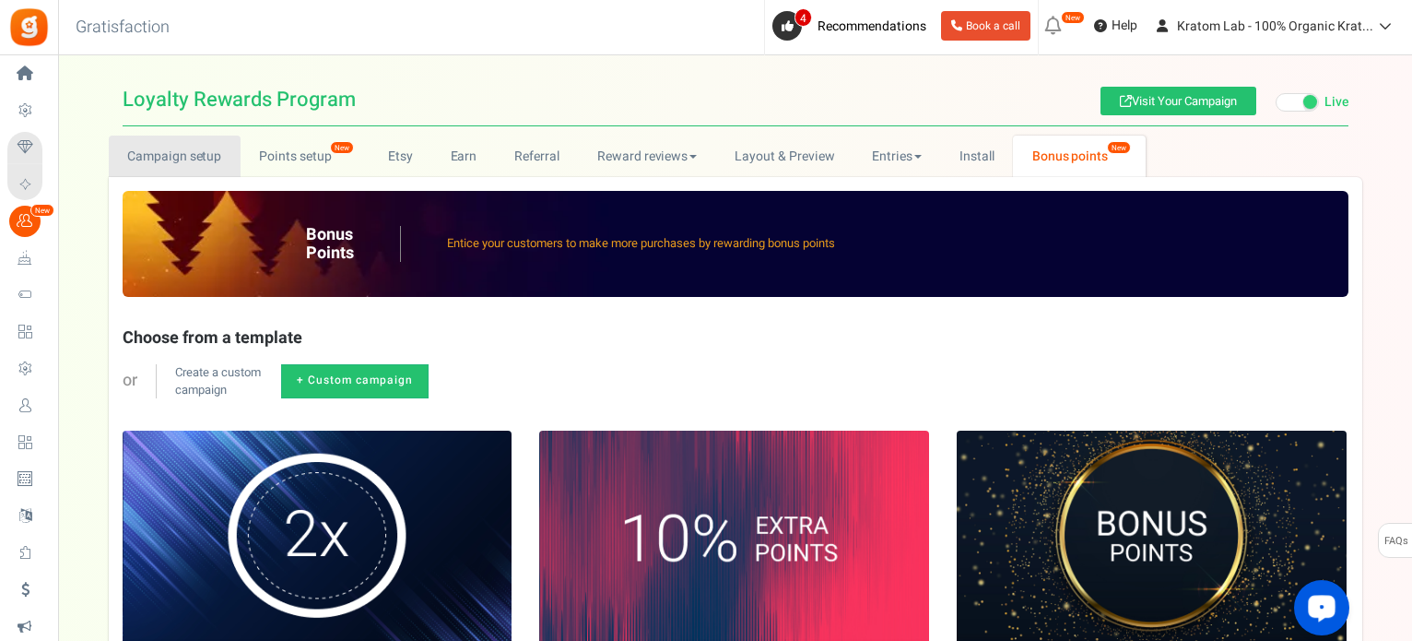
click at [199, 159] on link "Campaign setup" at bounding box center [175, 155] width 132 height 41
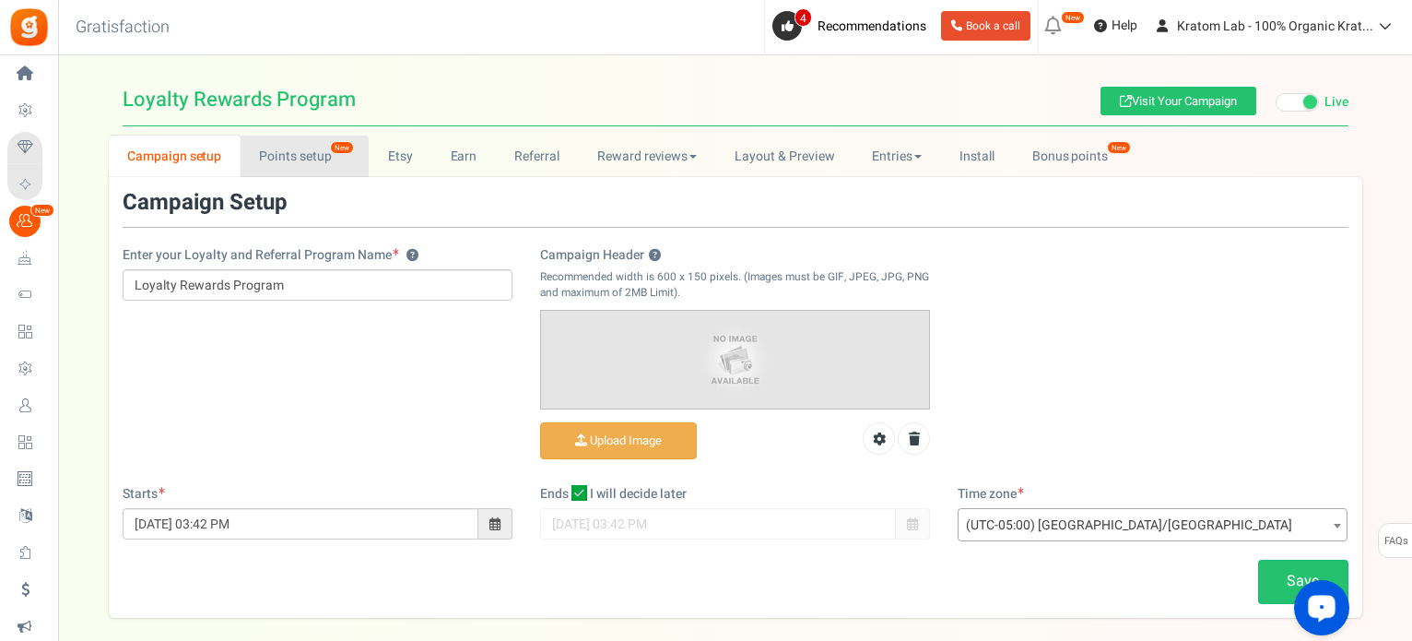
click at [288, 150] on link "Points setup New" at bounding box center [305, 155] width 128 height 41
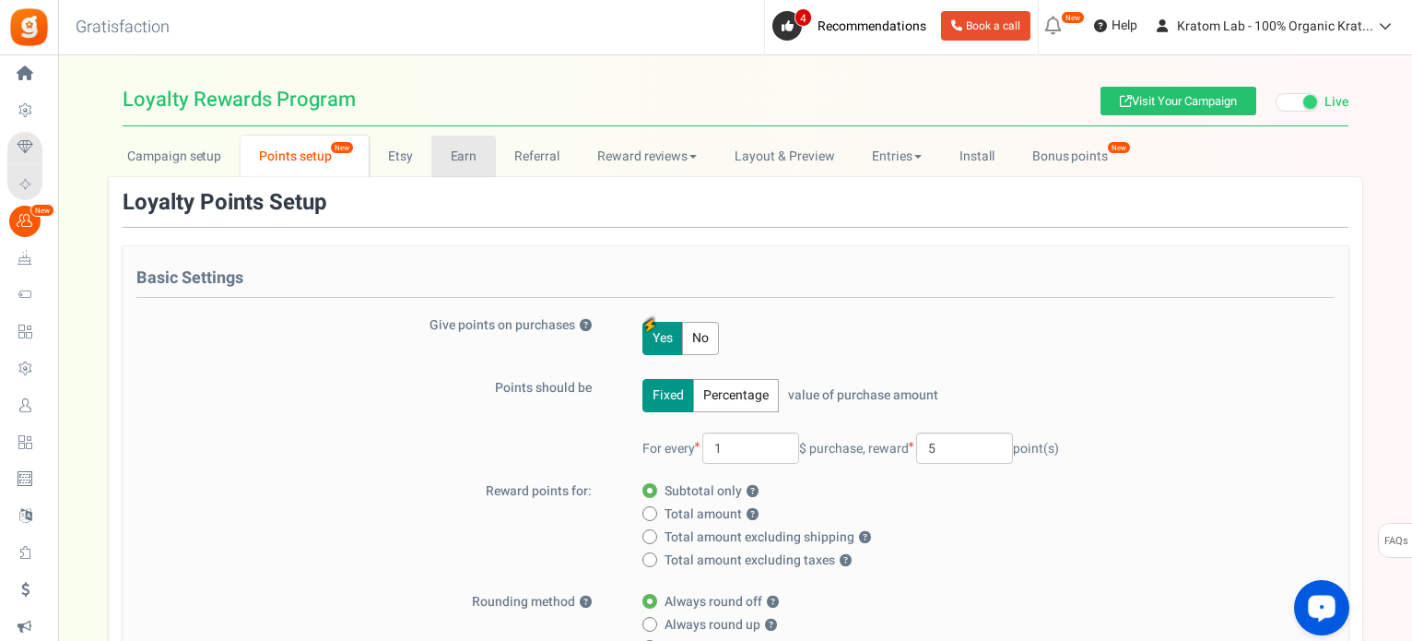
click at [457, 161] on link "Earn" at bounding box center [463, 155] width 65 height 41
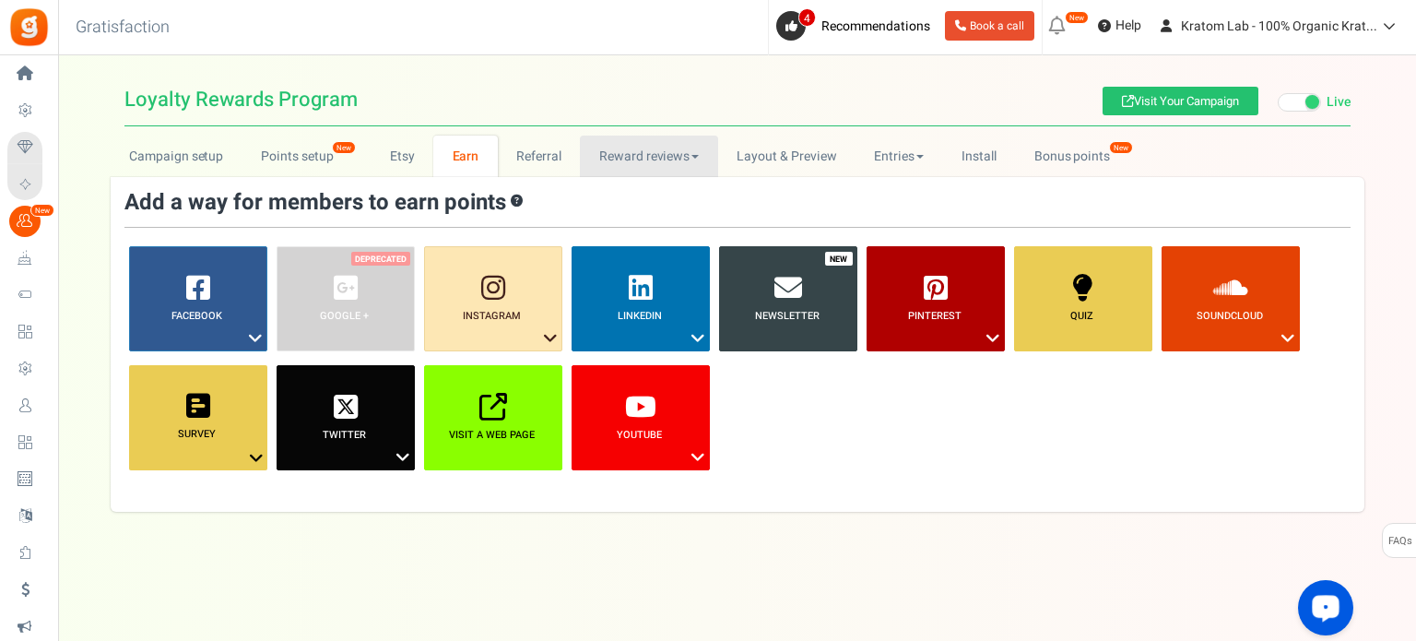
click at [665, 164] on link "Reward reviews" at bounding box center [648, 155] width 137 height 41
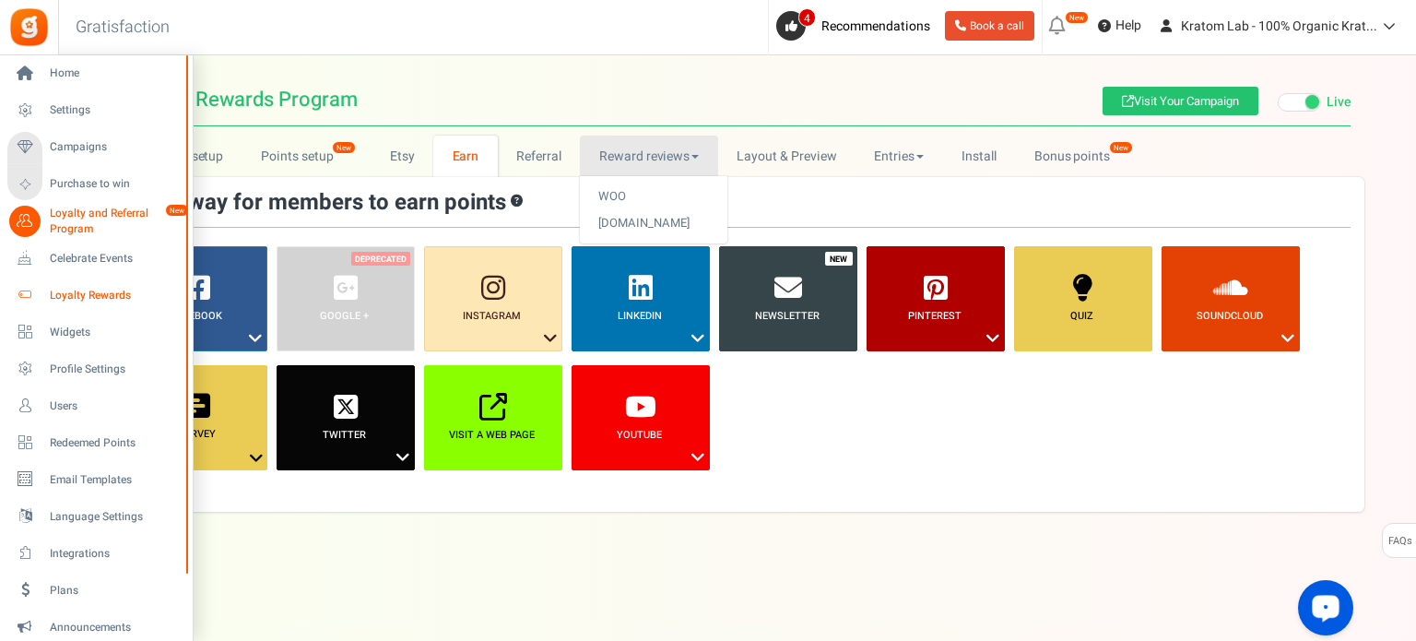
click at [75, 294] on span "Loyalty Rewards" at bounding box center [114, 296] width 129 height 16
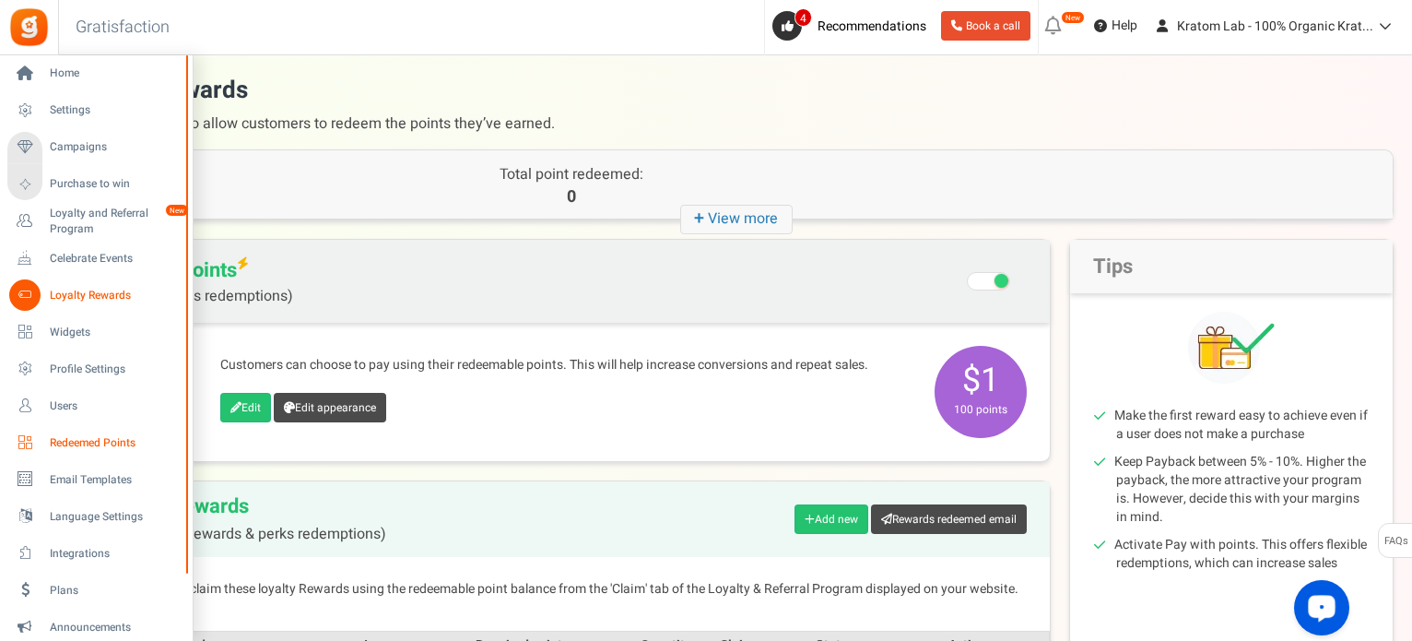
click at [92, 445] on span "Redeemed Points" at bounding box center [114, 443] width 129 height 16
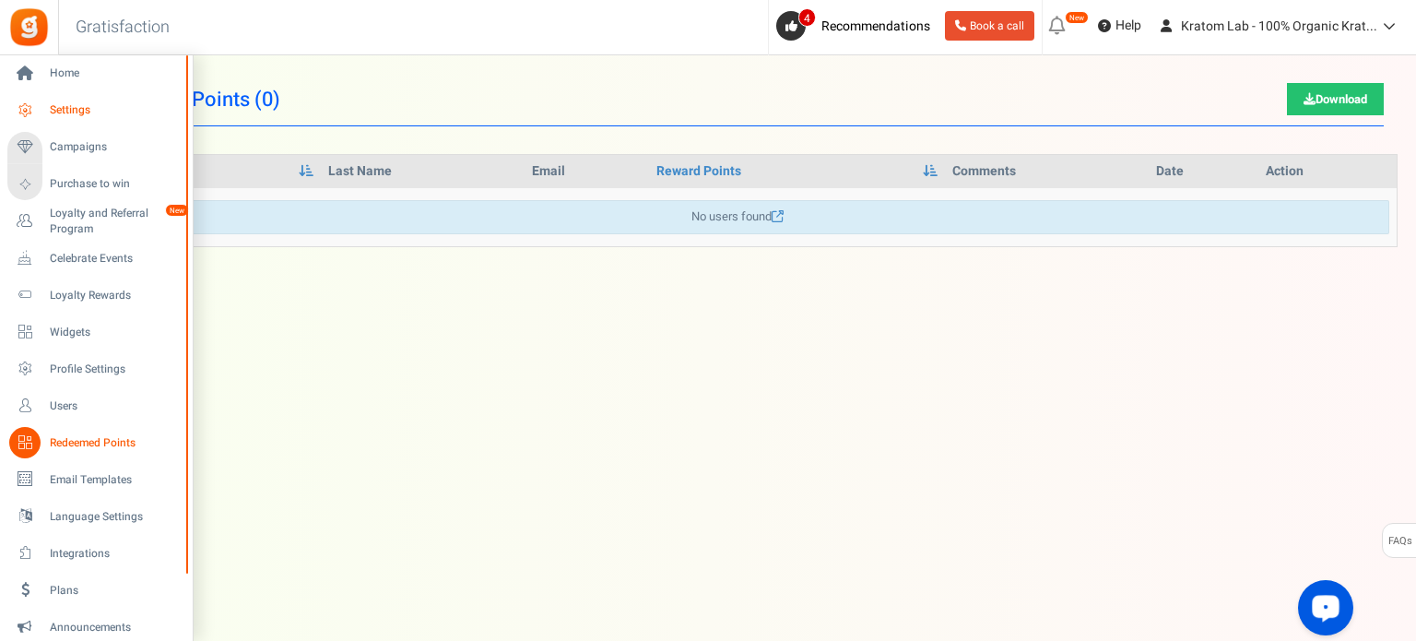
click at [82, 110] on span "Settings" at bounding box center [114, 110] width 129 height 16
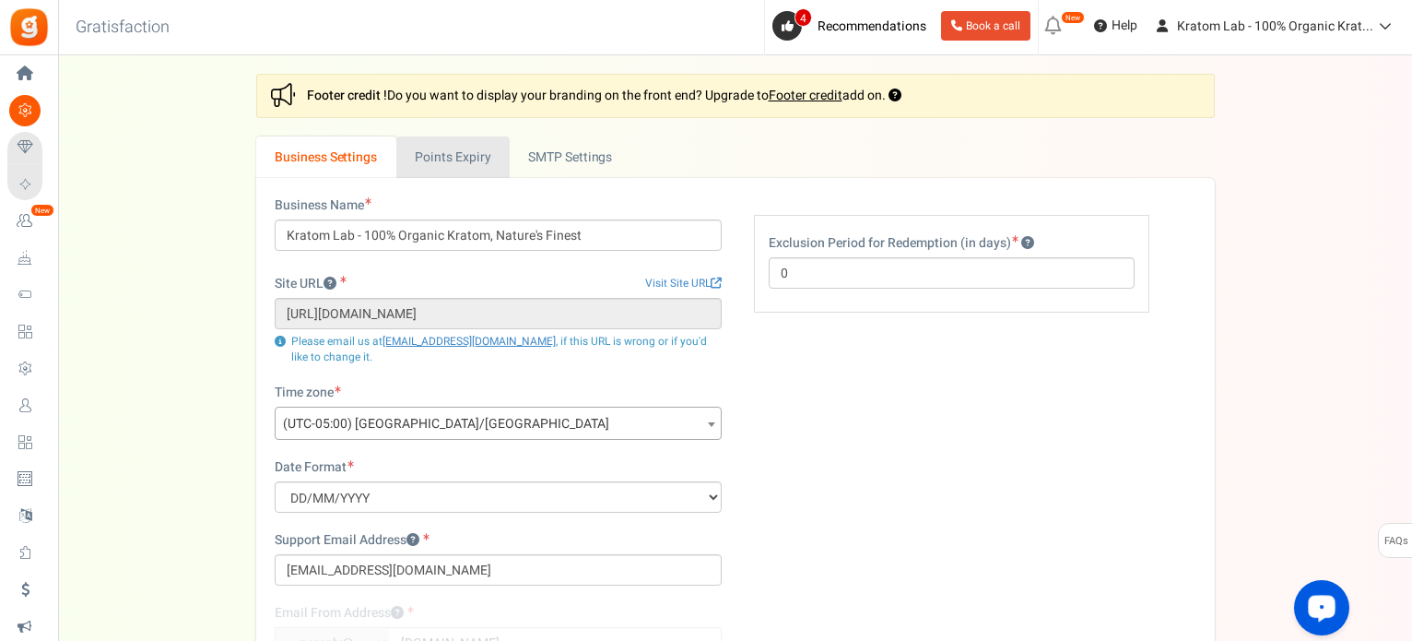
click at [453, 159] on link "Points Expiry" at bounding box center [452, 156] width 113 height 41
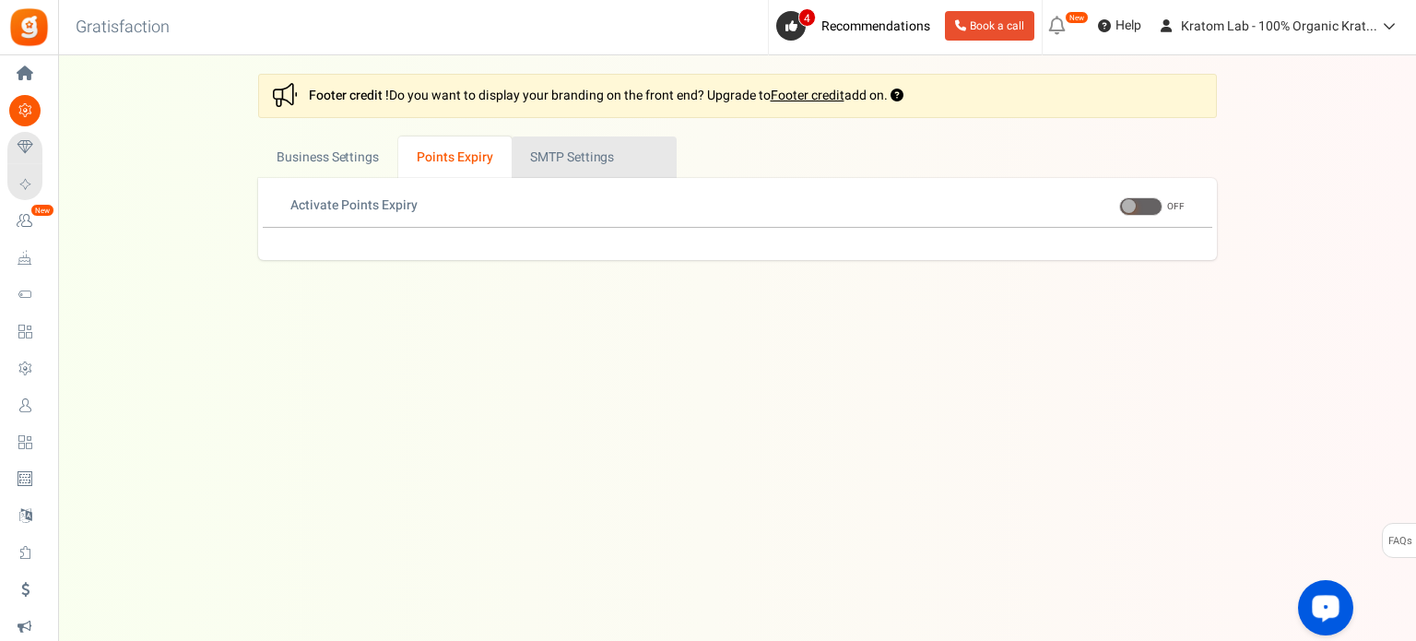
click at [568, 148] on link "Active SMTP Settings" at bounding box center [594, 156] width 165 height 41
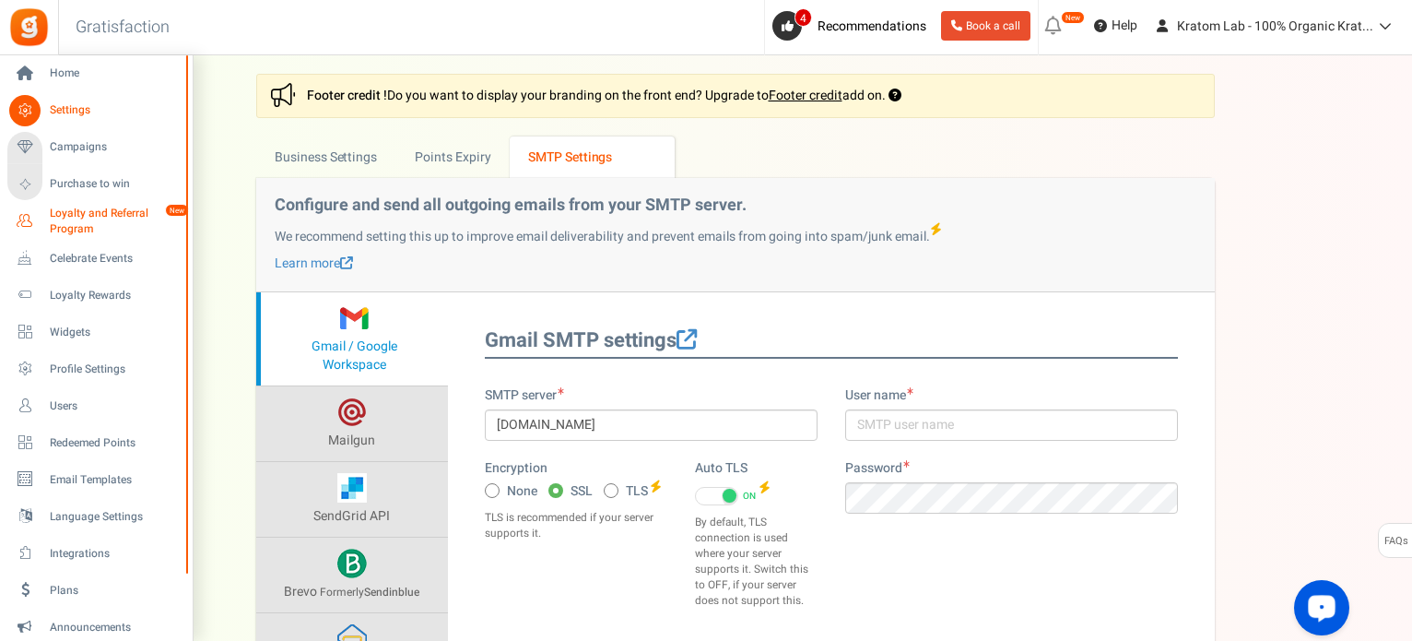
click at [77, 220] on span "Loyalty and Referral Program" at bounding box center [117, 221] width 135 height 31
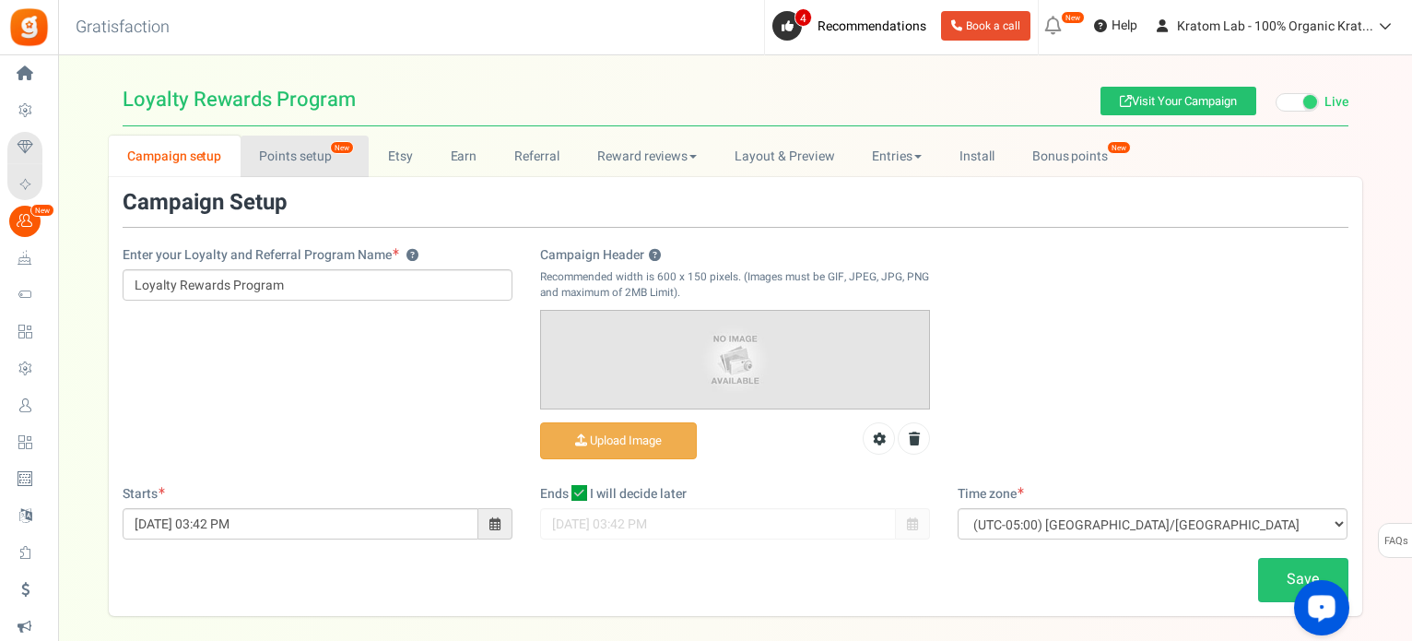
click at [302, 160] on link "Points setup New" at bounding box center [305, 155] width 128 height 41
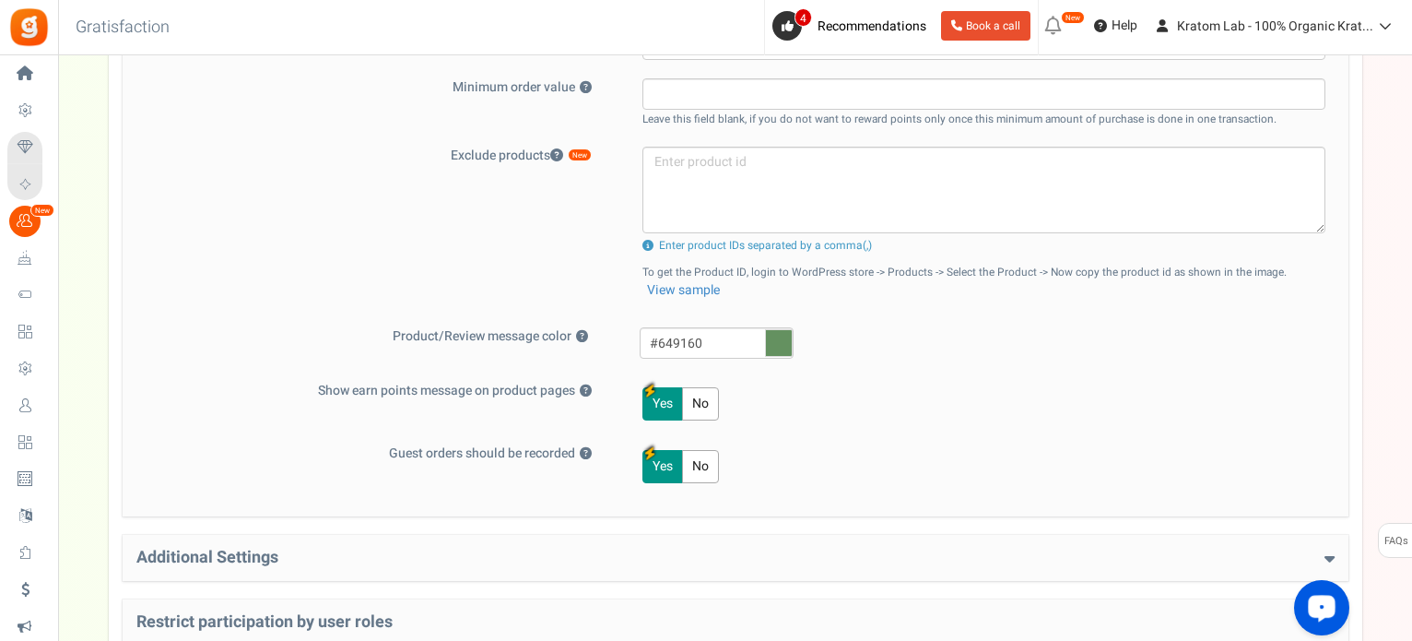
scroll to position [866, 0]
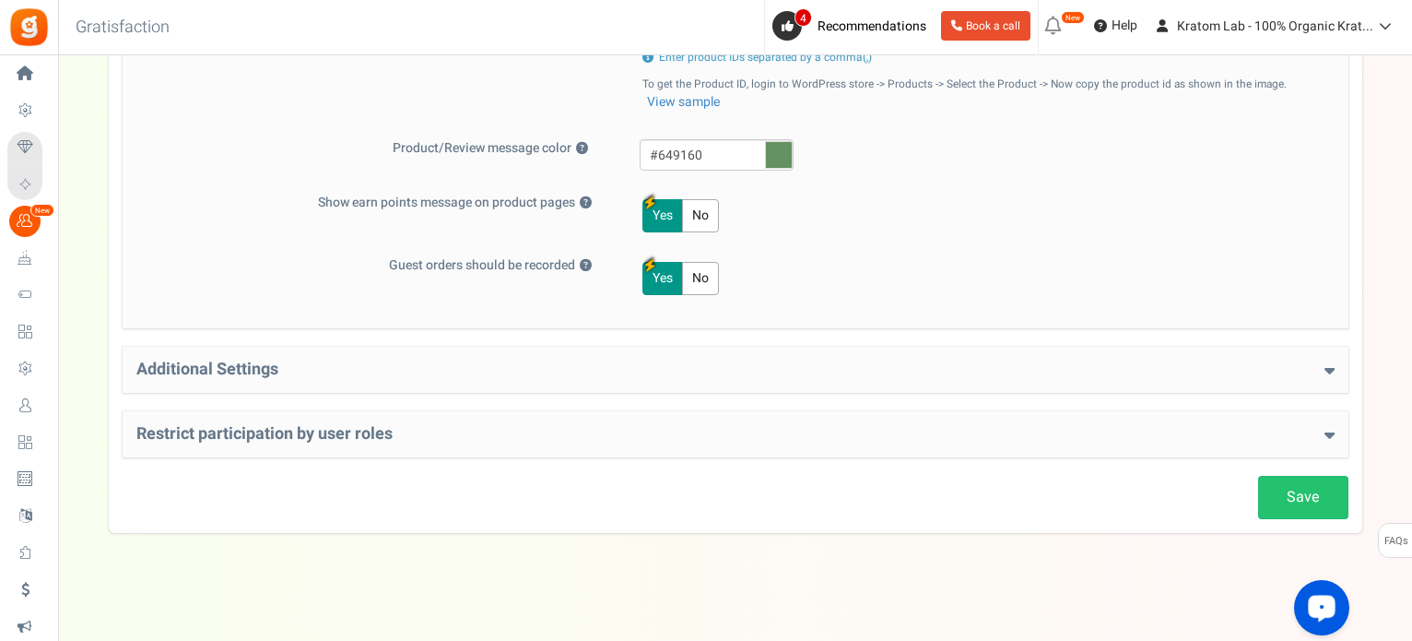
click at [827, 379] on div "Additional Settings Welcome Bonus ? Yes No Enter Welcome Points 200 Welcome Not…" at bounding box center [736, 370] width 1226 height 46
click at [1339, 370] on div "Additional Settings Welcome Bonus ? Yes No Enter Welcome Points 200 Welcome Not…" at bounding box center [736, 370] width 1226 height 46
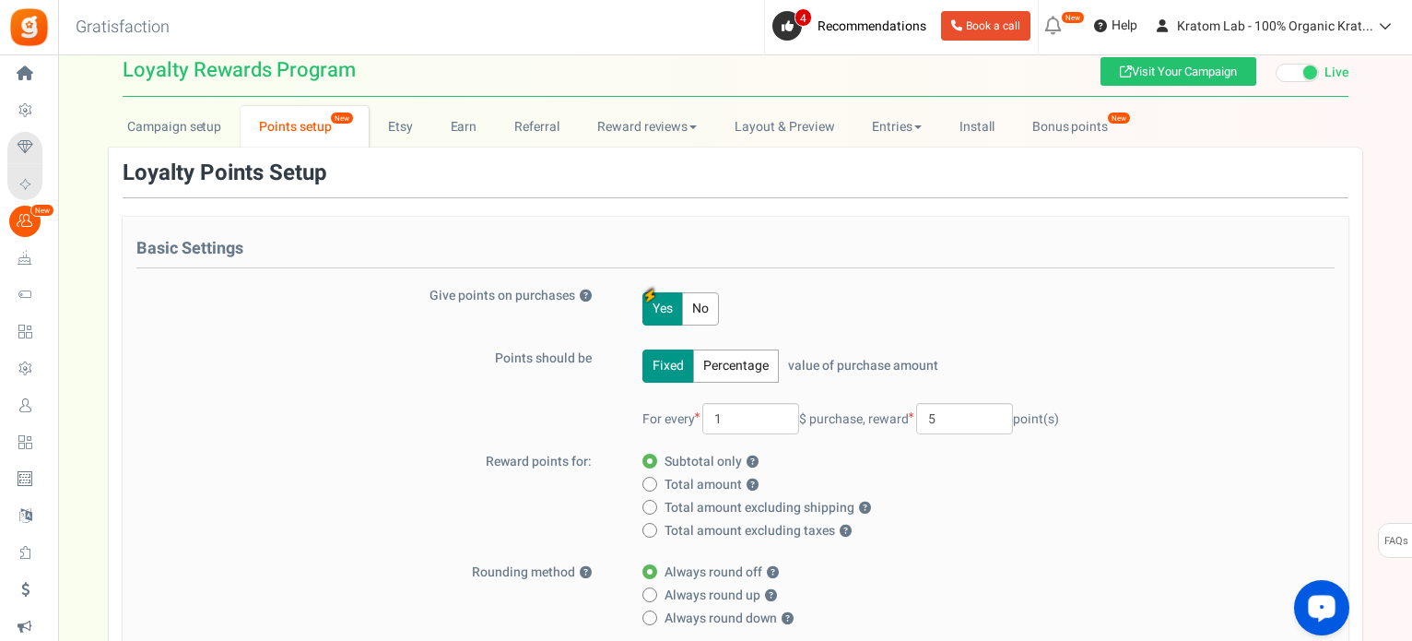
scroll to position [0, 0]
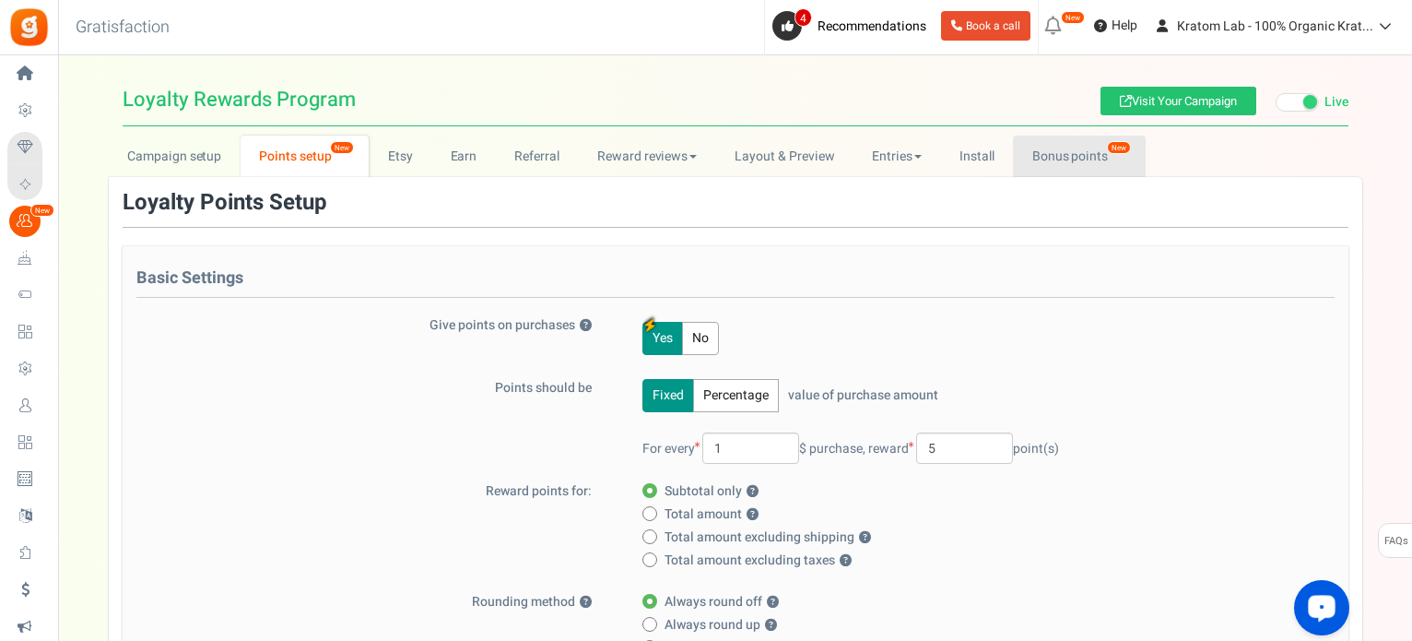
click at [1080, 166] on link "Bonus points New" at bounding box center [1079, 155] width 132 height 41
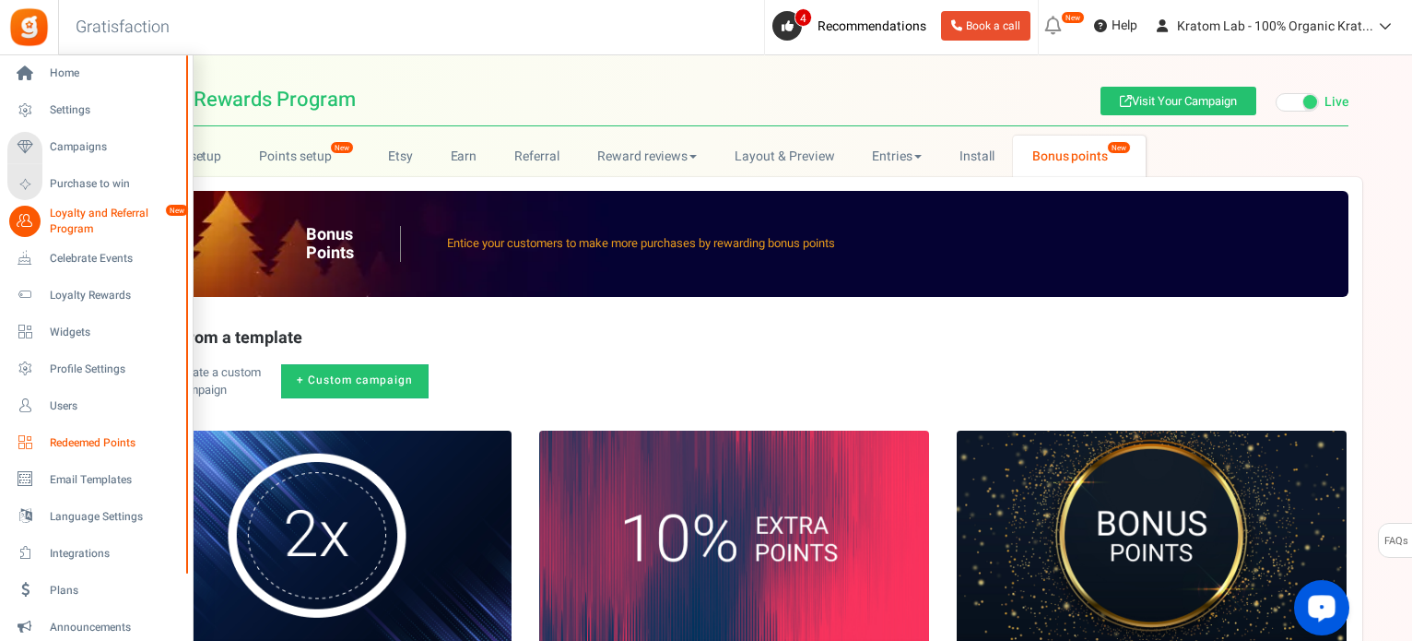
click at [75, 445] on span "Redeemed Points" at bounding box center [114, 443] width 129 height 16
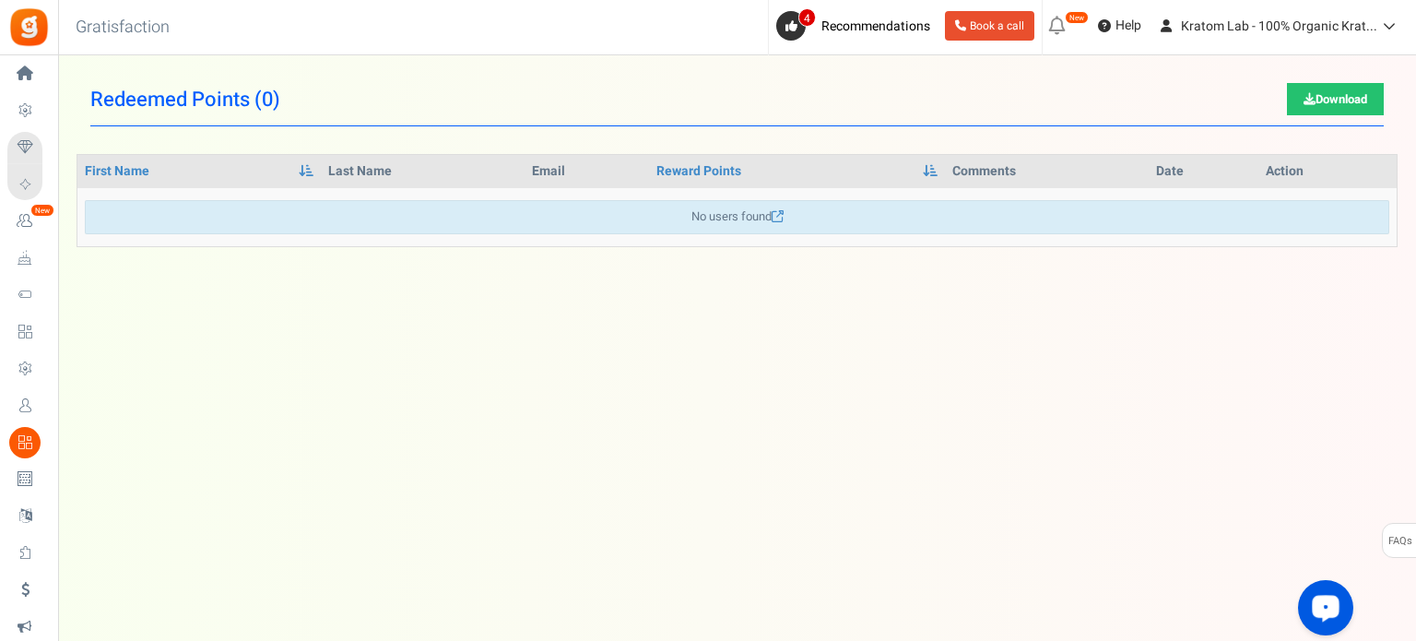
click at [0, 0] on span "Loyalty Rewards" at bounding box center [0, 0] width 0 height 0
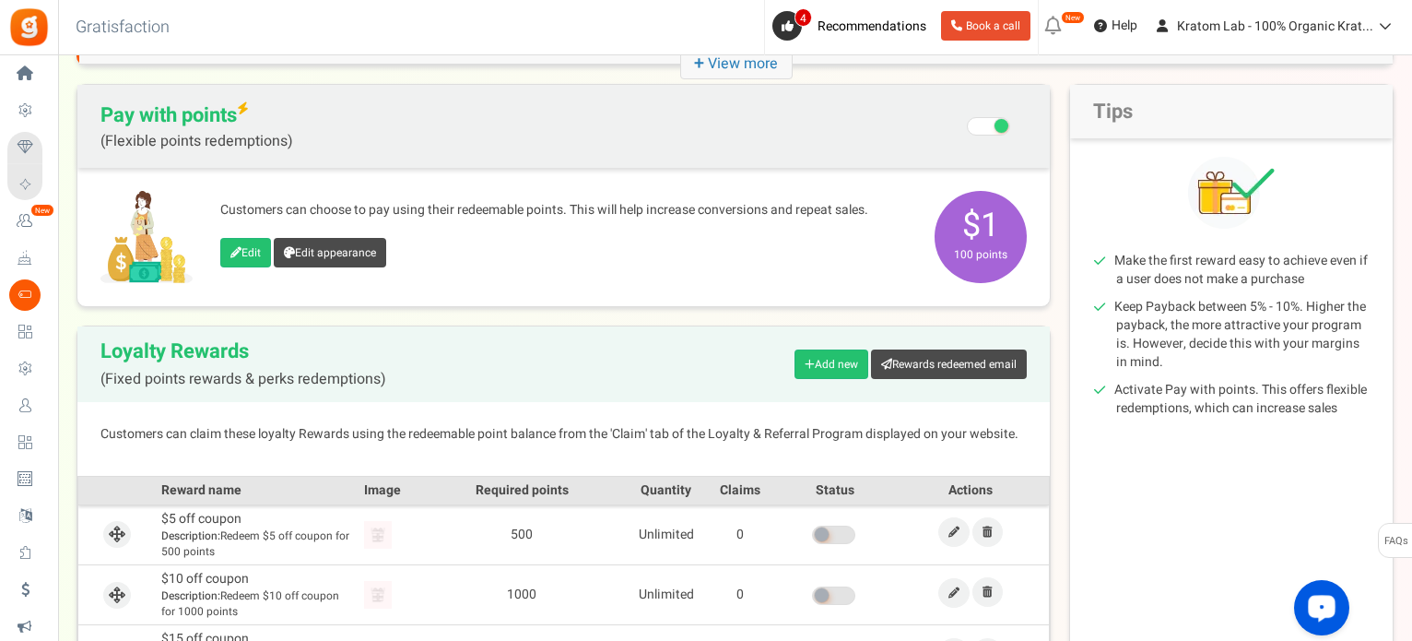
scroll to position [112, 0]
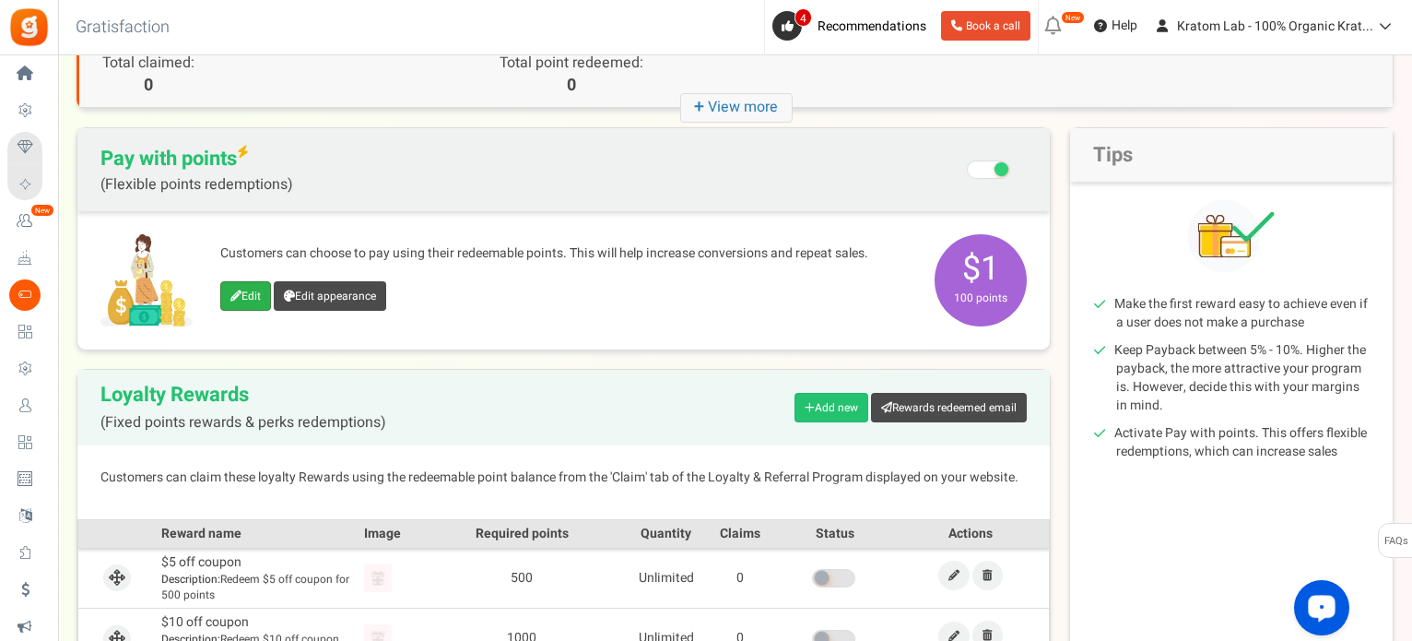
click at [237, 293] on icon at bounding box center [235, 295] width 11 height 11
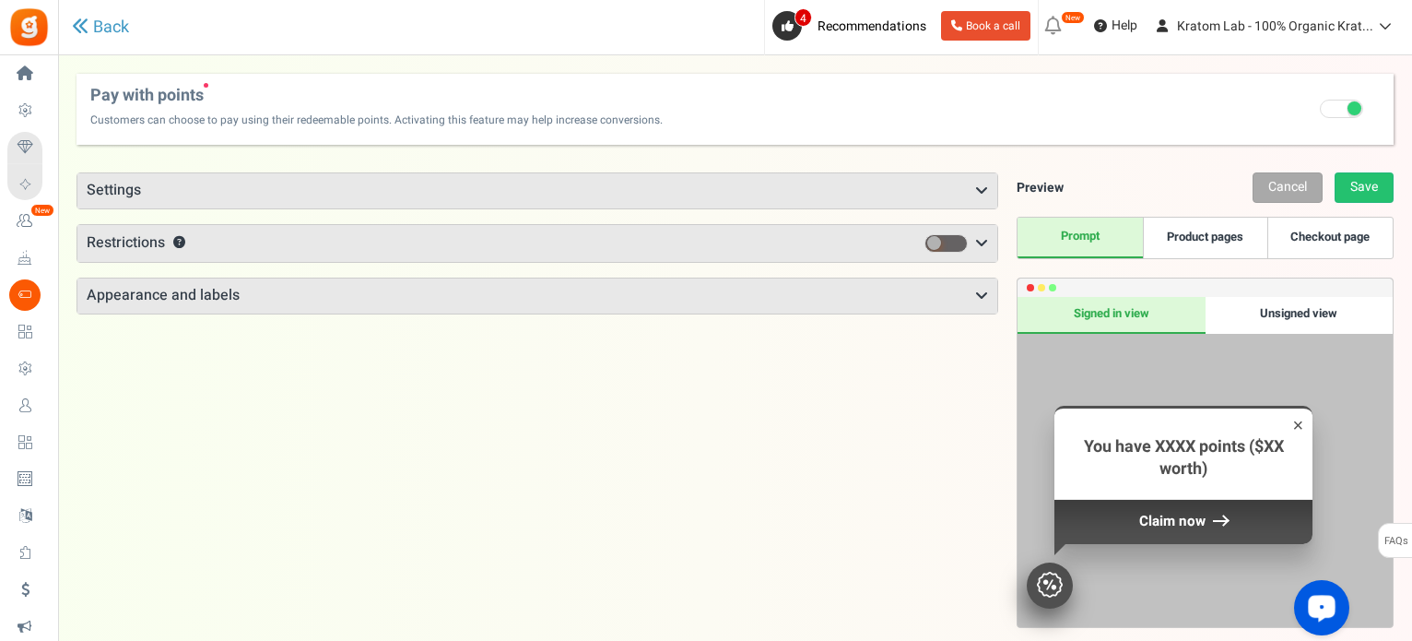
click at [985, 183] on icon at bounding box center [981, 190] width 13 height 15
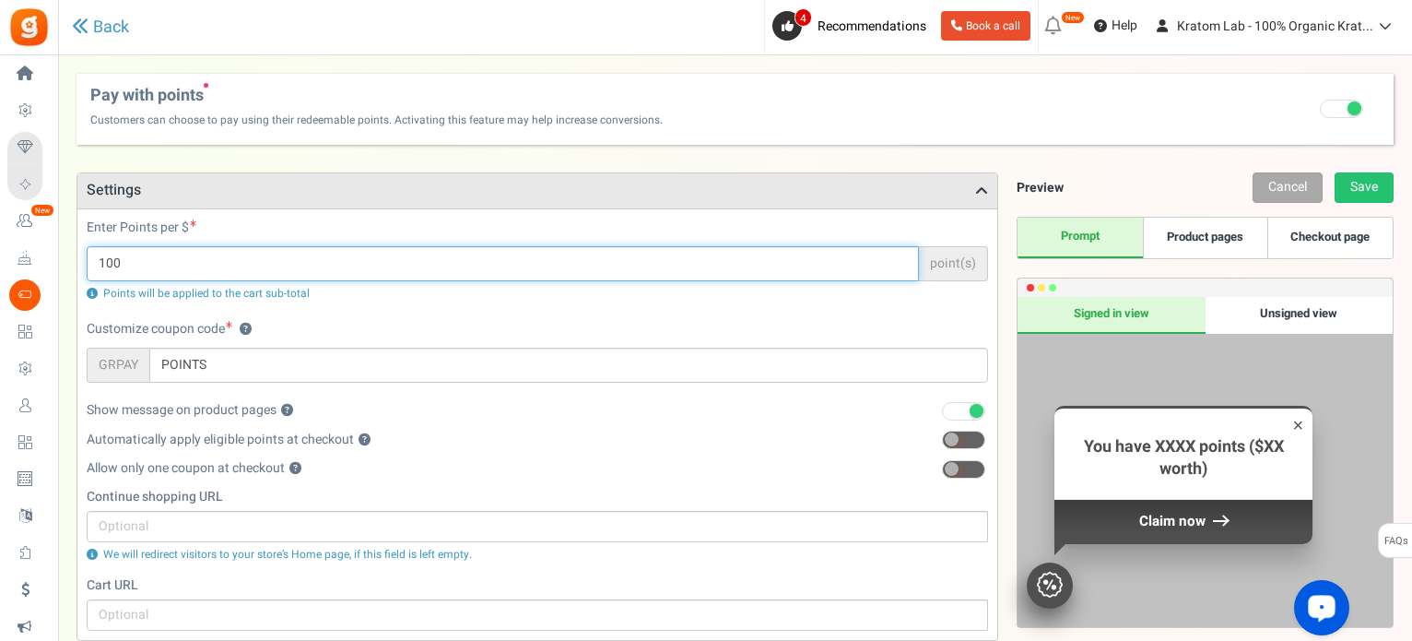
click at [155, 256] on input "100" at bounding box center [503, 263] width 832 height 35
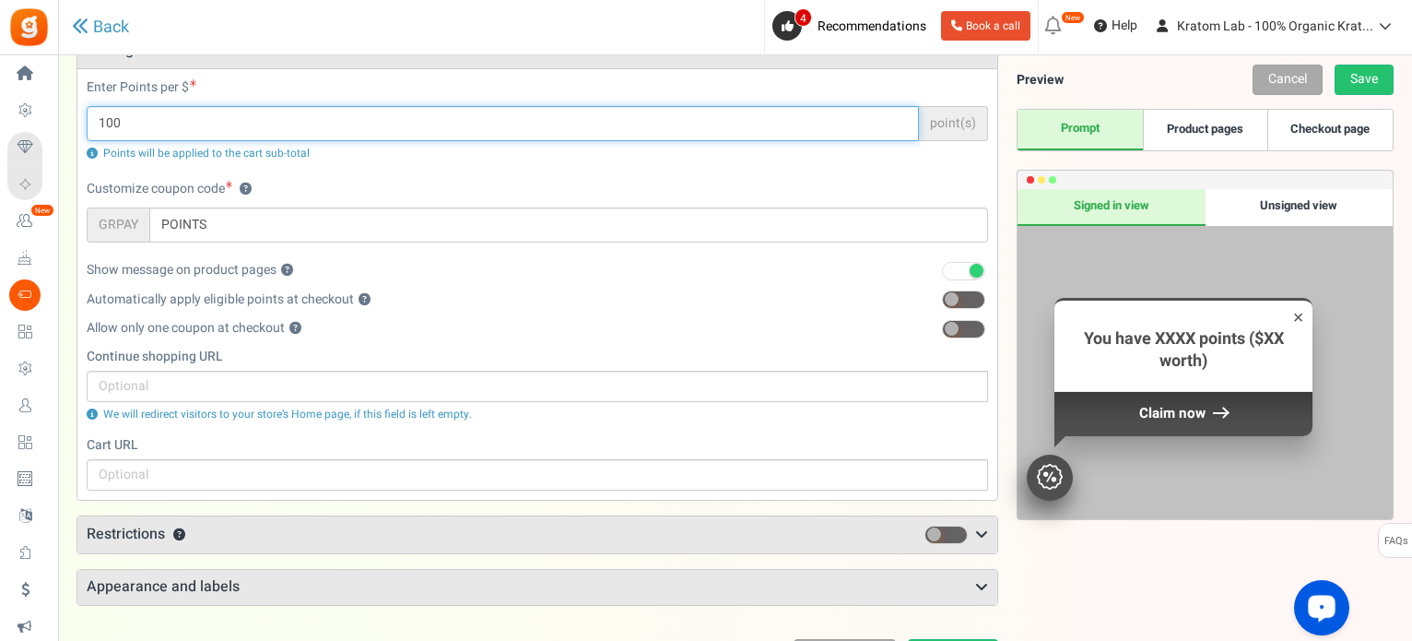
scroll to position [184, 0]
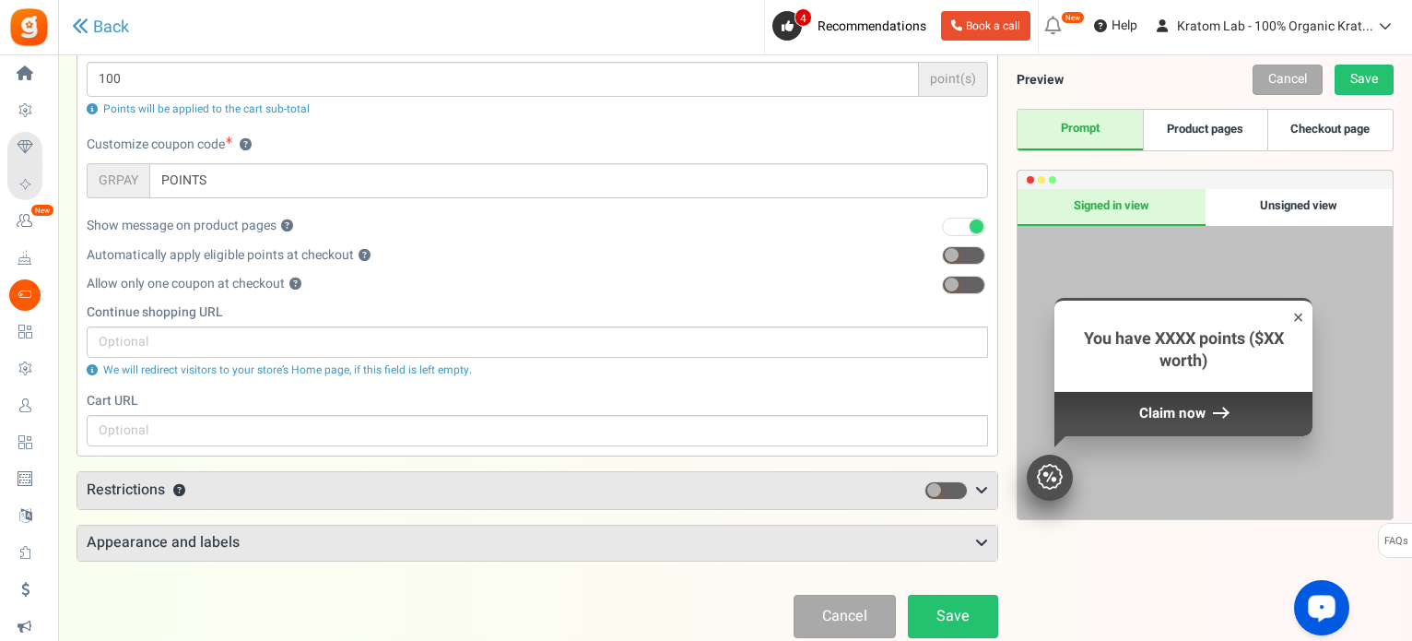
click at [983, 493] on icon at bounding box center [981, 490] width 13 height 15
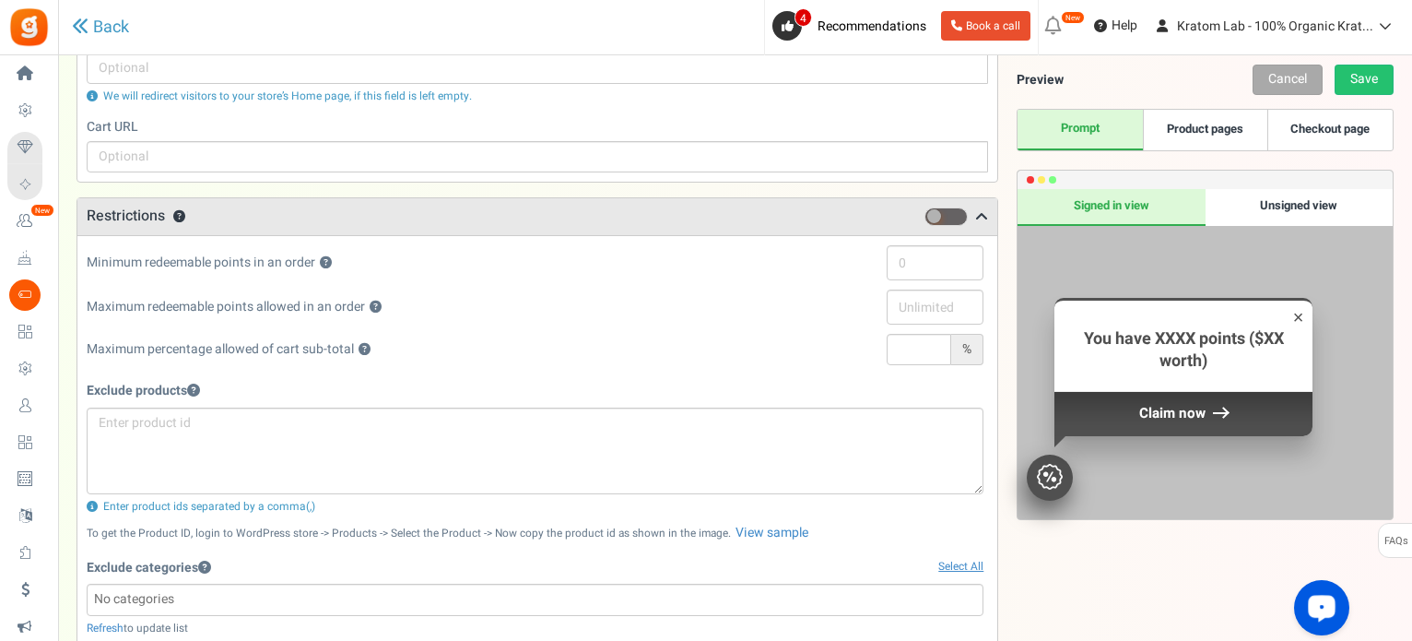
scroll to position [461, 0]
click at [930, 265] on input "text" at bounding box center [935, 259] width 97 height 35
click at [959, 213] on span at bounding box center [946, 214] width 43 height 18
click at [925, 213] on input "checkbox" at bounding box center [925, 214] width 0 height 12
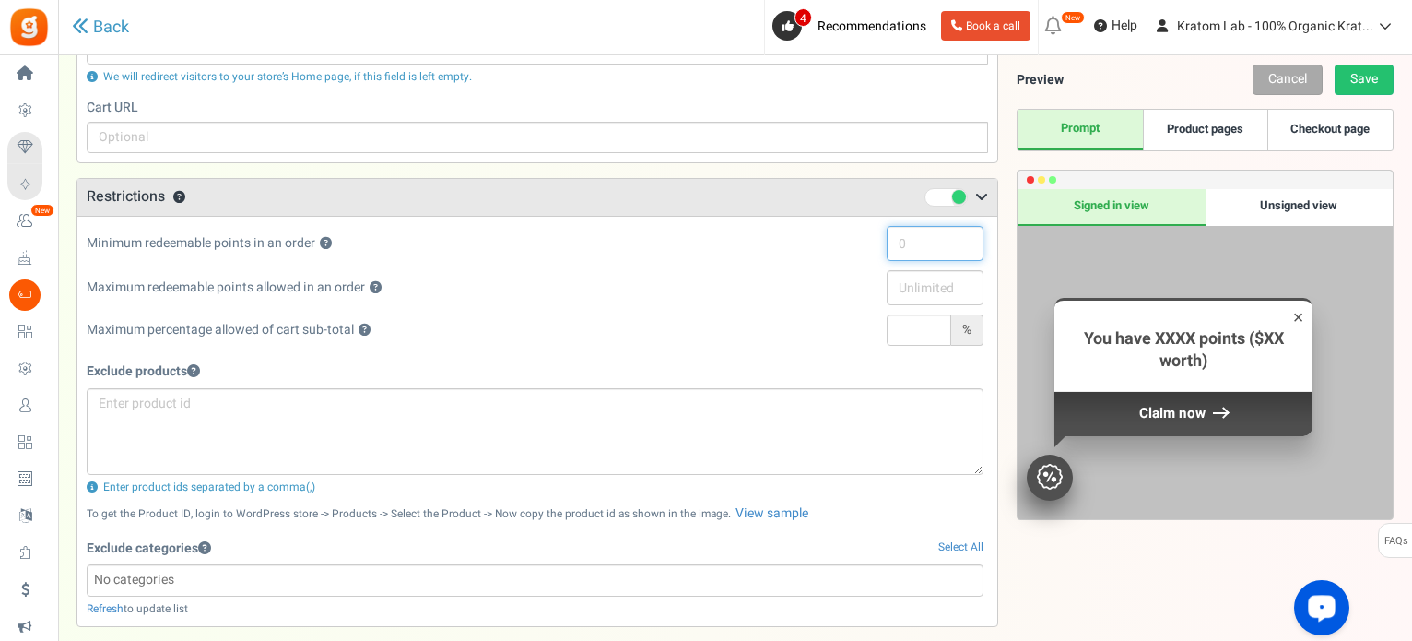
click at [909, 246] on input "text" at bounding box center [935, 243] width 97 height 35
type input "500"
click at [788, 305] on div "Maximum redeemable points allowed in an order ?" at bounding box center [535, 292] width 897 height 44
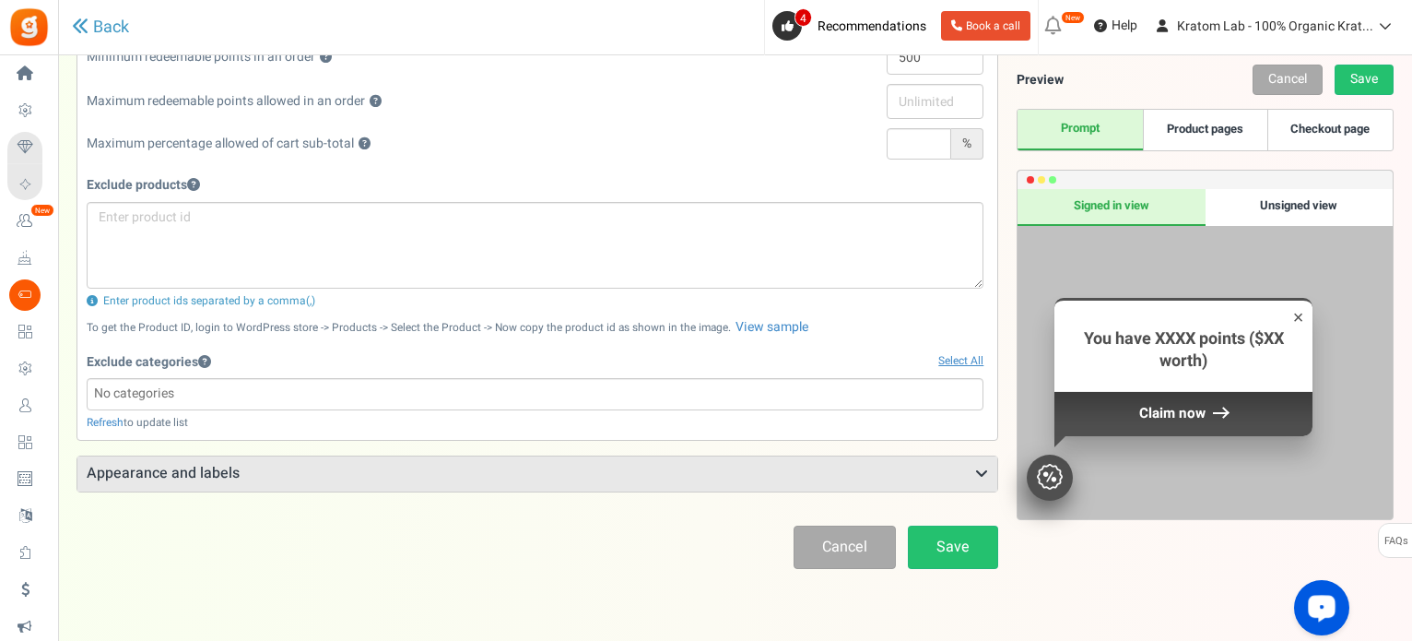
scroll to position [701, 0]
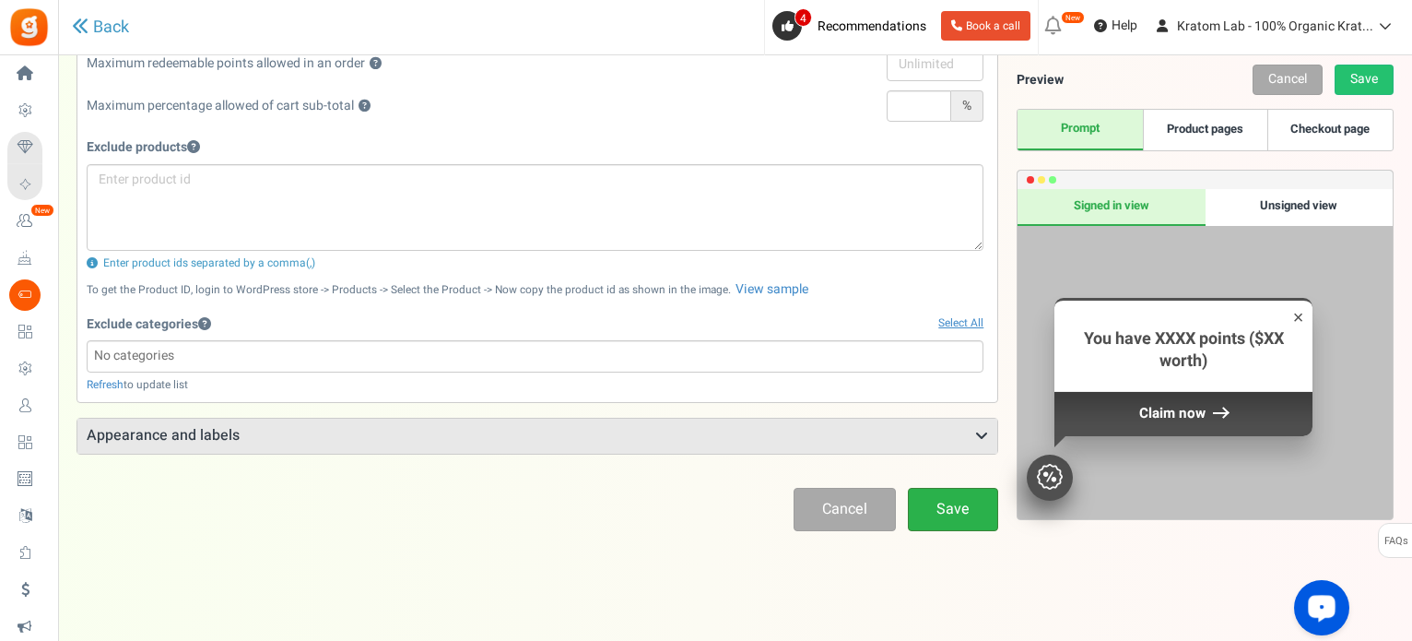
click at [965, 523] on link "Save" at bounding box center [953, 509] width 90 height 43
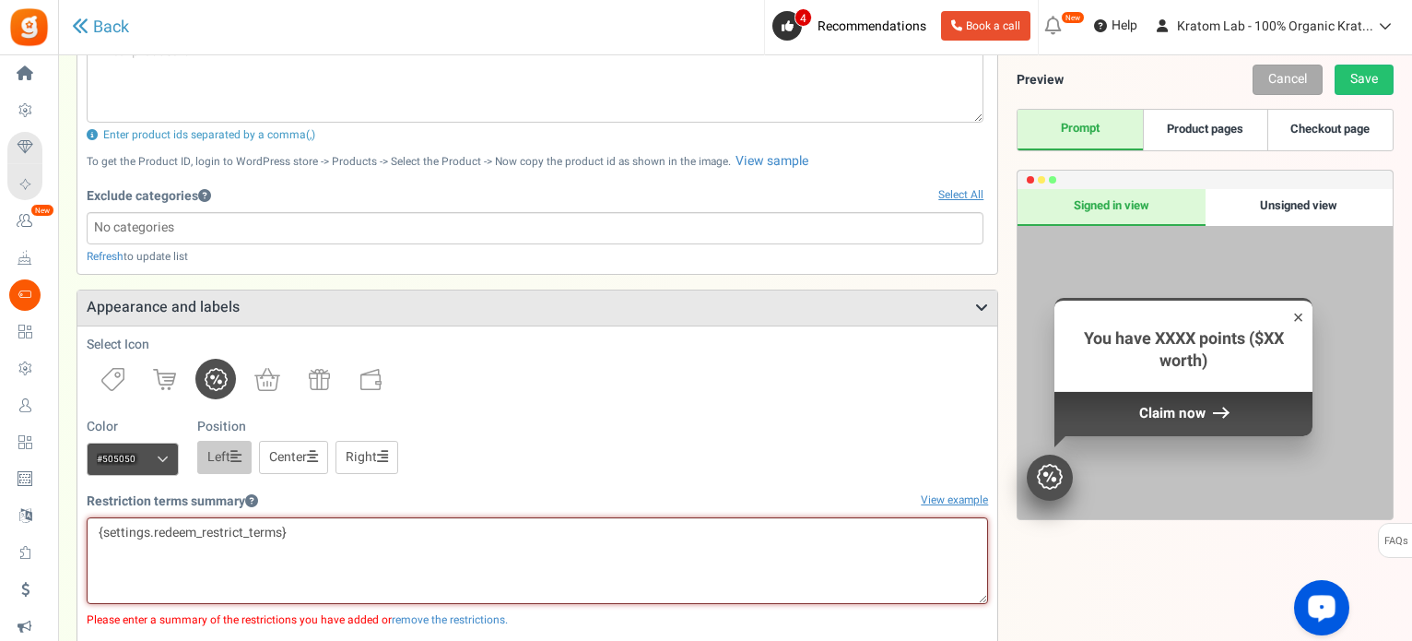
scroll to position [862, 0]
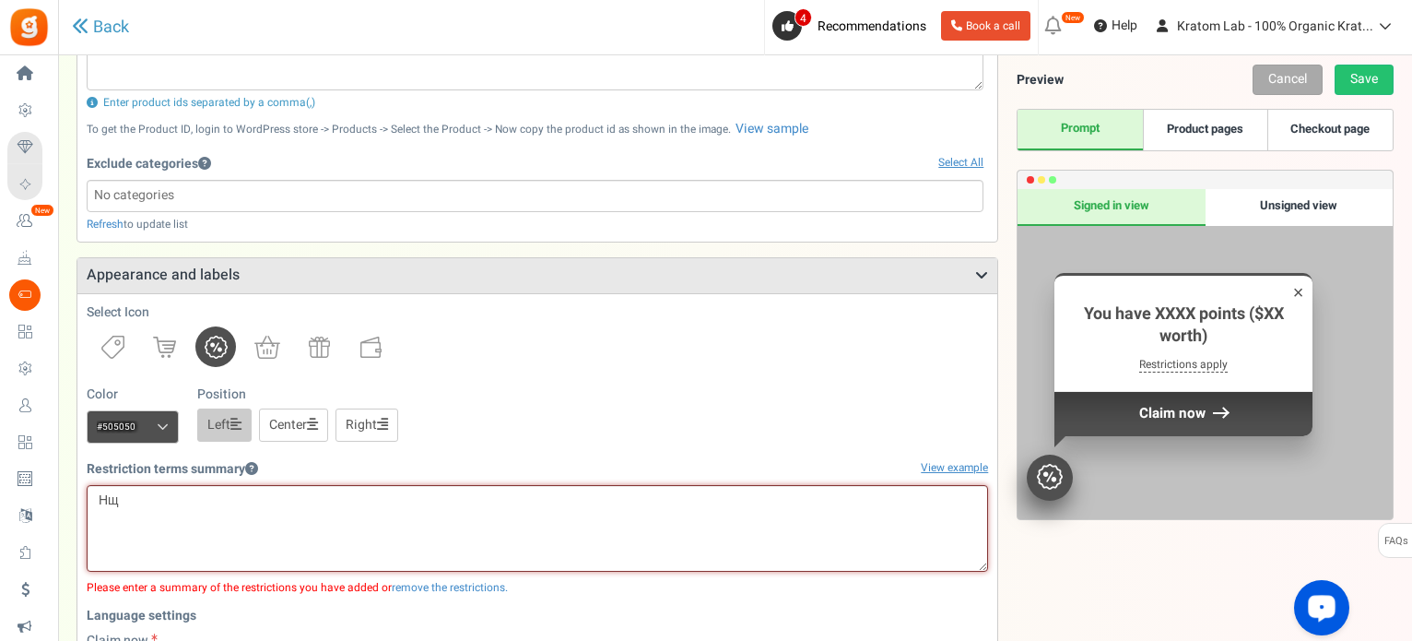
type textarea "[PERSON_NAME]"
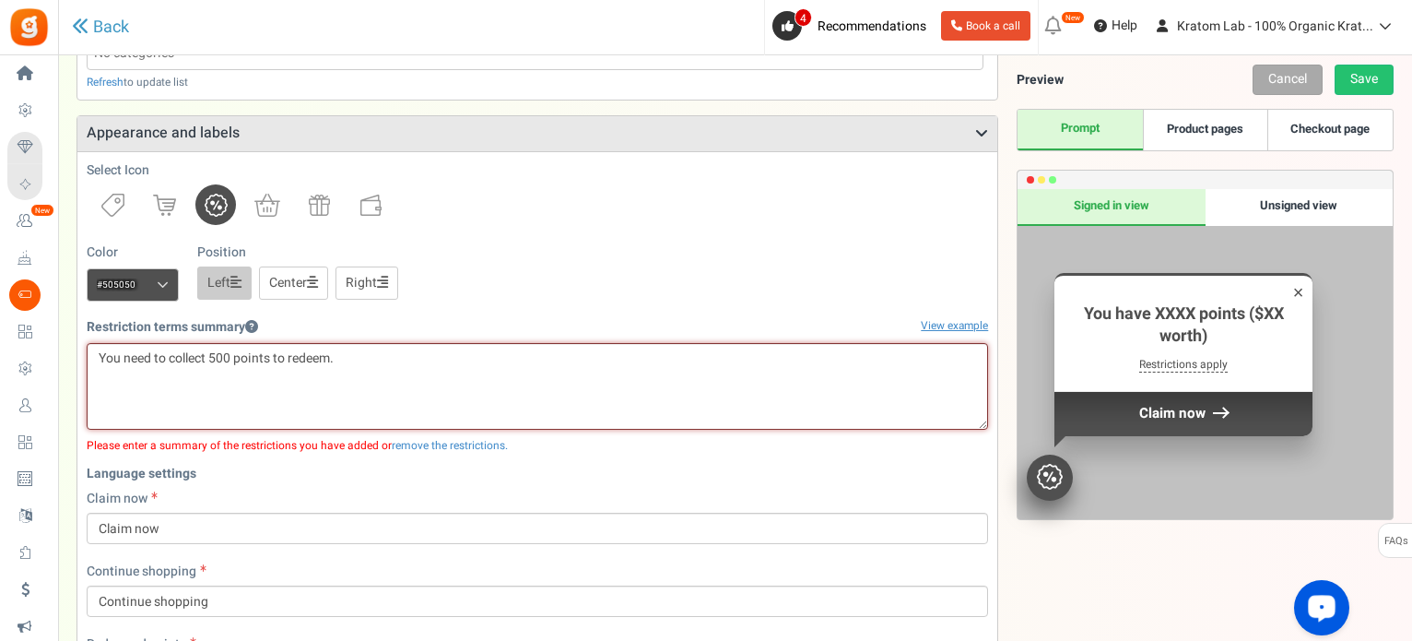
scroll to position [1046, 0]
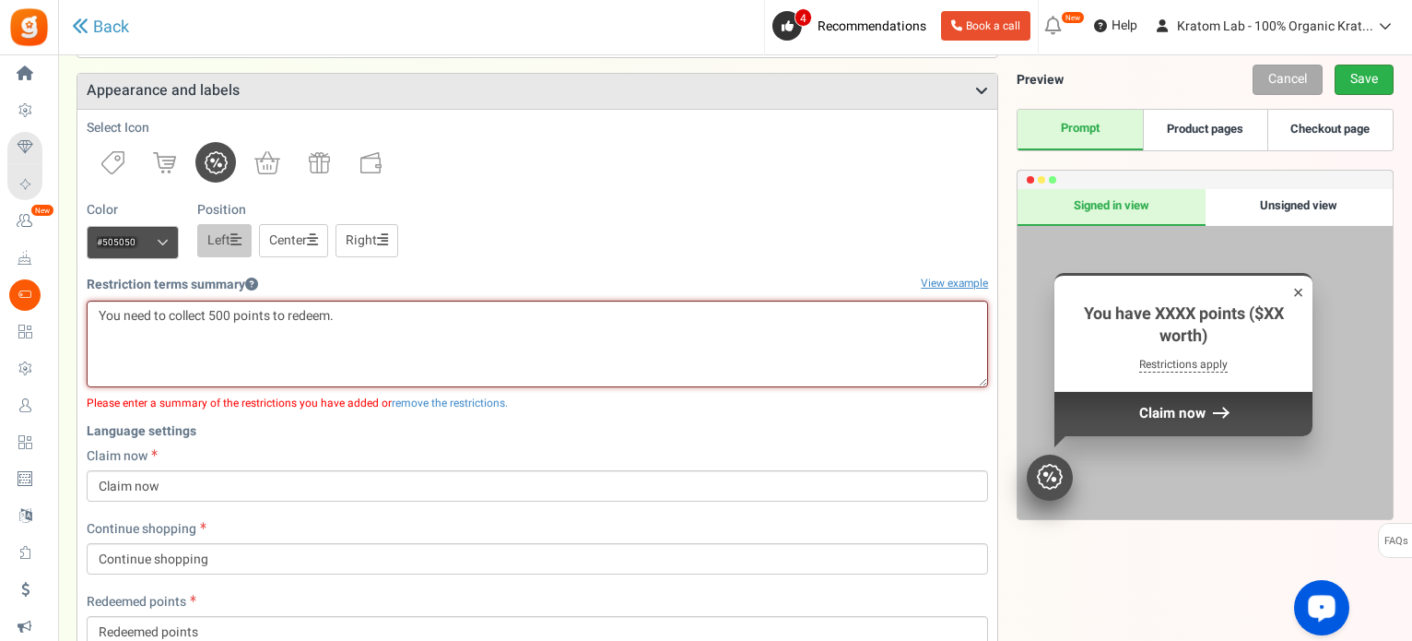
type textarea "You need to collect 500 points to redeem."
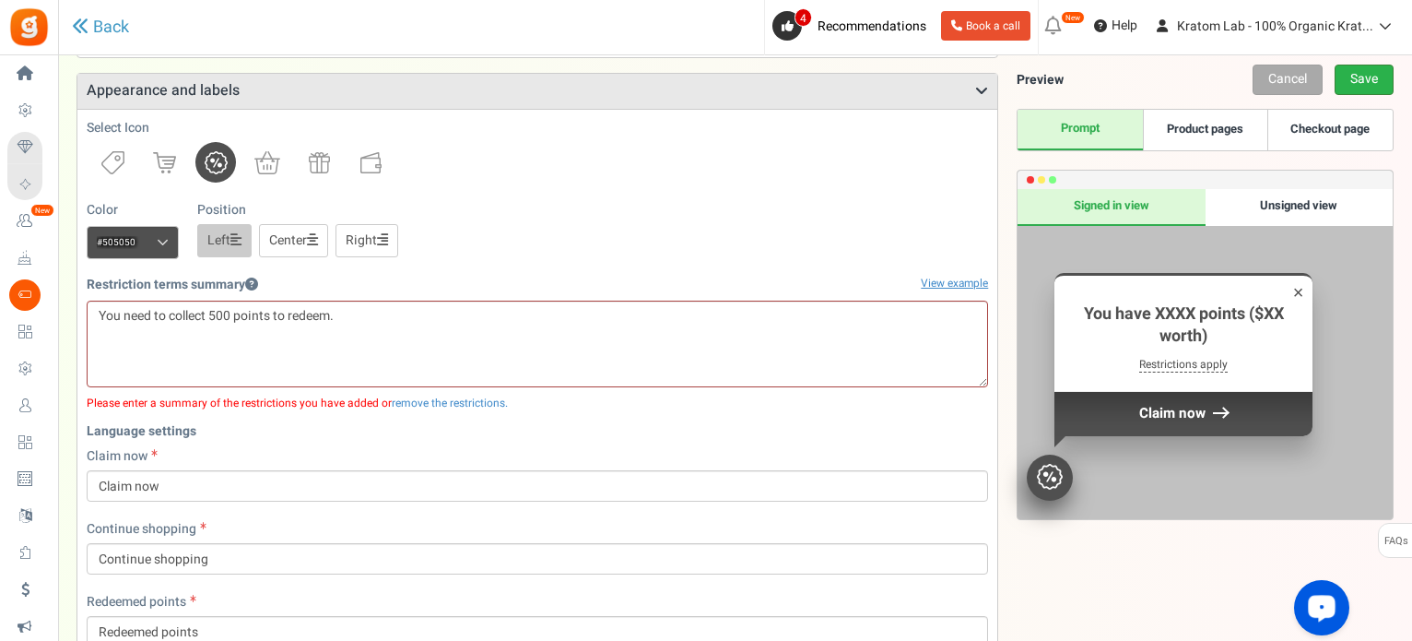
click at [1340, 80] on link "Save" at bounding box center [1364, 80] width 59 height 30
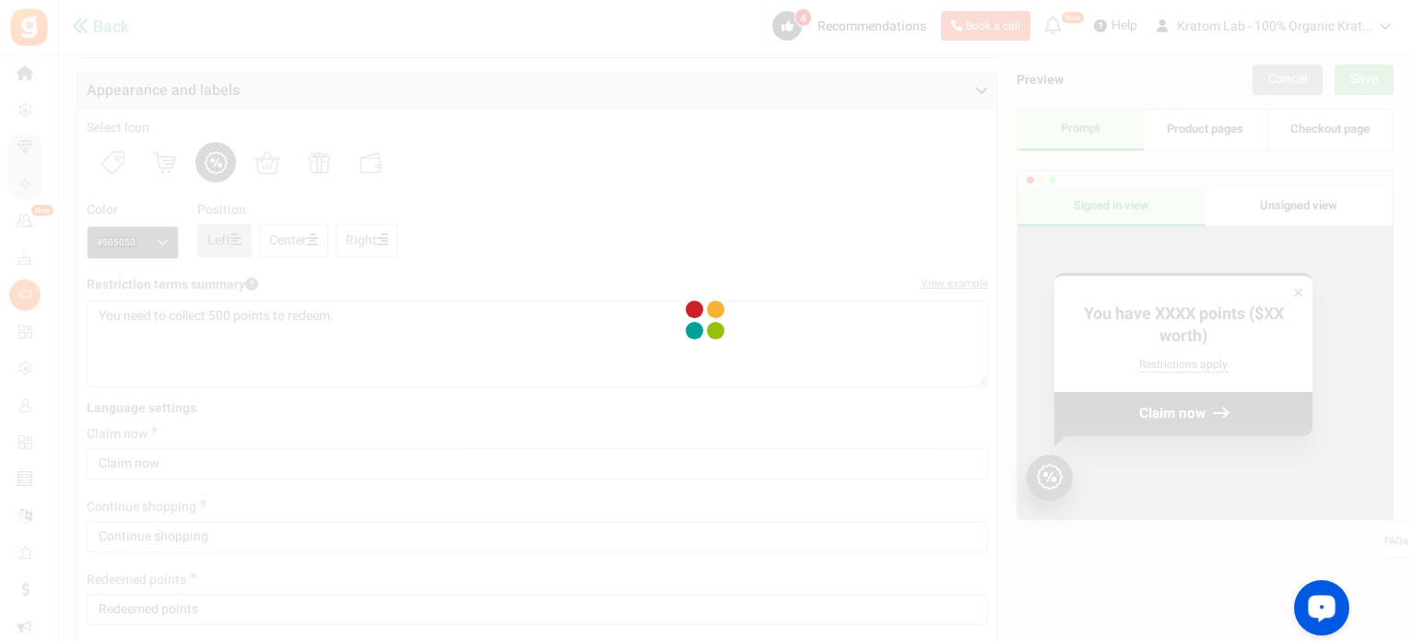
scroll to position [62, 0]
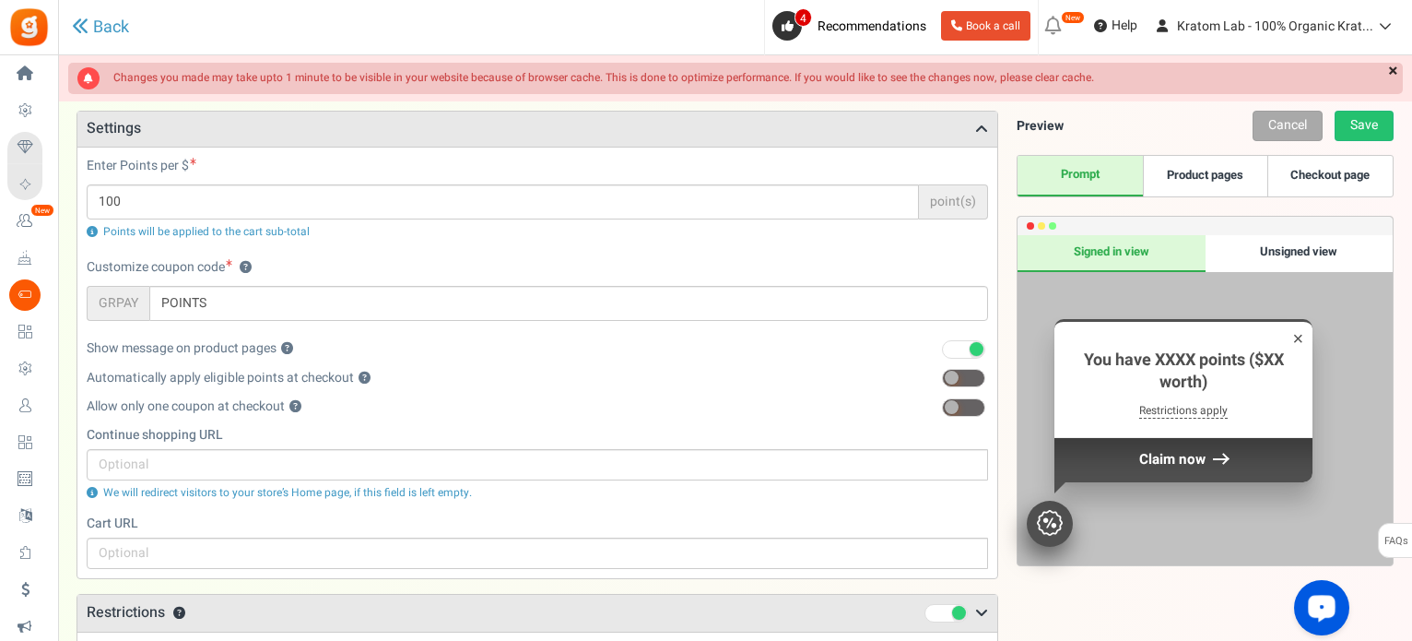
click at [1396, 75] on link "×" at bounding box center [1393, 72] width 19 height 18
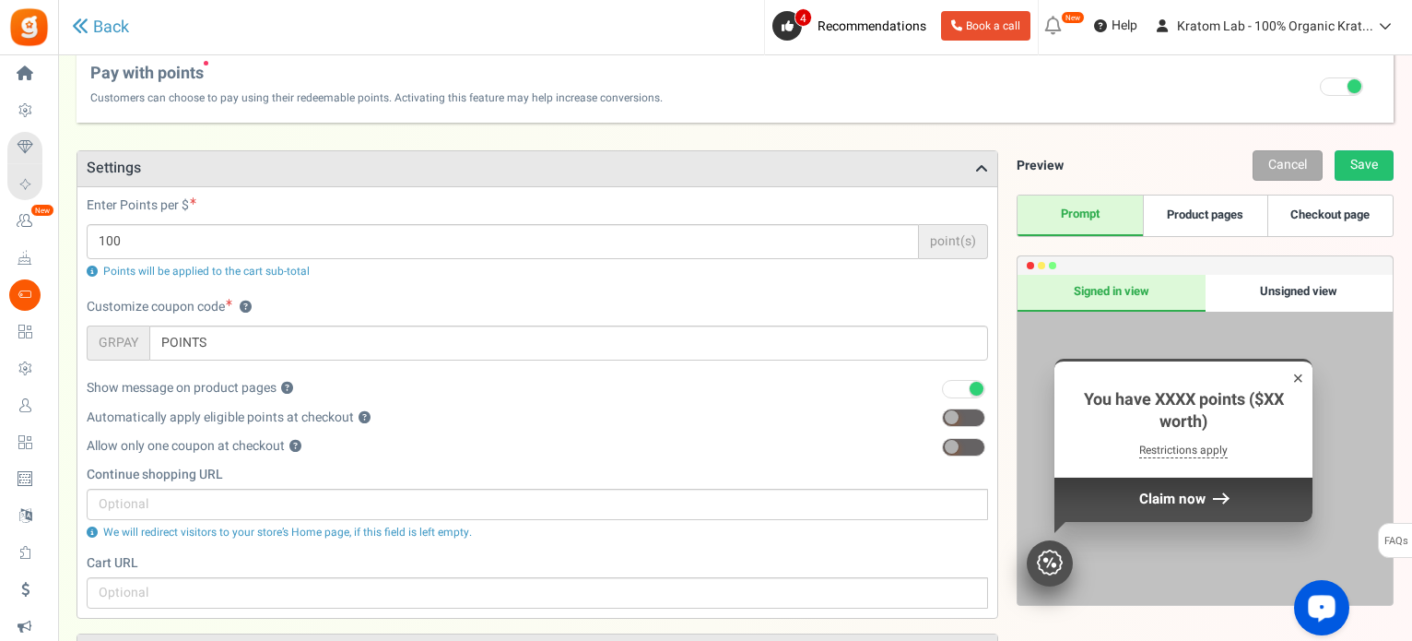
scroll to position [0, 0]
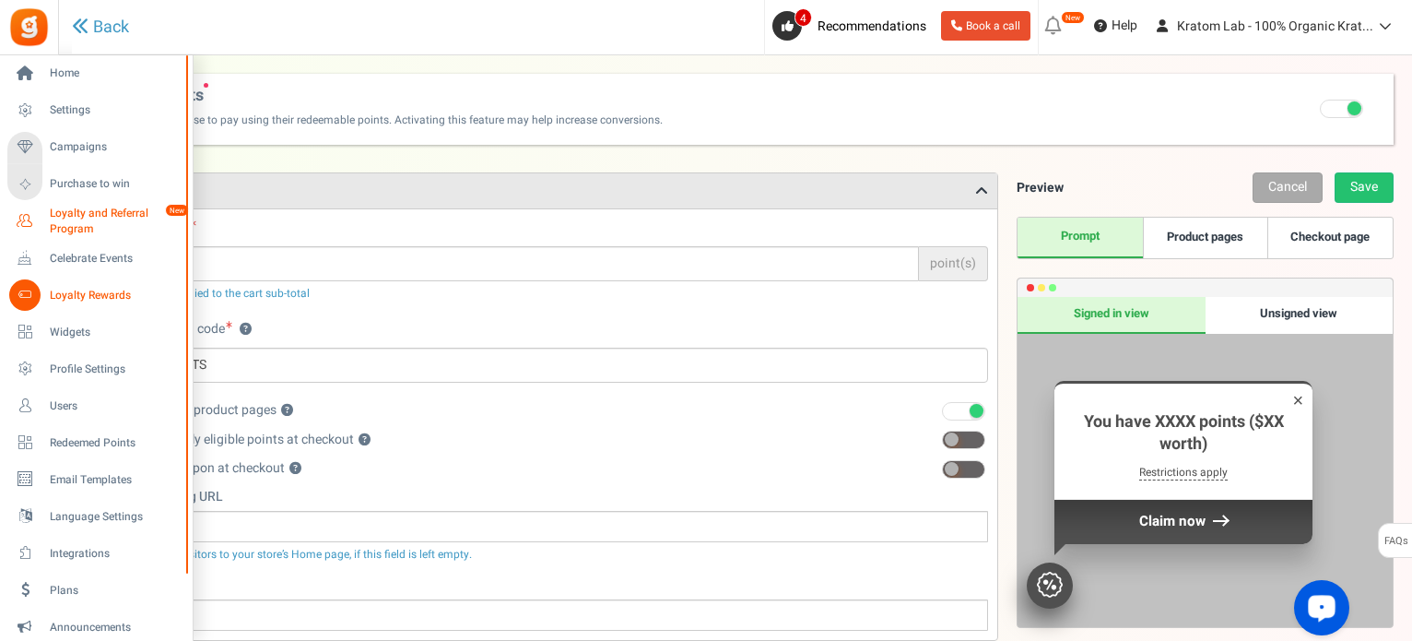
click at [85, 220] on span "Loyalty and Referral Program" at bounding box center [117, 221] width 135 height 31
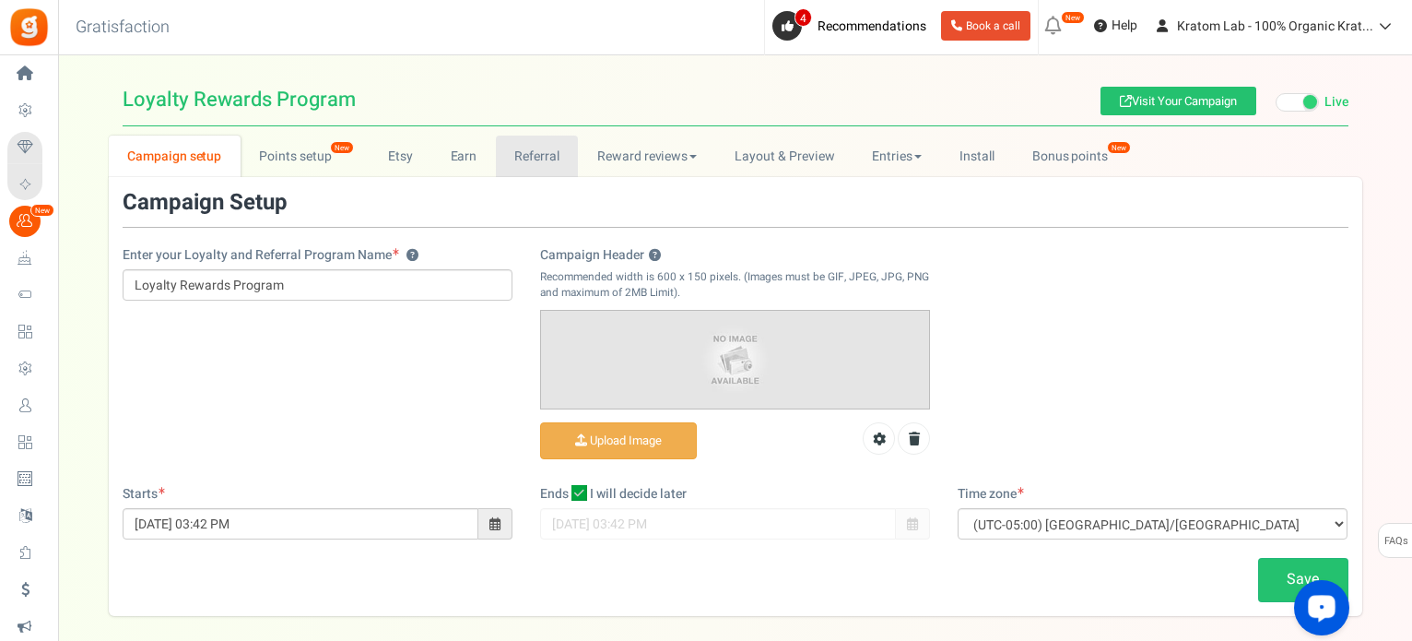
click at [542, 164] on link "Referral" at bounding box center [537, 155] width 83 height 41
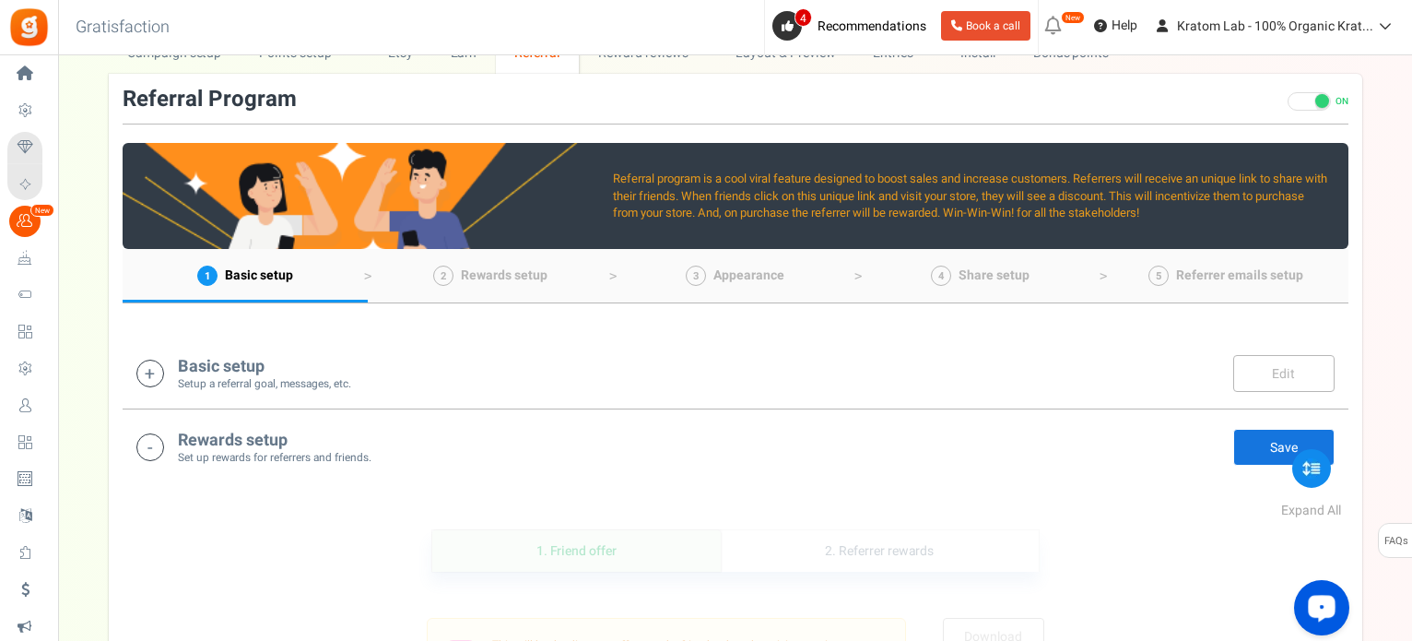
scroll to position [277, 0]
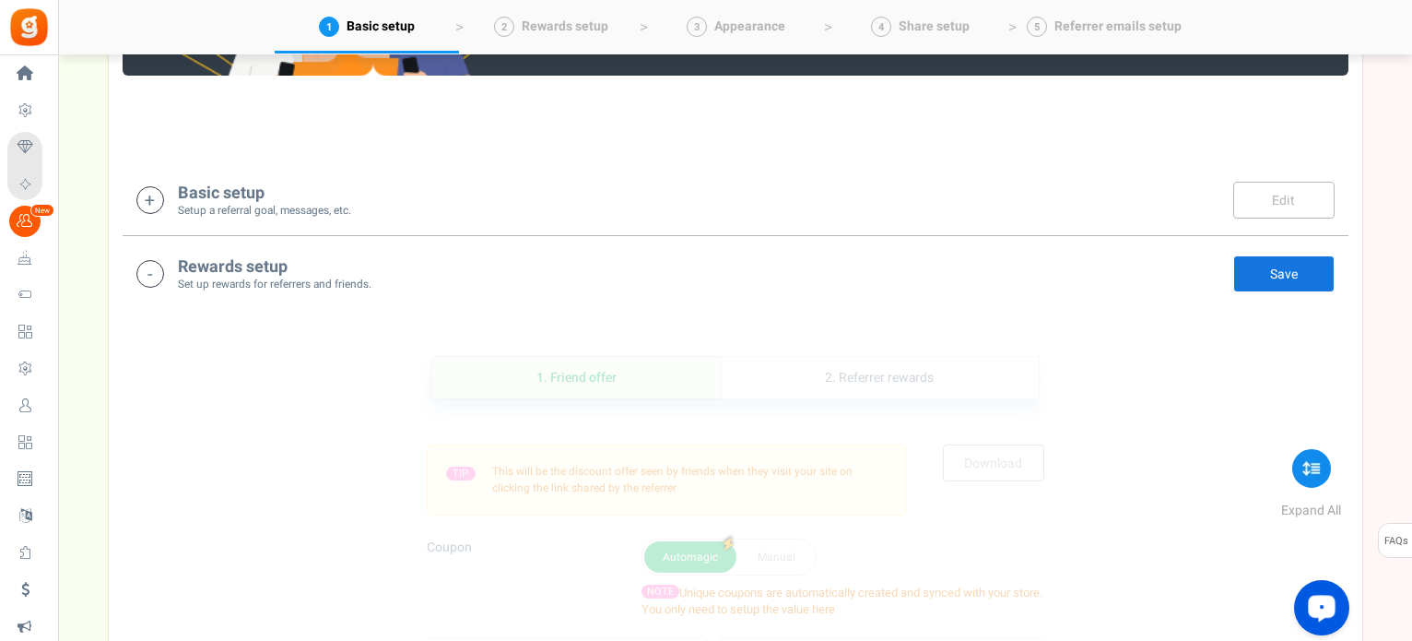
click at [152, 202] on icon at bounding box center [150, 200] width 28 height 28
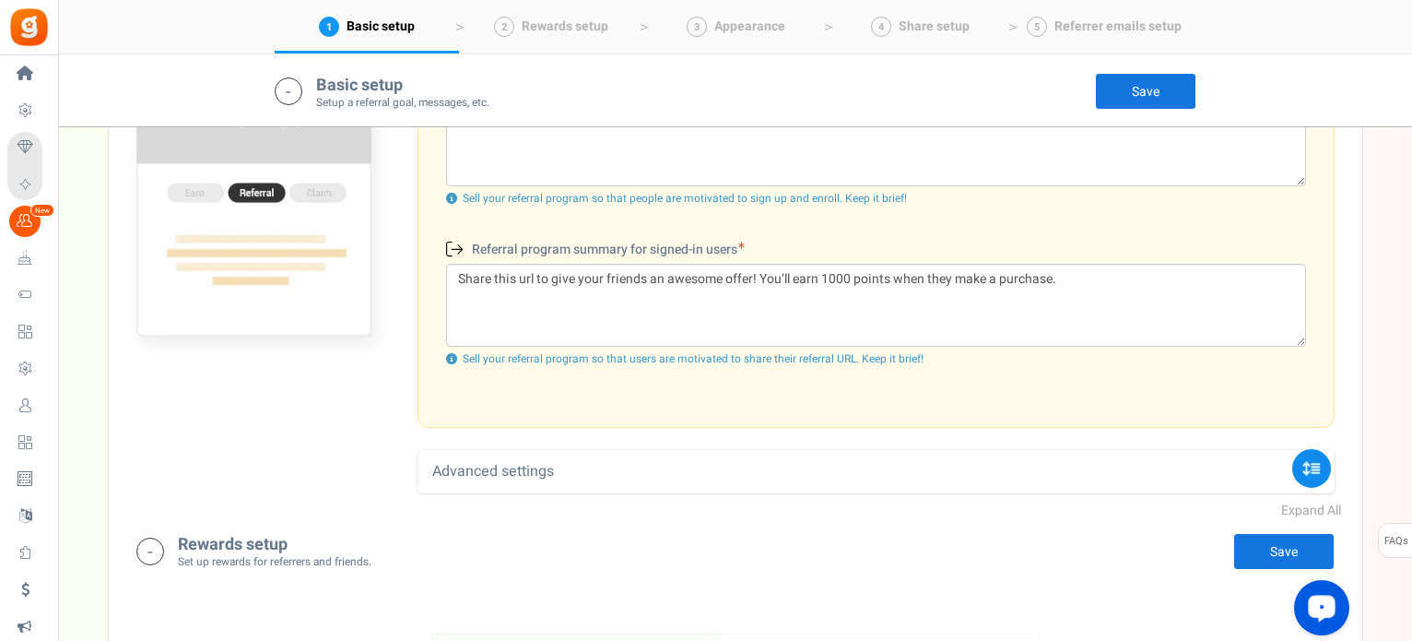
scroll to position [570, 0]
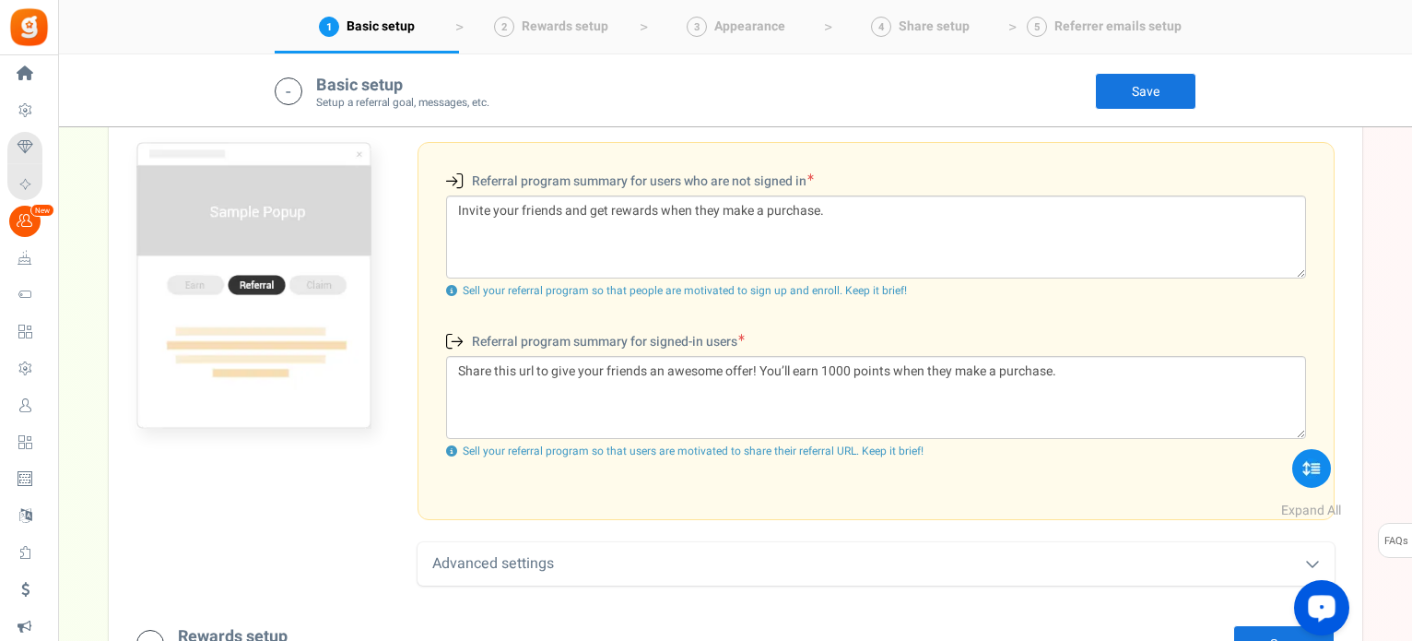
click at [1310, 556] on icon at bounding box center [1312, 563] width 15 height 15
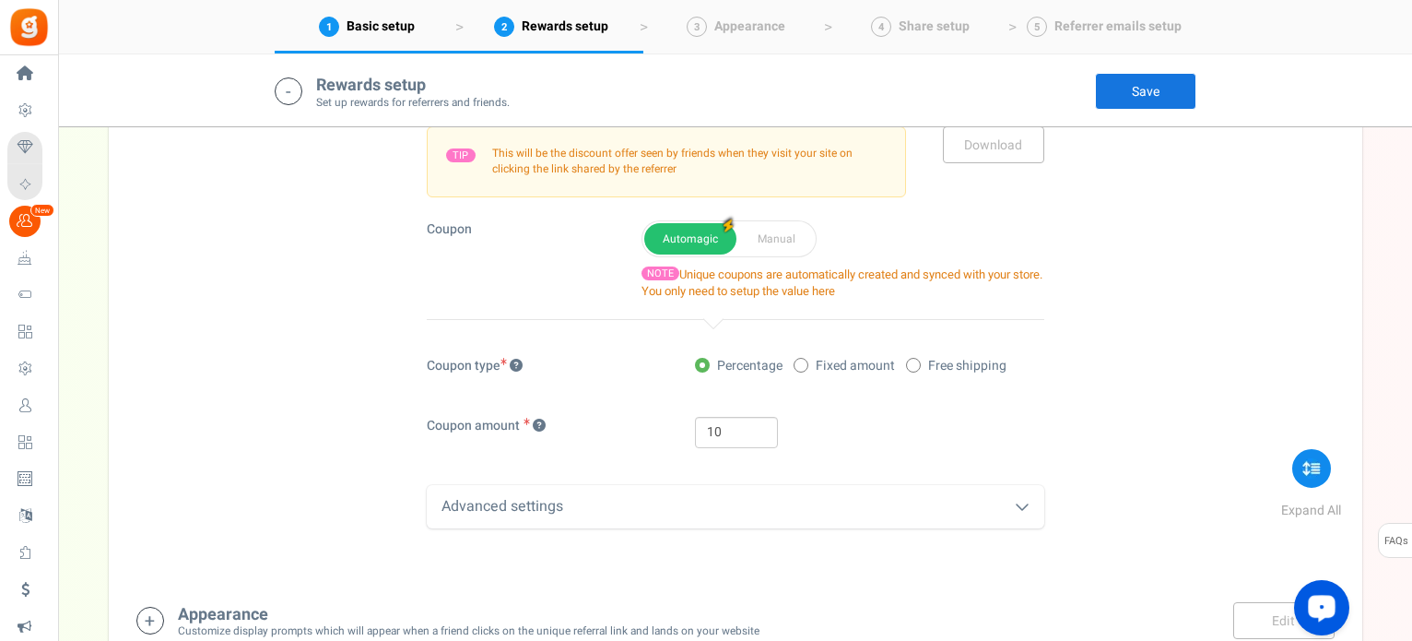
scroll to position [1215, 0]
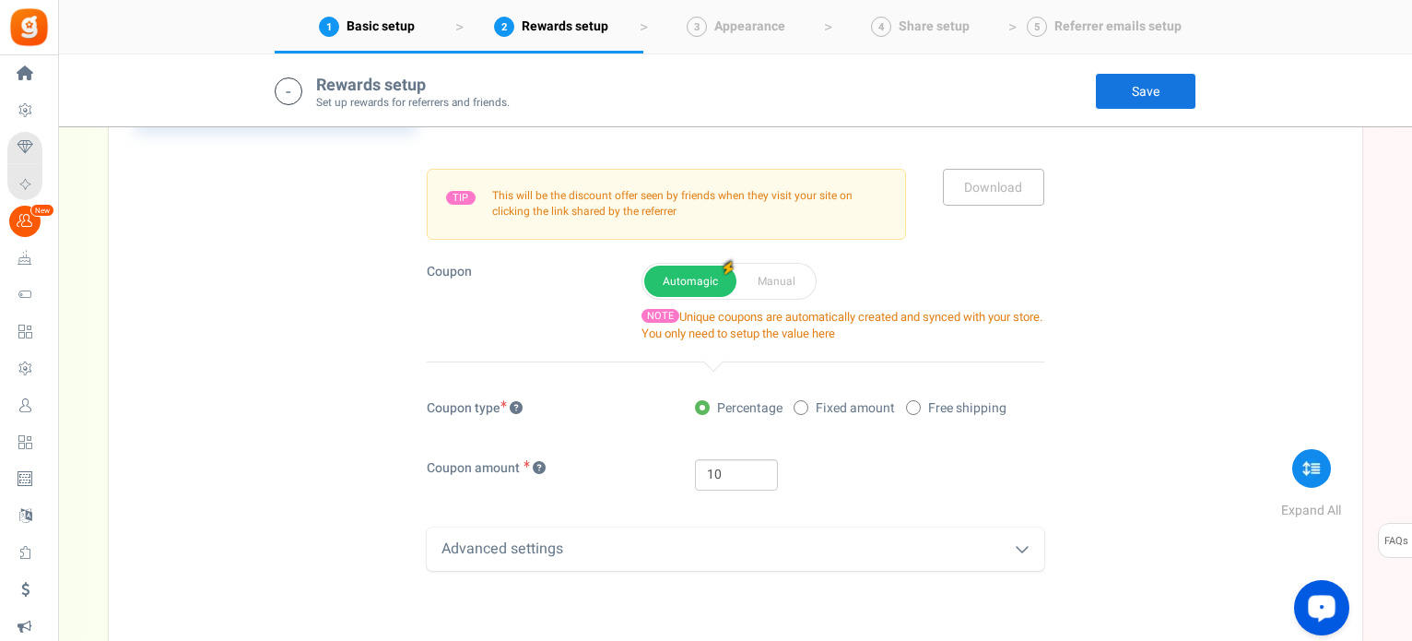
click at [807, 405] on span at bounding box center [801, 407] width 15 height 15
click at [806, 405] on input "Fixed amount" at bounding box center [800, 409] width 12 height 12
radio input "true"
click at [703, 401] on span at bounding box center [702, 407] width 15 height 15
click at [703, 403] on input "Percentage" at bounding box center [701, 409] width 12 height 12
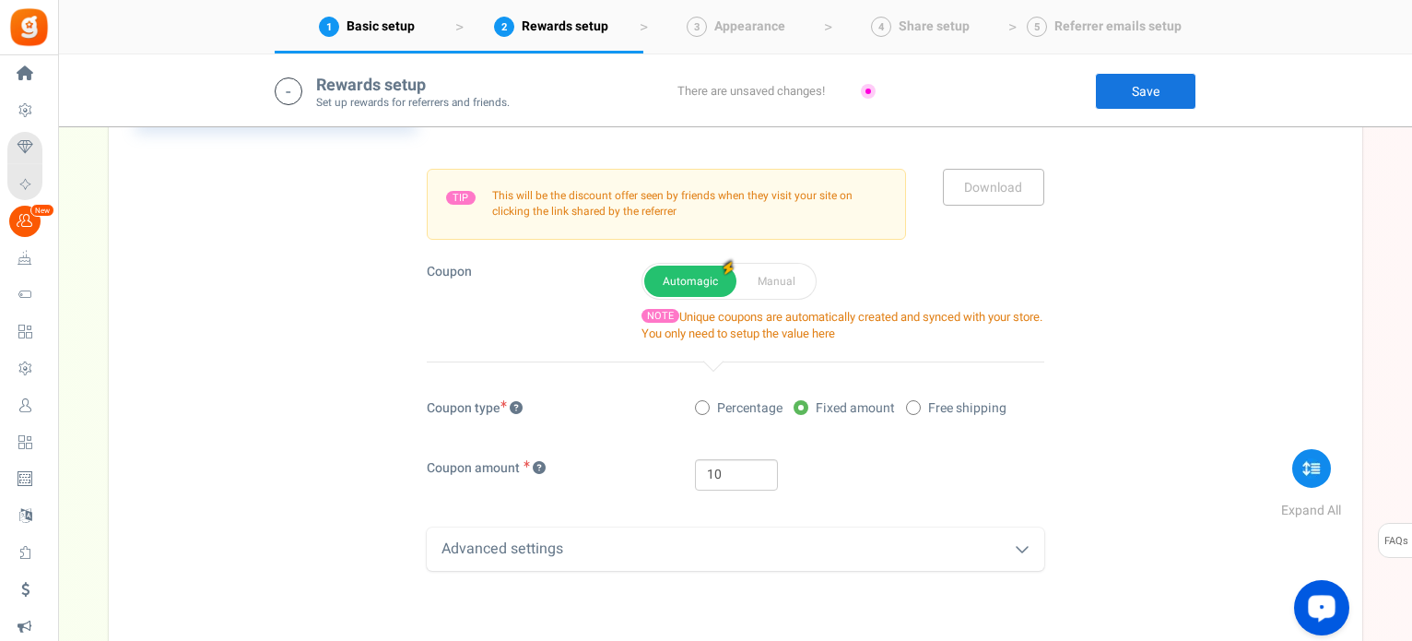
radio input "true"
click at [1132, 93] on link "Save" at bounding box center [1145, 91] width 101 height 37
click at [1025, 541] on icon at bounding box center [1022, 548] width 15 height 15
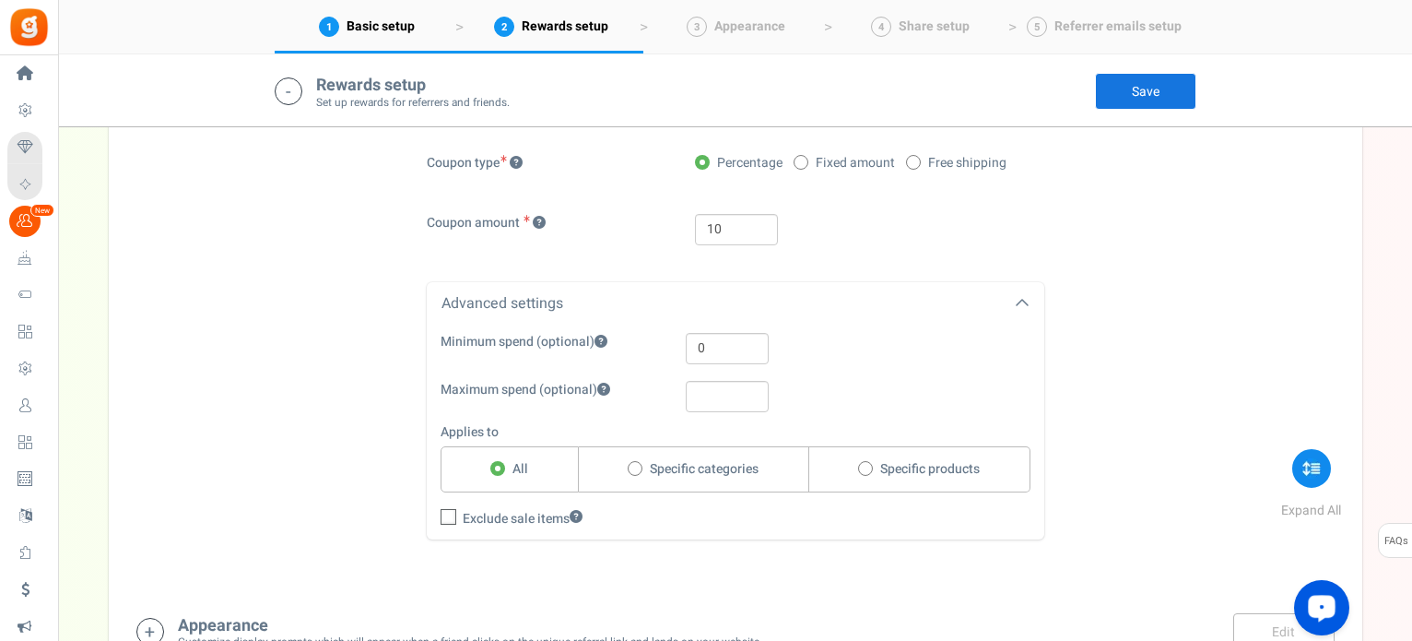
scroll to position [1481, 0]
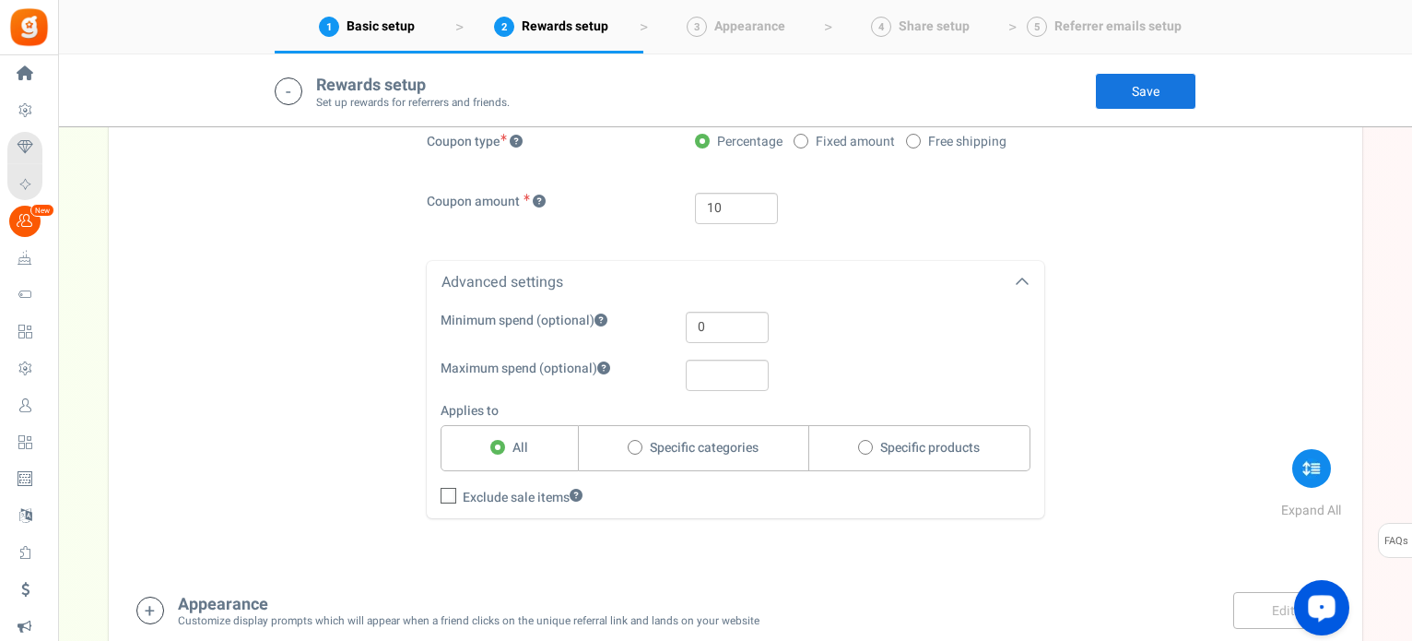
click at [637, 441] on span at bounding box center [635, 447] width 15 height 15
click at [637, 442] on input "Specific categories" at bounding box center [634, 448] width 12 height 12
radio input "true"
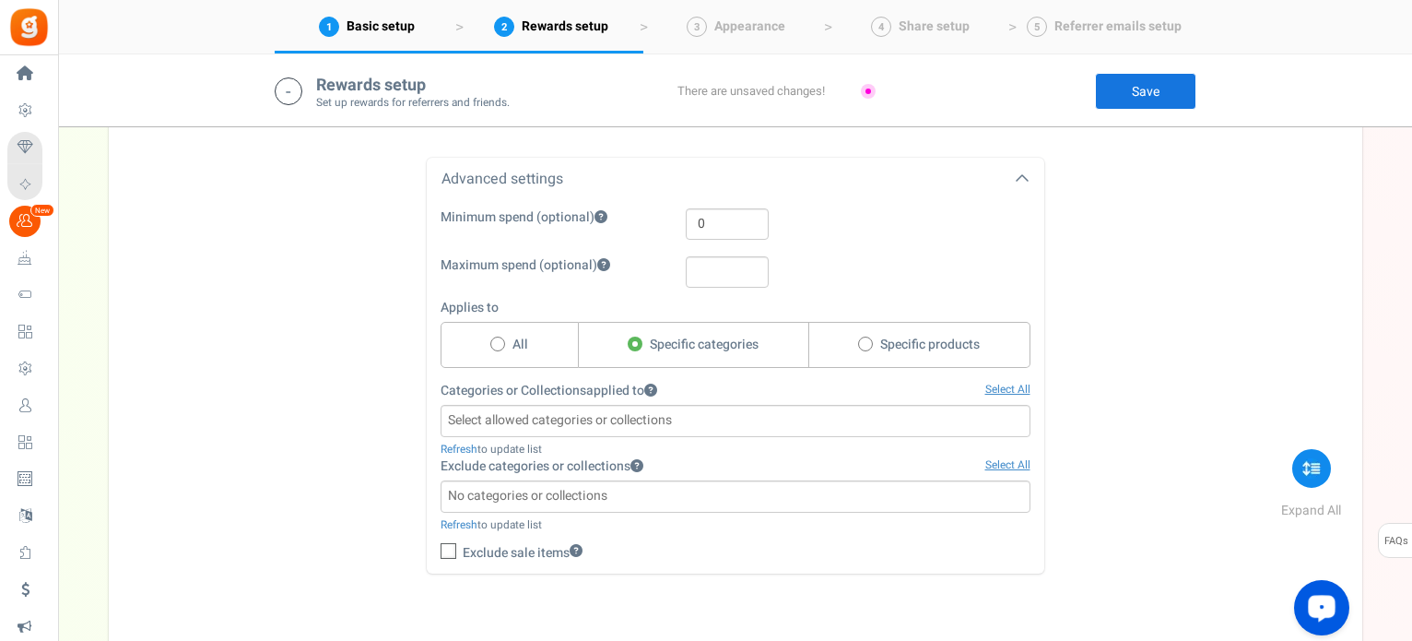
scroll to position [1666, 0]
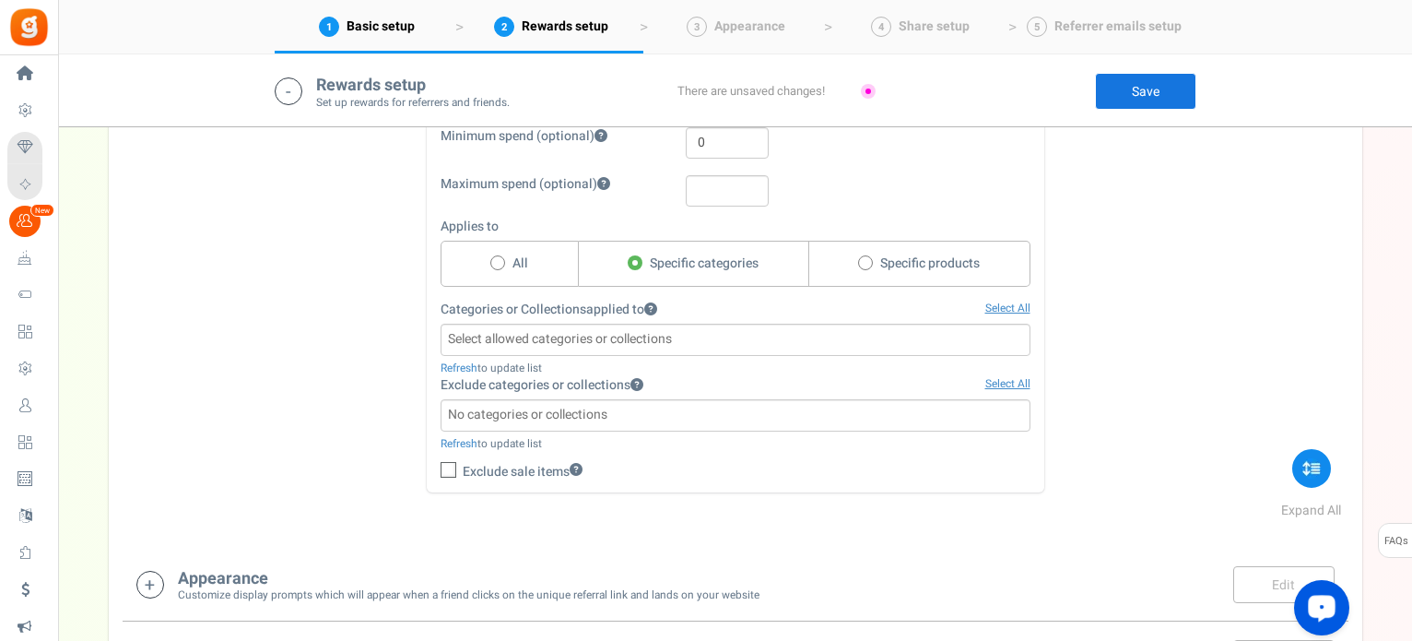
click at [866, 260] on icon at bounding box center [866, 262] width 5 height 5
click at [866, 259] on input "Specific products" at bounding box center [864, 264] width 12 height 12
radio input "true"
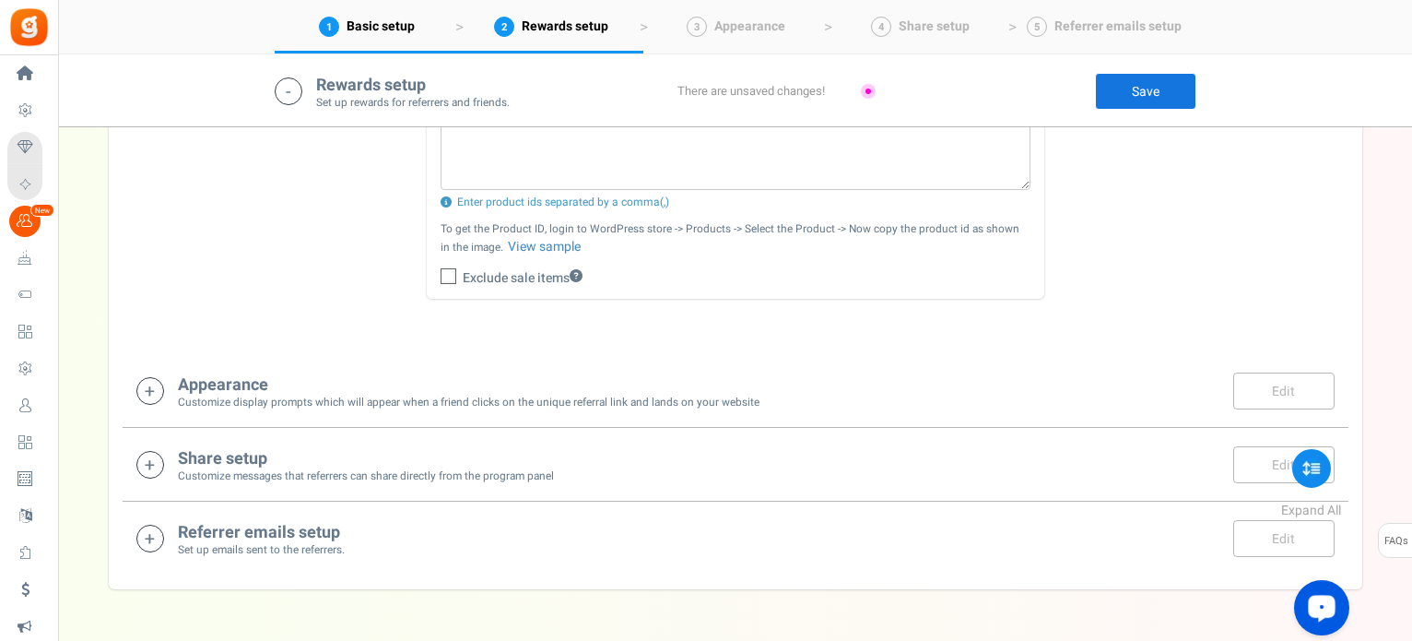
scroll to position [2034, 0]
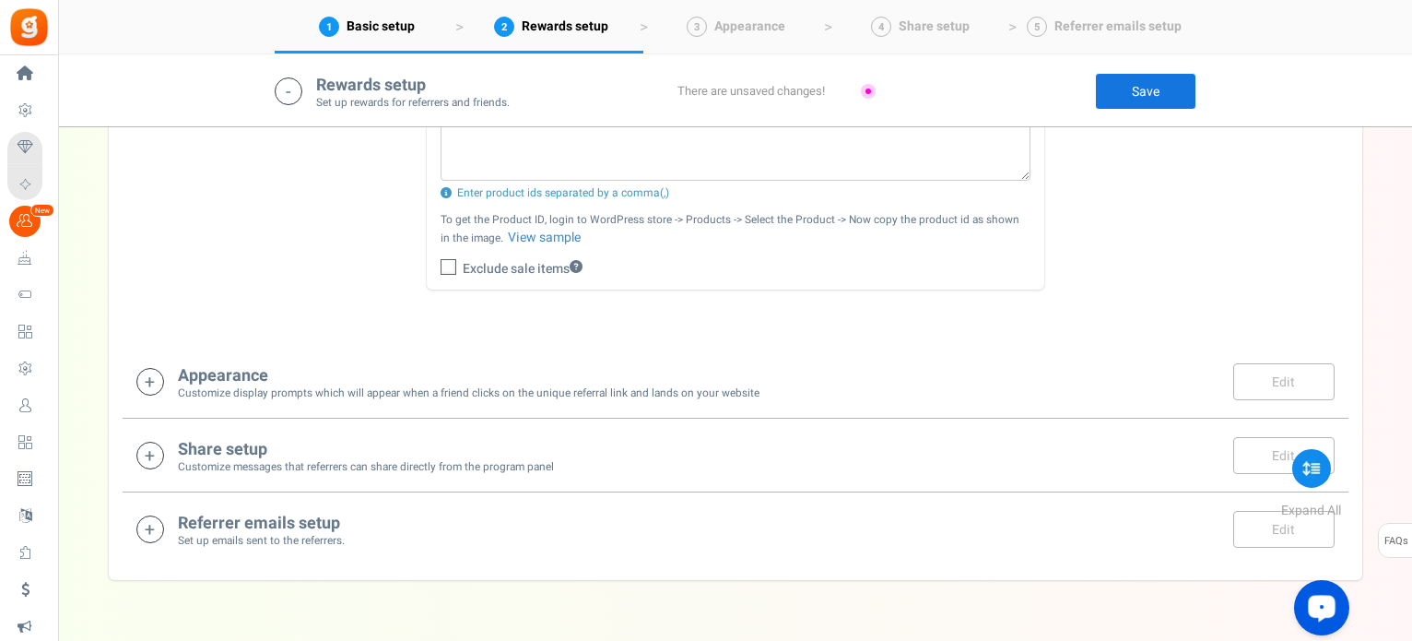
click at [142, 383] on icon at bounding box center [150, 382] width 28 height 28
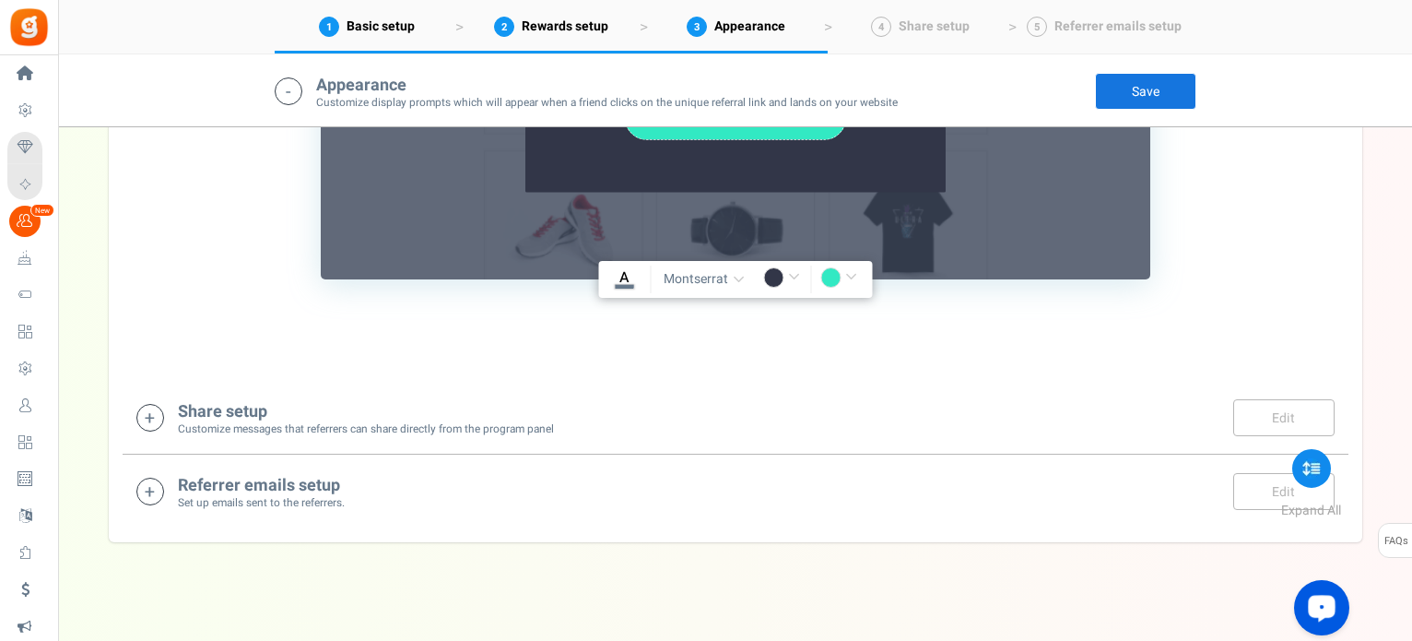
scroll to position [2909, 0]
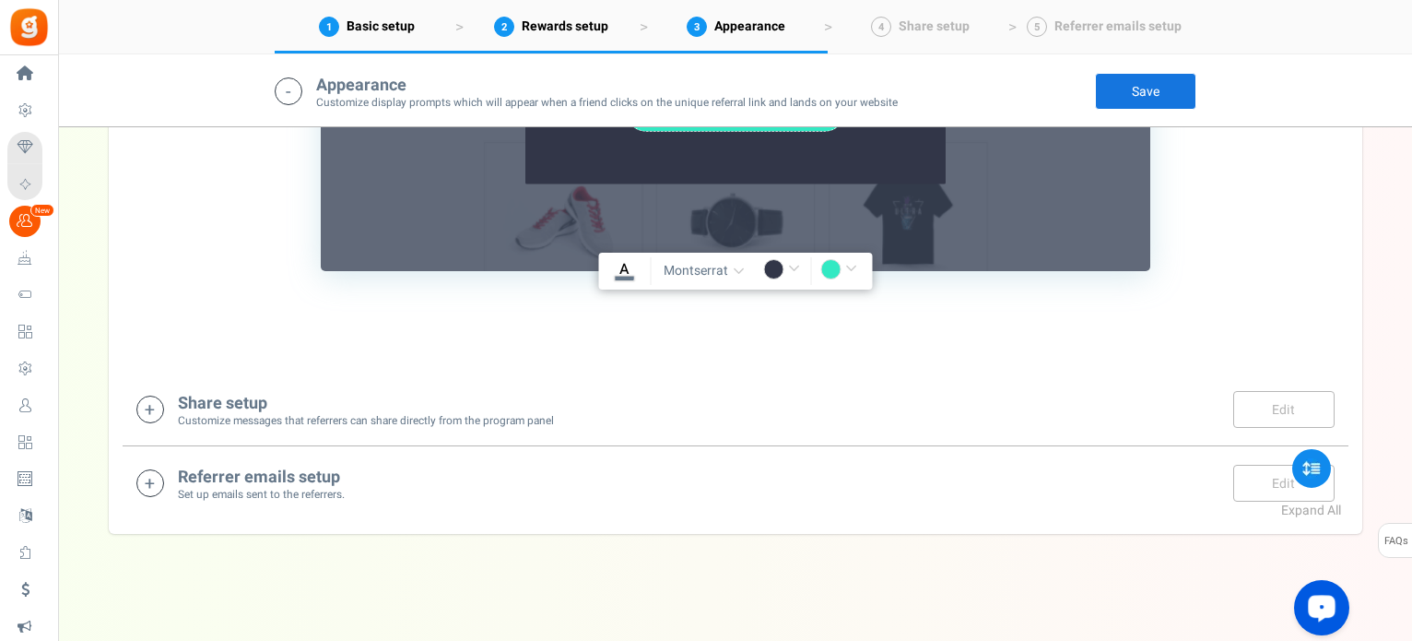
click at [155, 408] on icon at bounding box center [150, 409] width 28 height 28
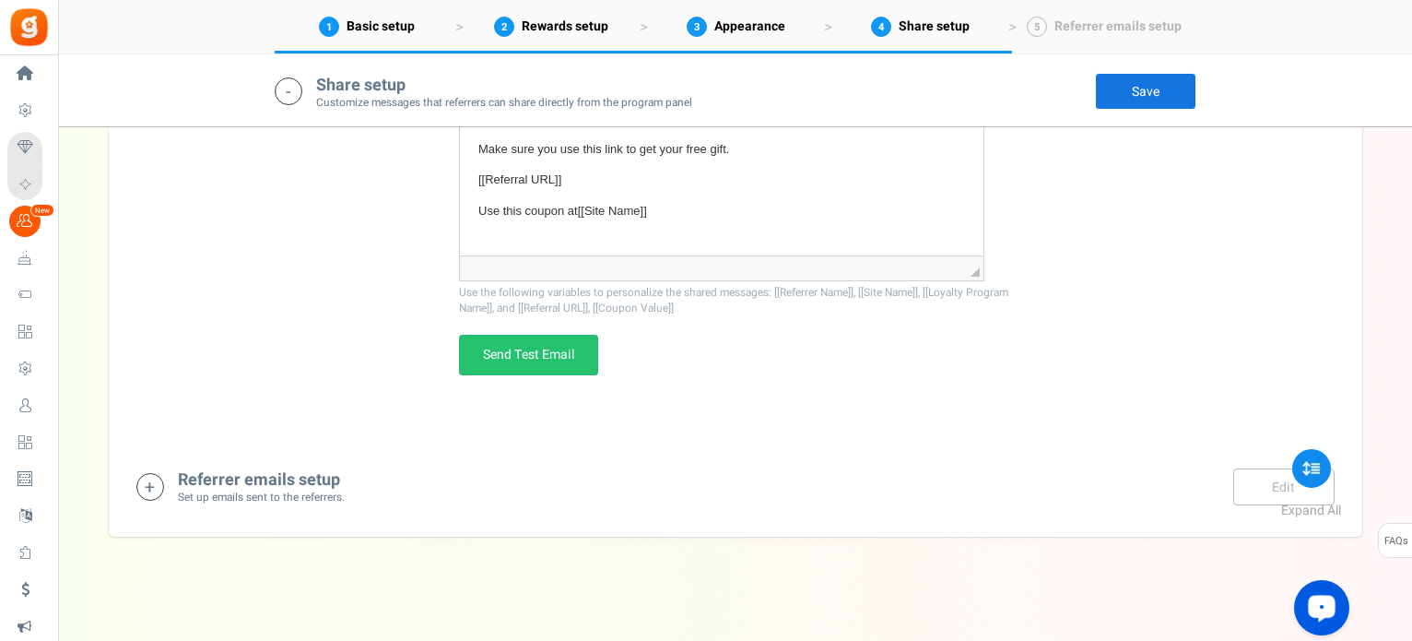
scroll to position [3770, 0]
click at [147, 476] on icon at bounding box center [150, 486] width 28 height 28
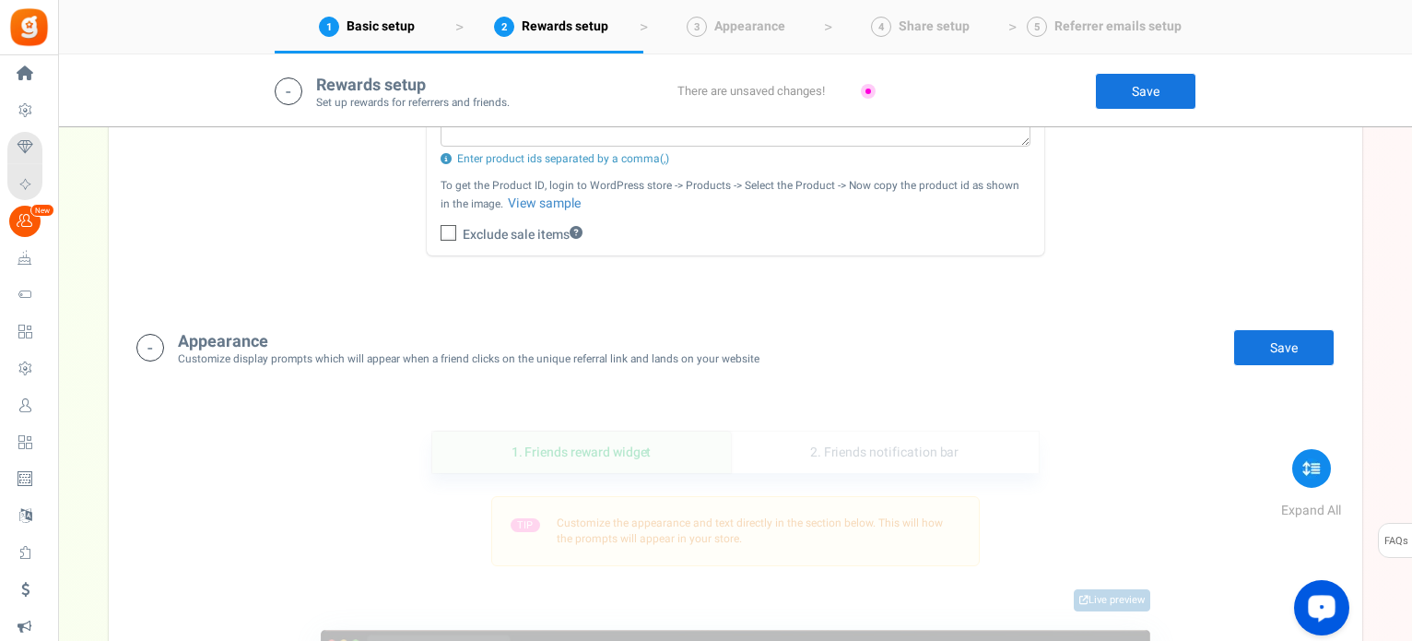
scroll to position [2079, 0]
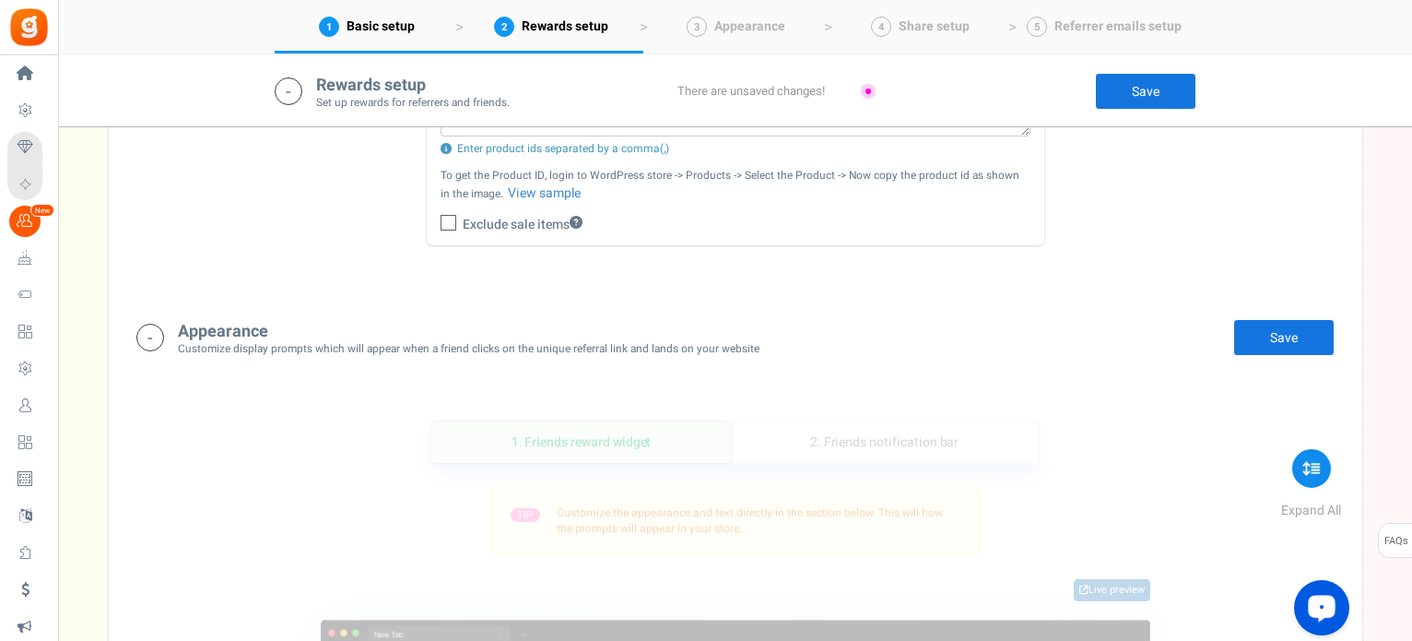
click at [448, 220] on icon at bounding box center [449, 224] width 12 height 12
click at [448, 220] on input "Exclude sale items" at bounding box center [463, 226] width 83 height 31
click at [448, 220] on icon at bounding box center [449, 223] width 16 height 16
click at [448, 220] on input "Exclude sale items" at bounding box center [463, 226] width 83 height 31
checkbox input "false"
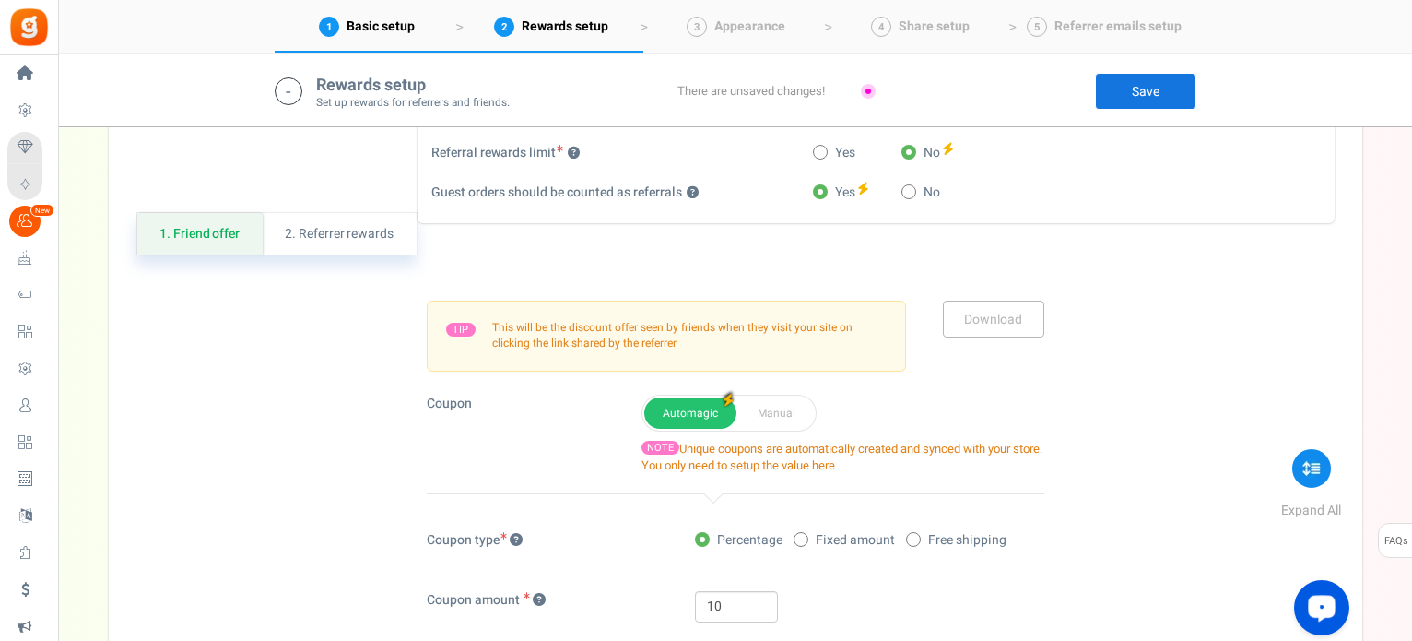
scroll to position [1065, 0]
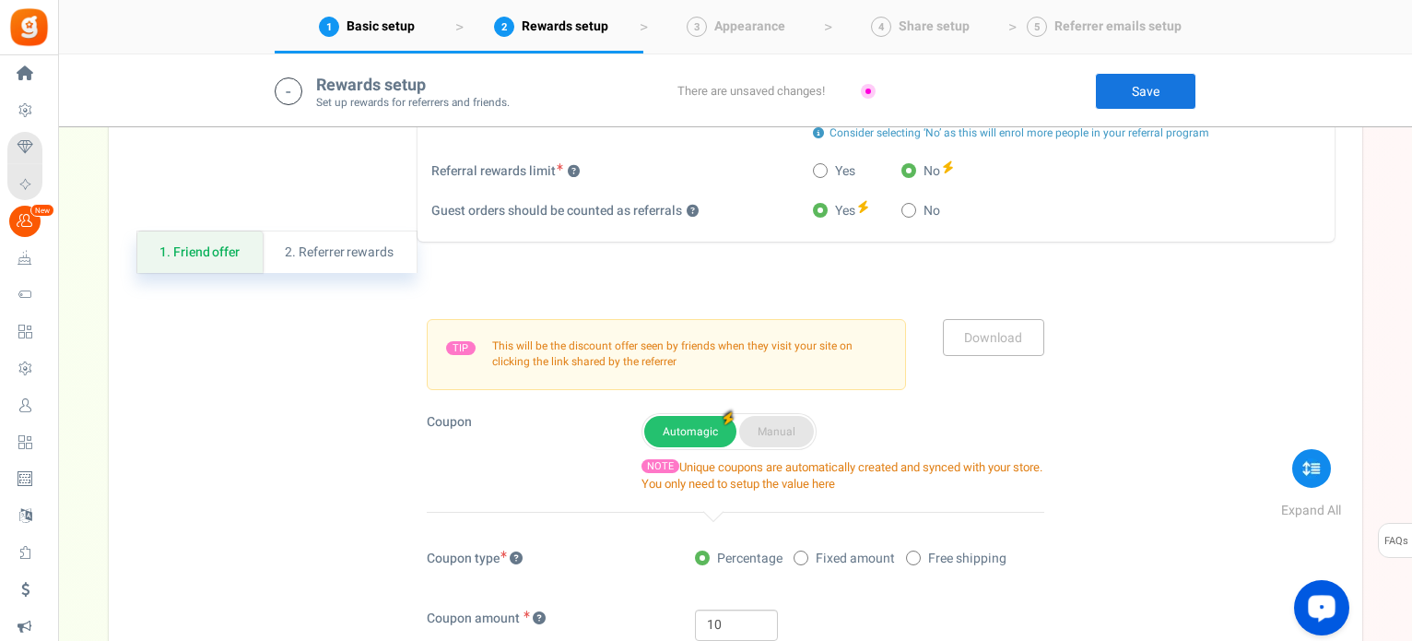
click at [772, 425] on button "Manual" at bounding box center [776, 431] width 75 height 31
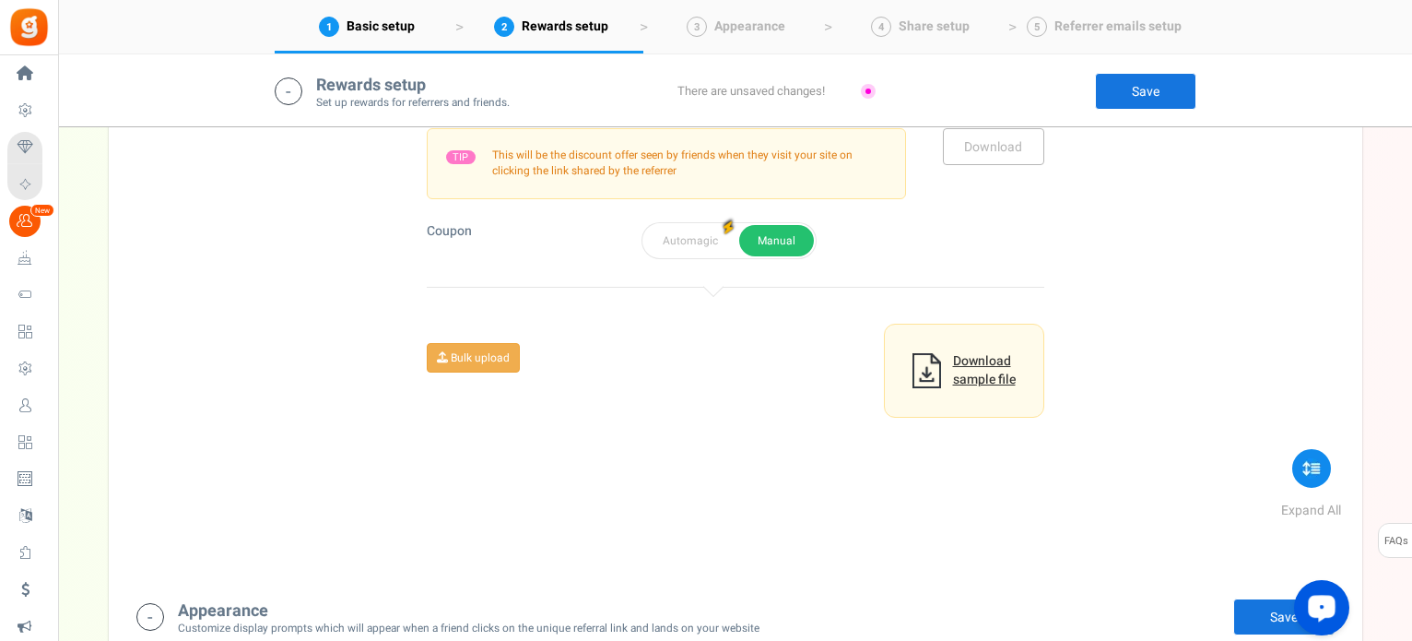
scroll to position [1157, 0]
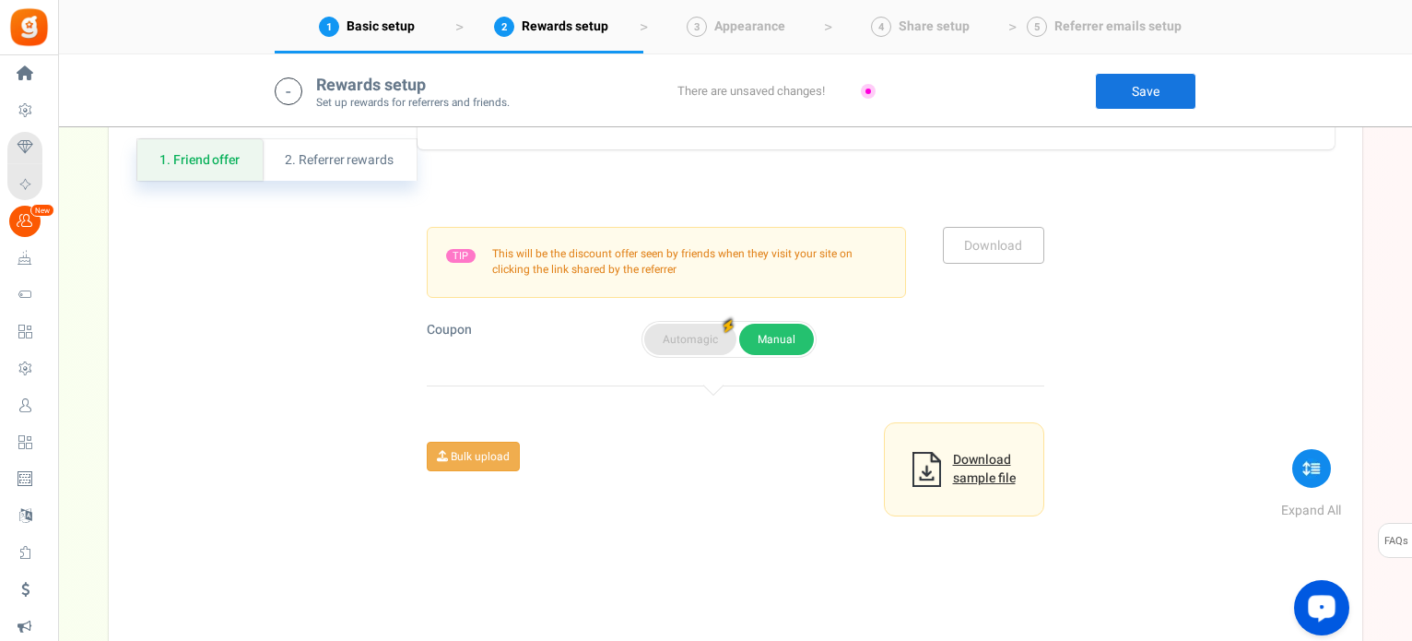
click at [664, 337] on button "Automagic" at bounding box center [690, 339] width 92 height 31
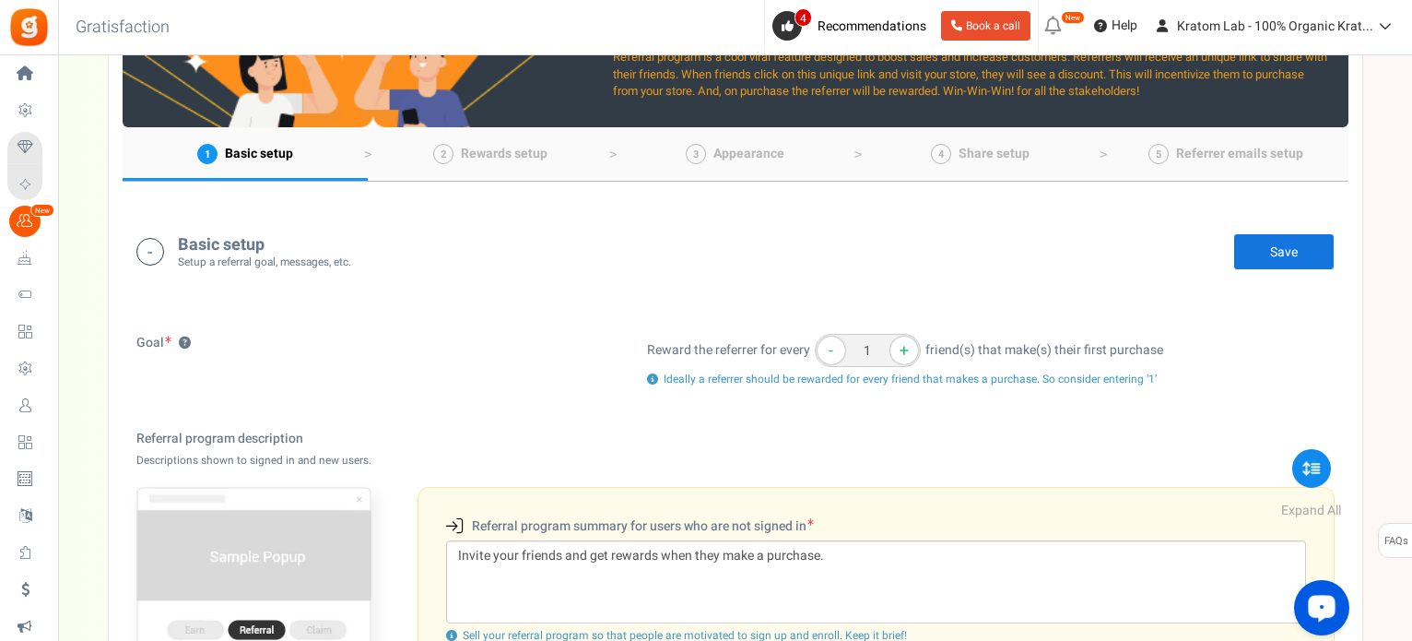
scroll to position [0, 0]
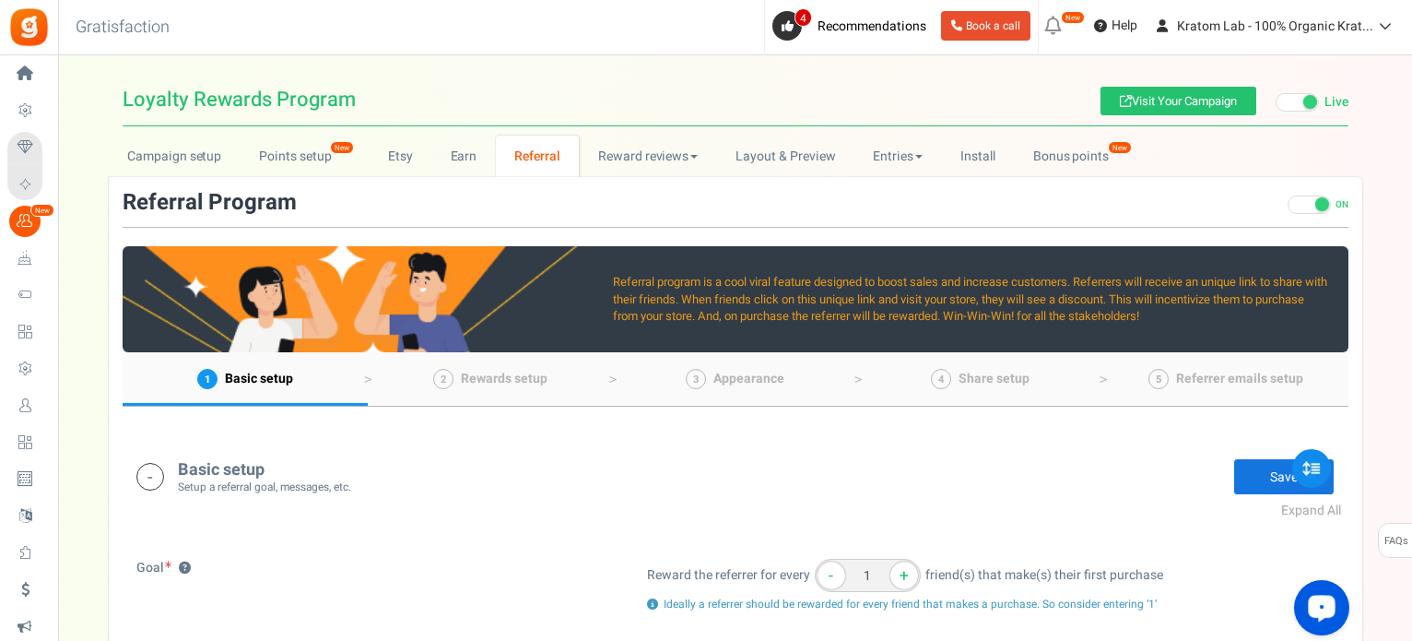
click at [1293, 206] on span at bounding box center [1309, 204] width 43 height 18
click at [1288, 206] on input "ON OFF" at bounding box center [1288, 214] width 0 height 31
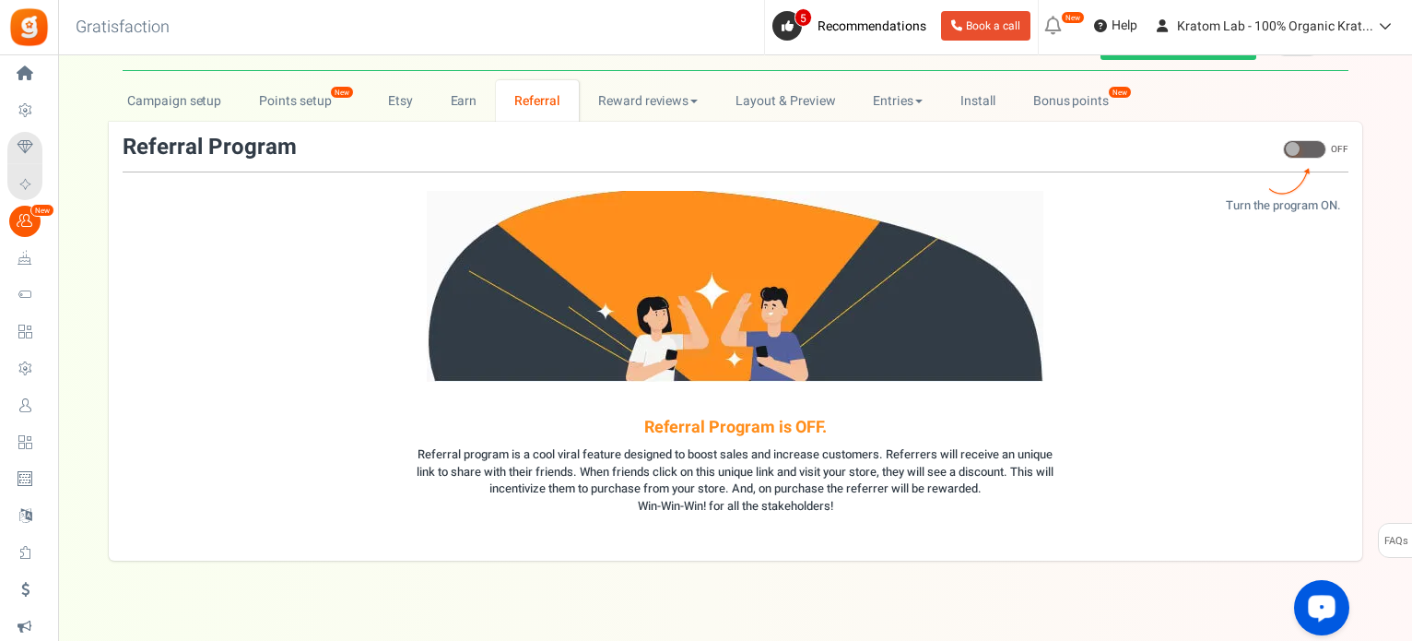
scroll to position [86, 0]
